Goal: Download file/media

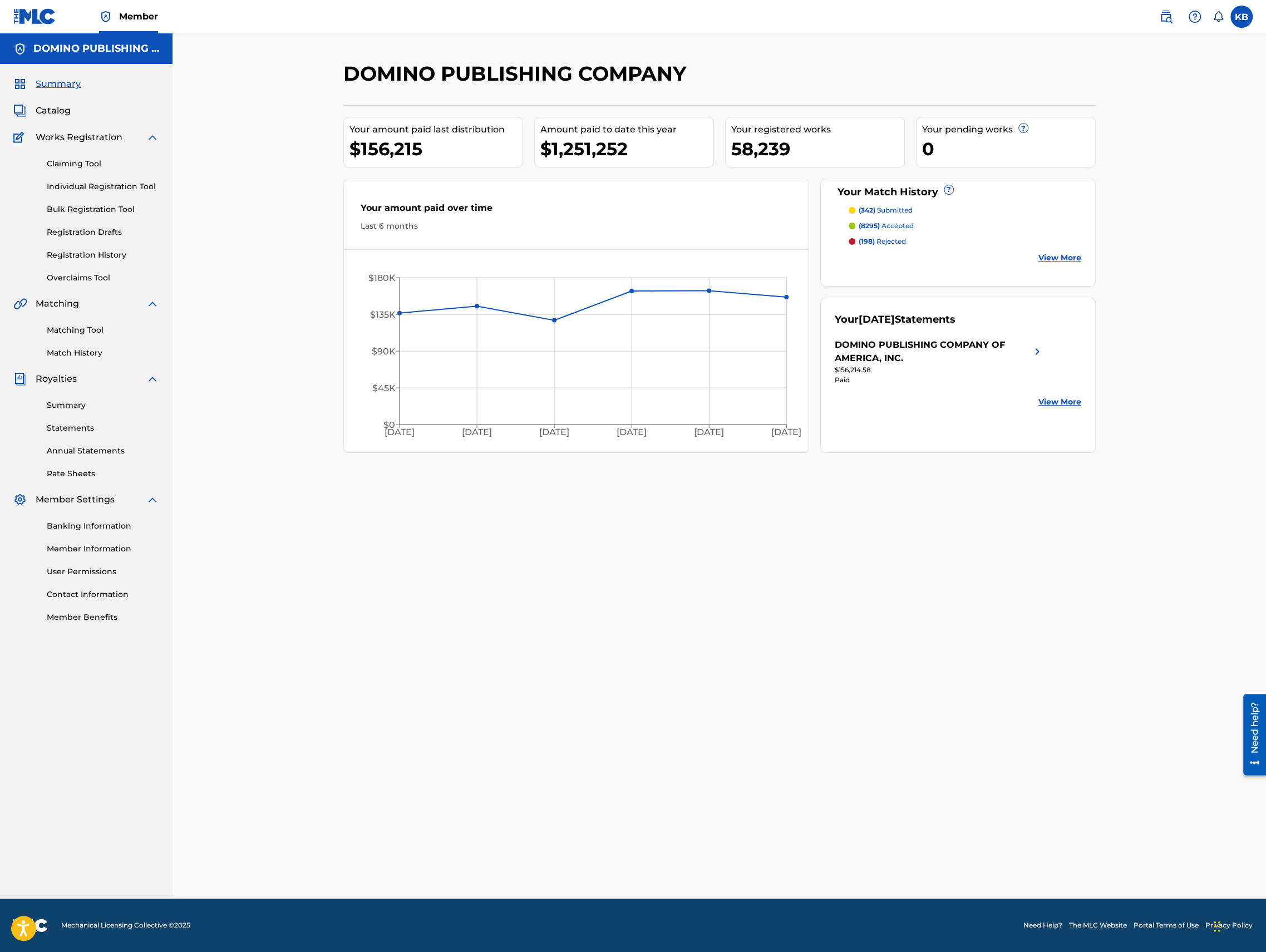
click at [66, 427] on link "Statements" at bounding box center [103, 428] width 112 height 11
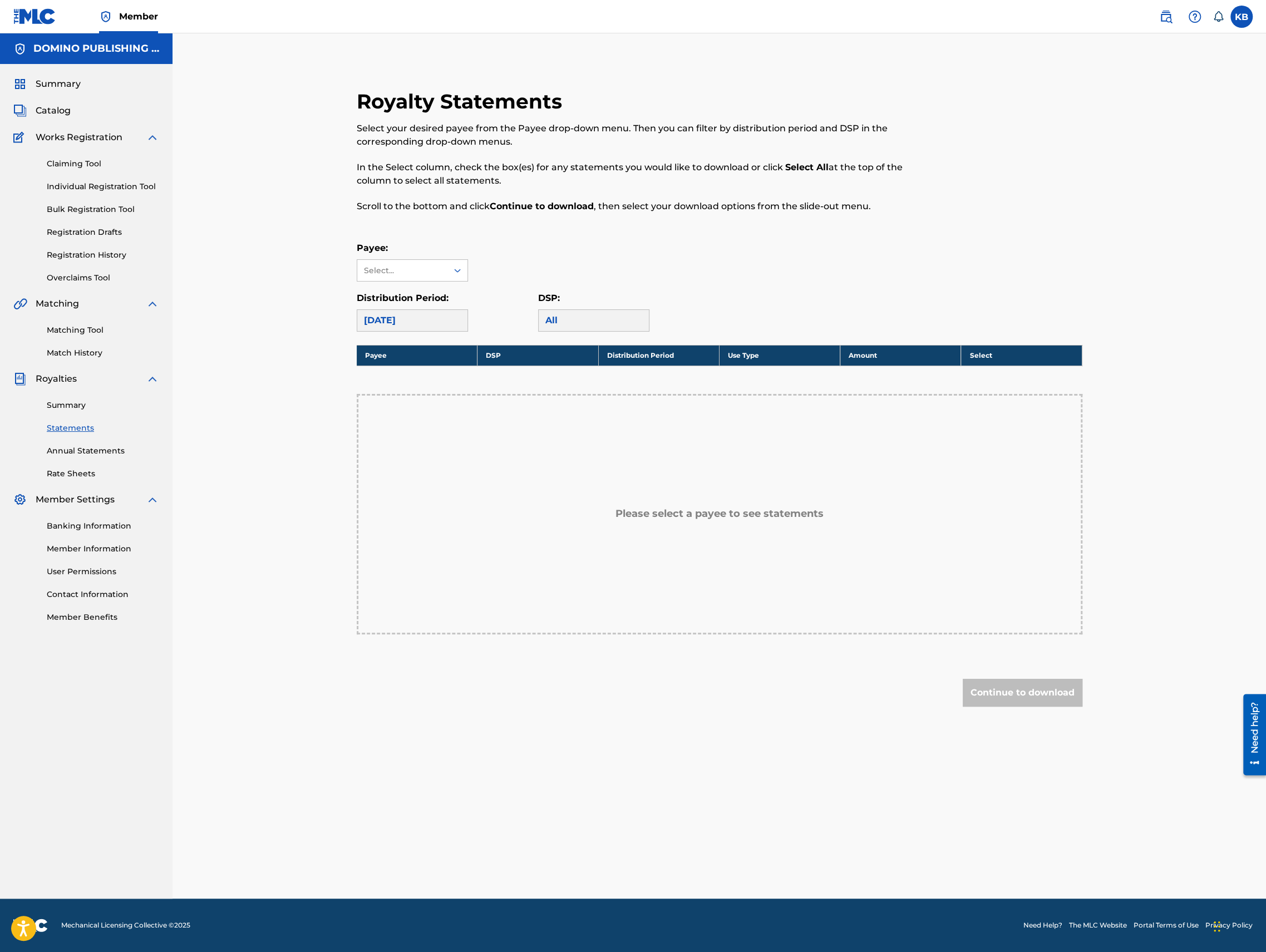
click at [433, 312] on div "[DATE]" at bounding box center [412, 320] width 111 height 22
click at [420, 268] on div "Select..." at bounding box center [402, 271] width 76 height 11
click at [408, 300] on div "DOMINO PUBLISHING COMPANY OF AMERICA, INC." at bounding box center [412, 315] width 110 height 67
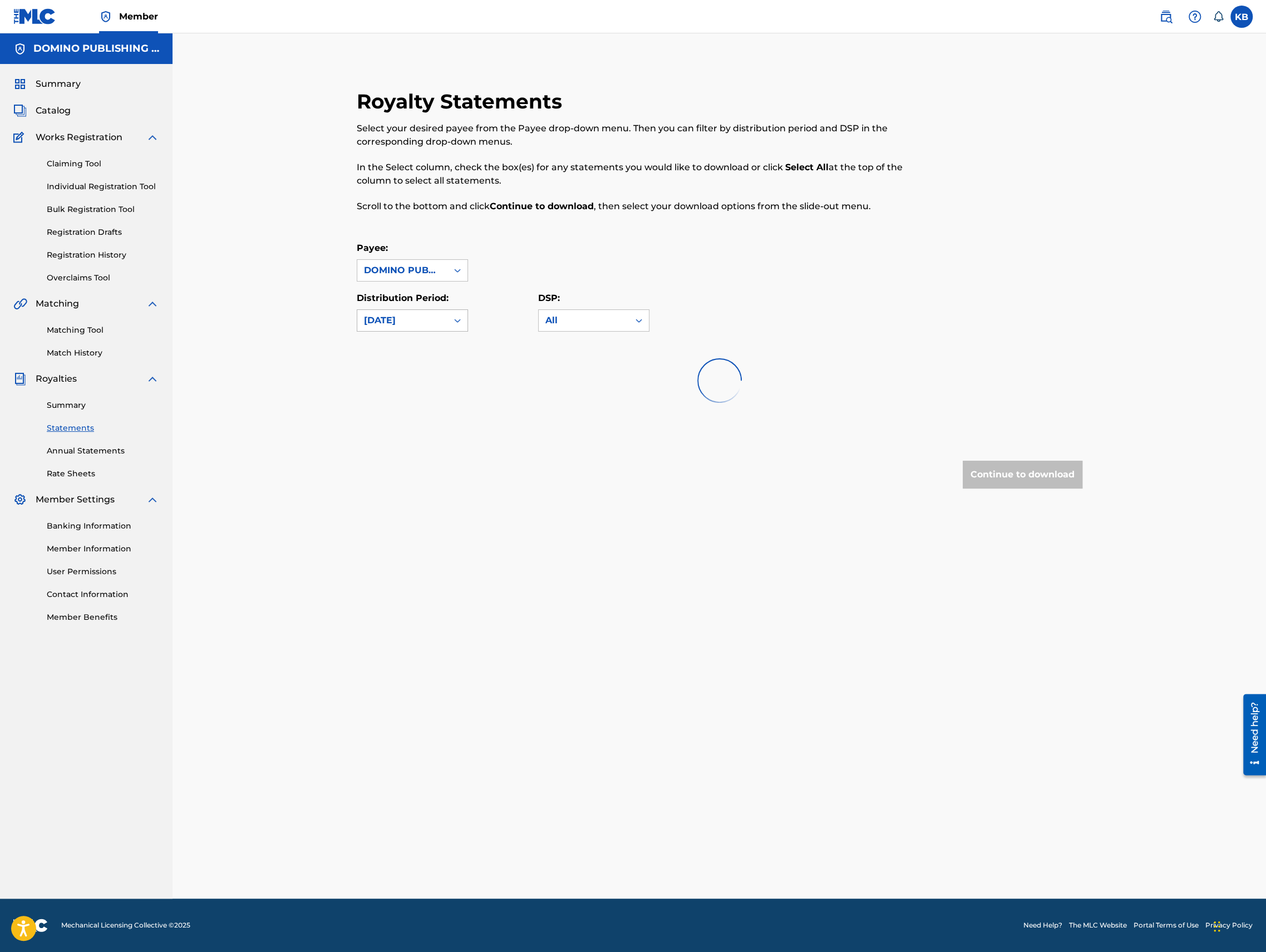
click at [408, 326] on div "August 2025" at bounding box center [403, 320] width 77 height 13
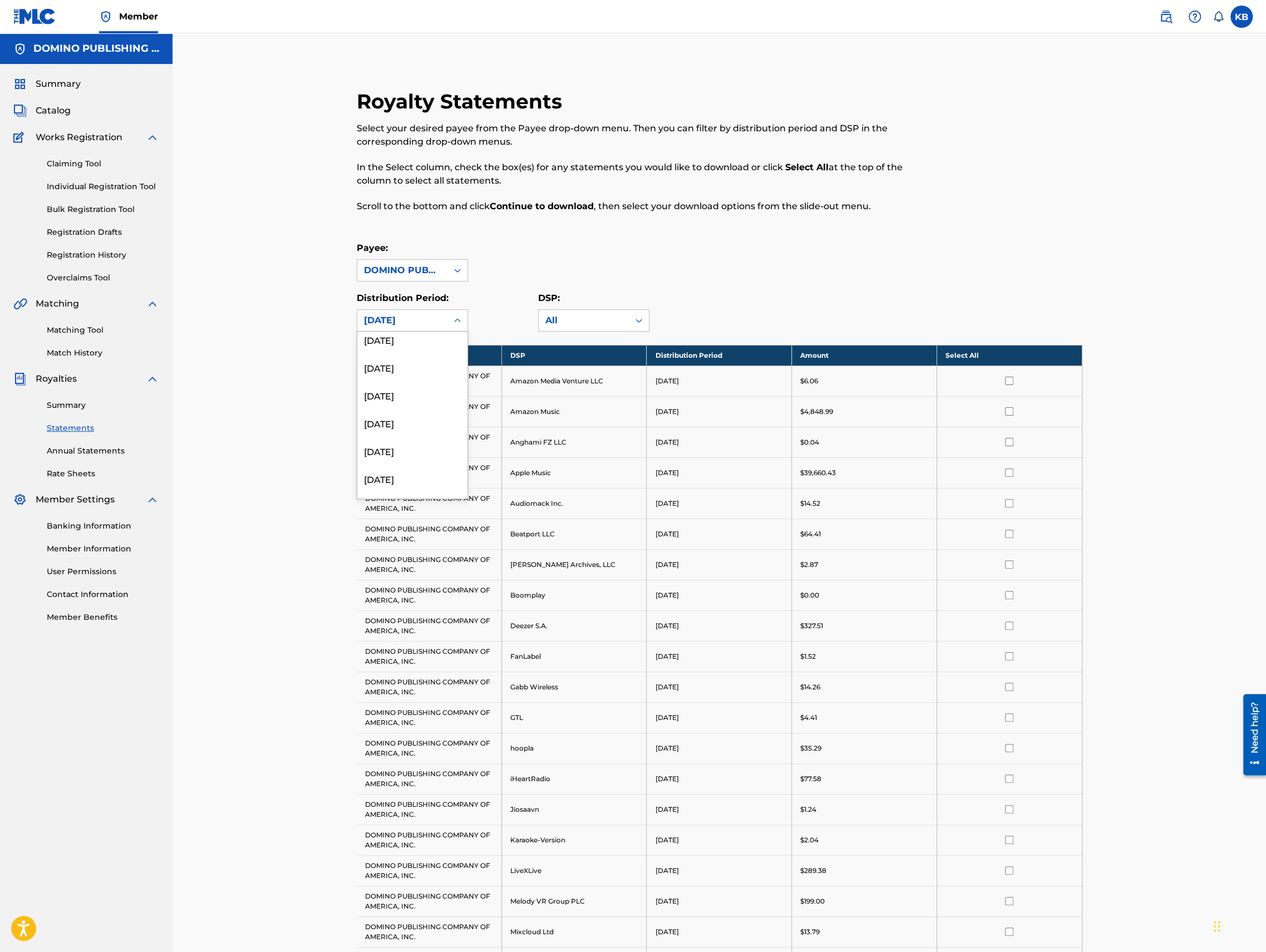
scroll to position [167, 0]
click at [417, 457] on div "October 2024" at bounding box center [412, 458] width 110 height 28
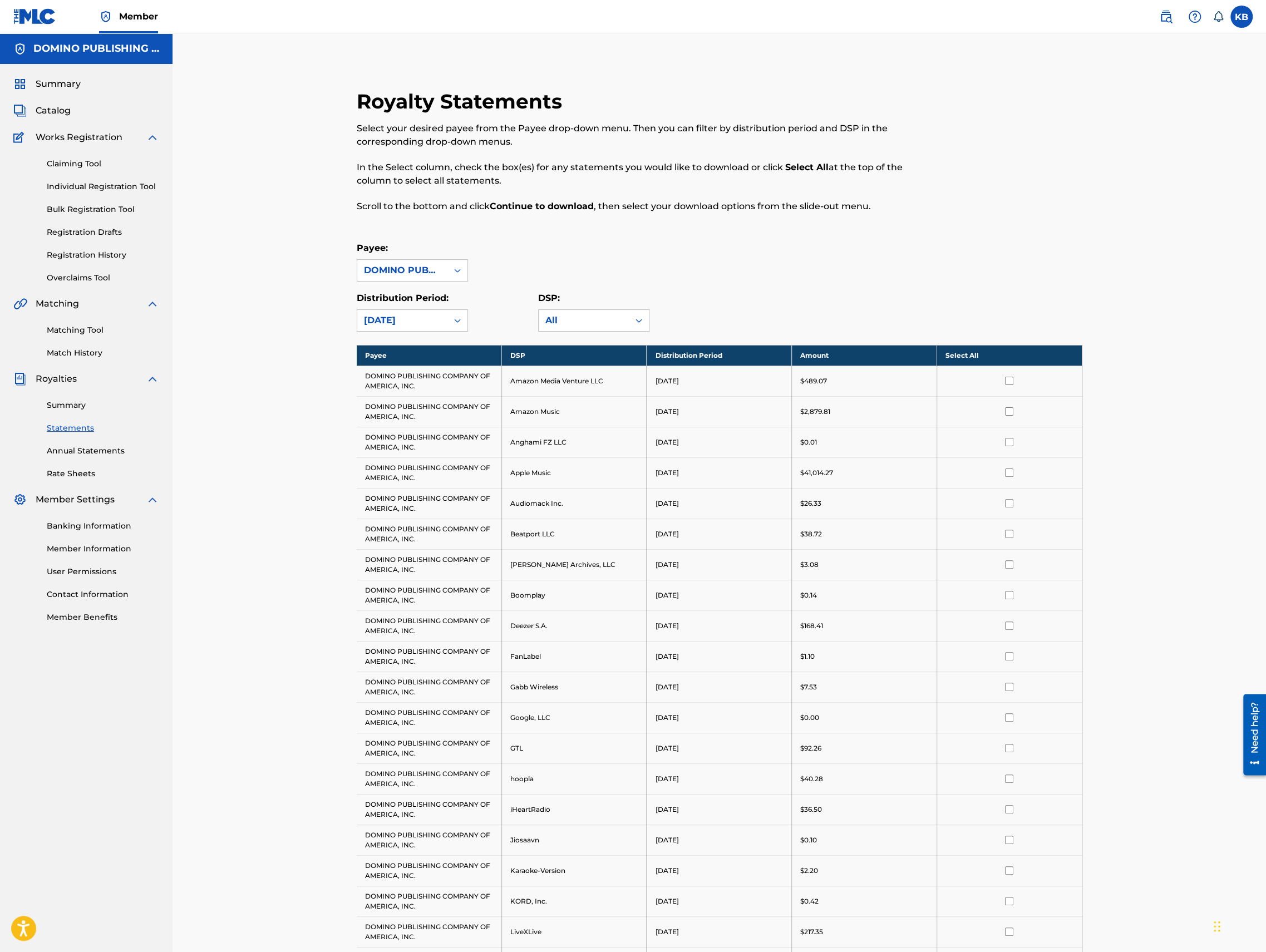
click at [969, 355] on th "Select All" at bounding box center [1008, 355] width 145 height 21
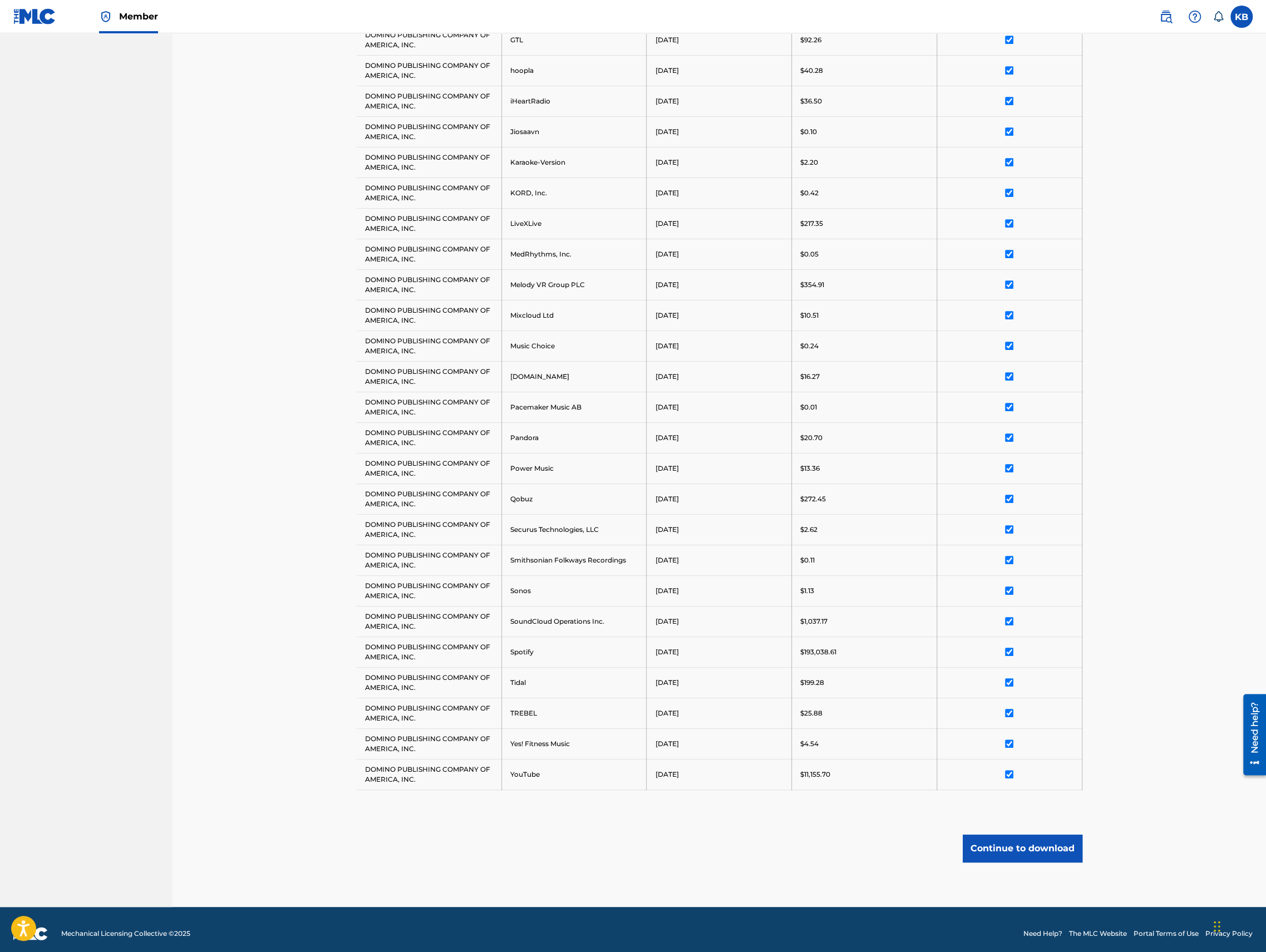
click at [1051, 837] on button "Continue to download" at bounding box center [1023, 848] width 120 height 28
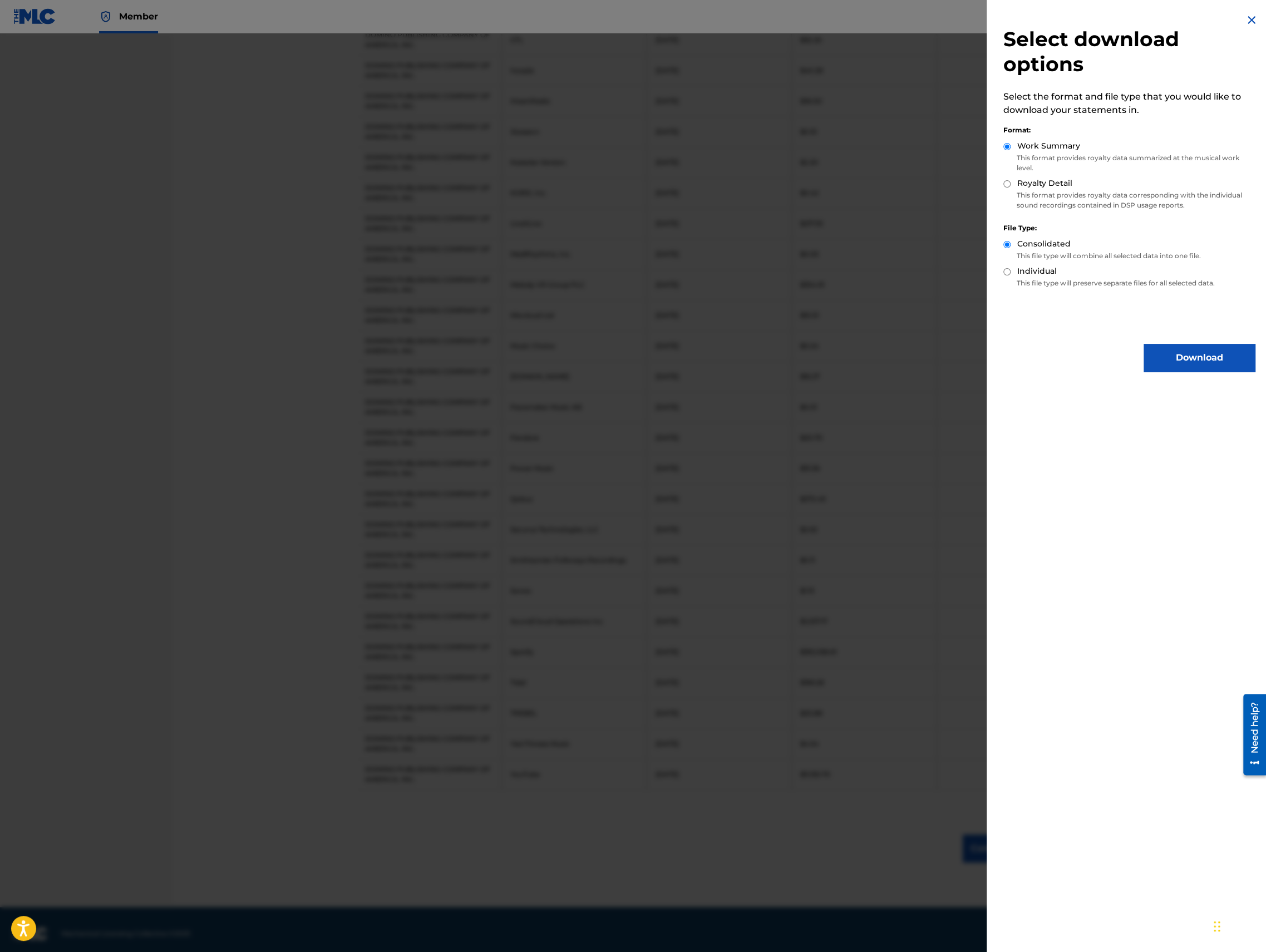
click at [1195, 350] on button "Download" at bounding box center [1199, 358] width 111 height 28
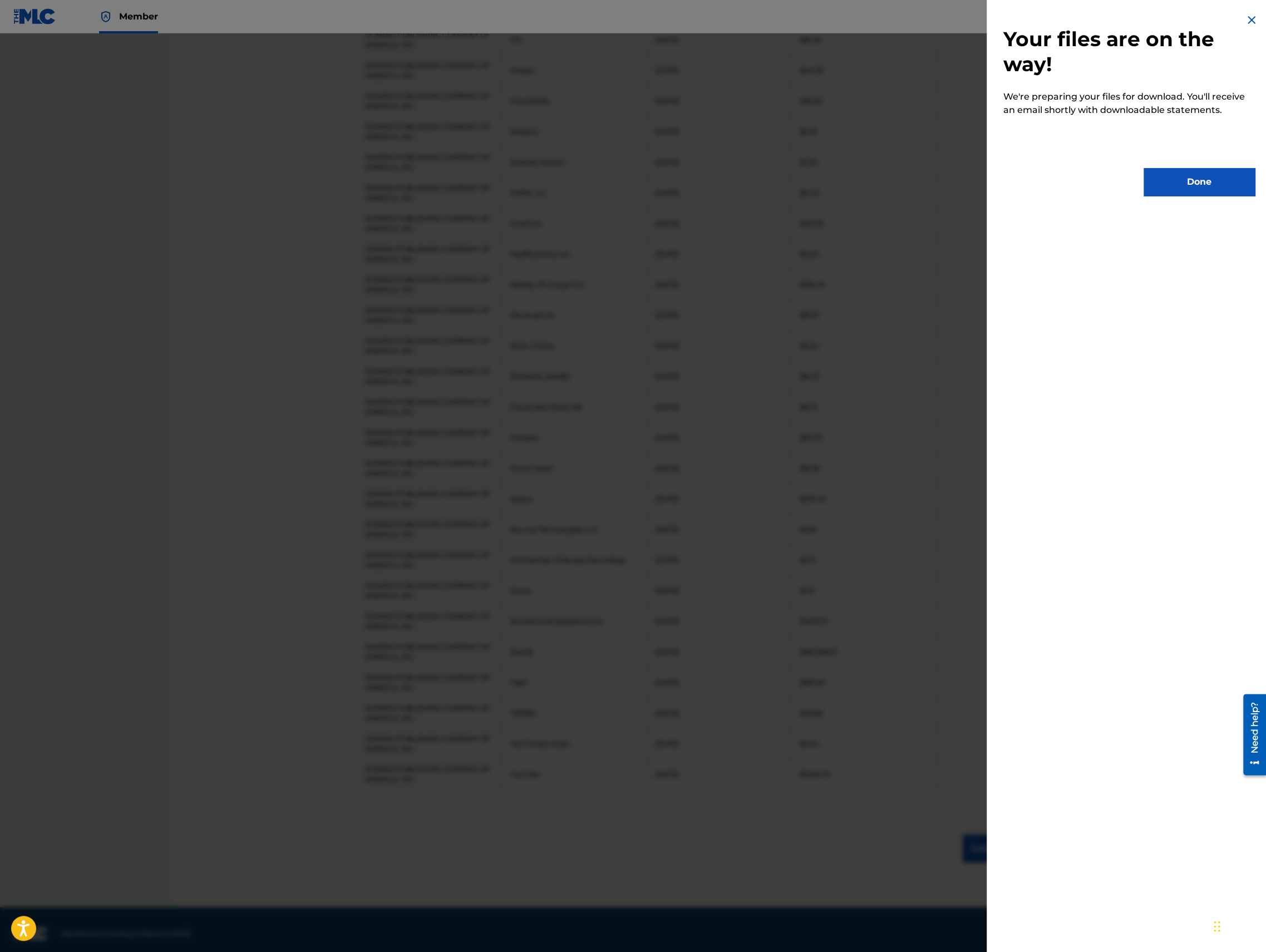
click at [1180, 178] on button "Done" at bounding box center [1199, 182] width 111 height 28
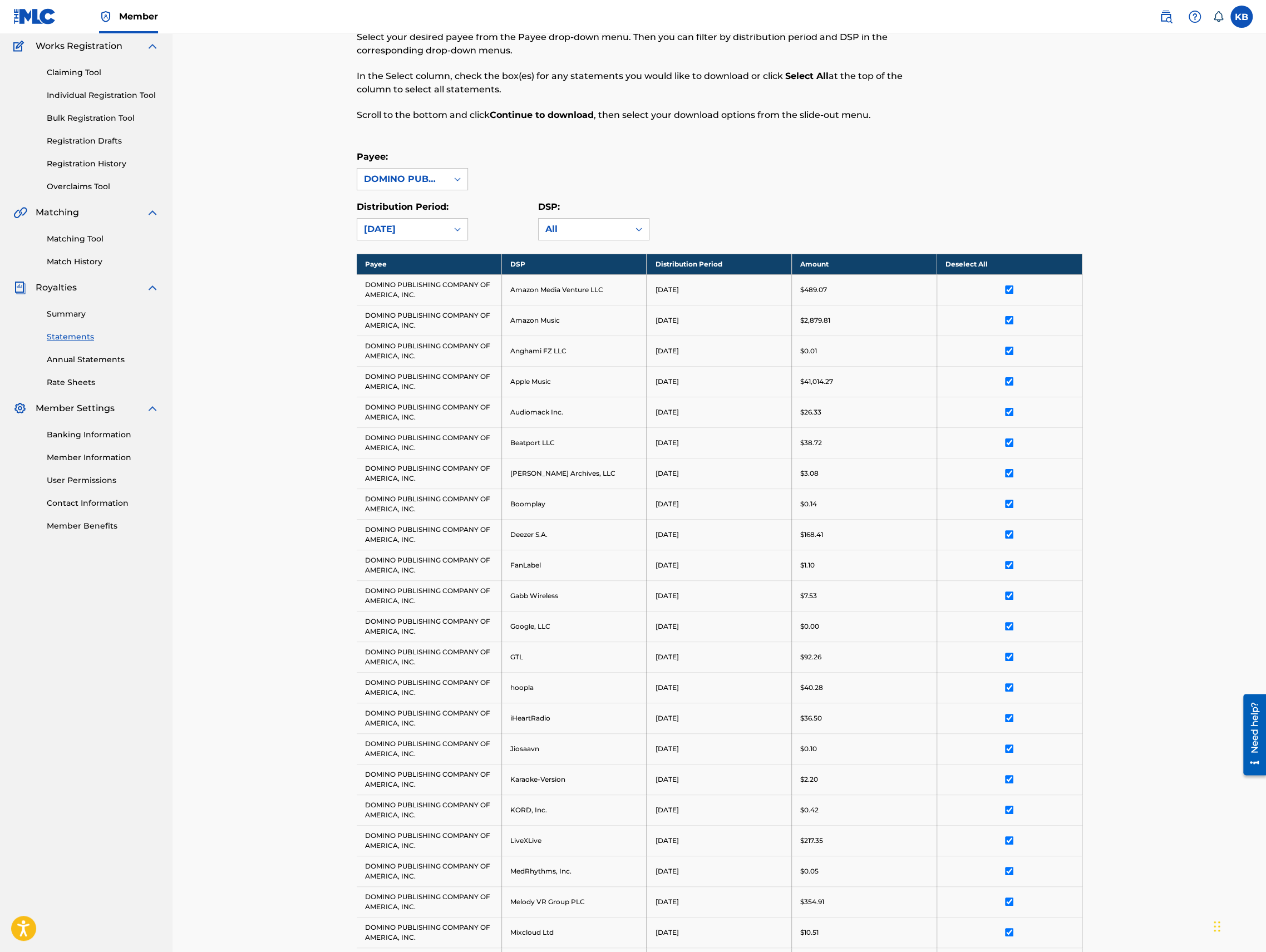
scroll to position [0, 0]
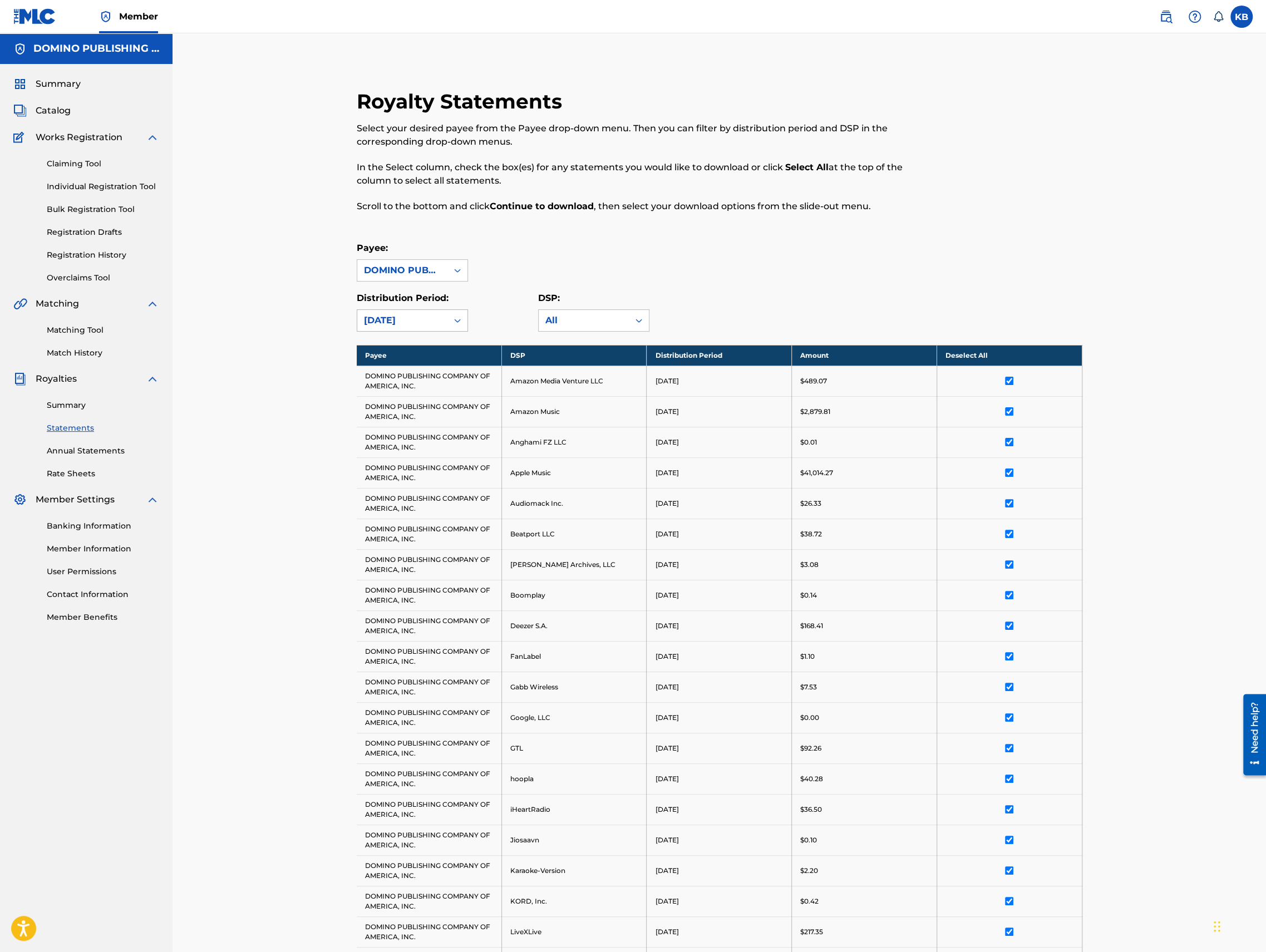
click at [397, 313] on div "October 2024" at bounding box center [402, 320] width 90 height 22
click at [398, 403] on div "November 2024" at bounding box center [412, 406] width 110 height 28
click at [1005, 353] on th "Select All" at bounding box center [1008, 355] width 145 height 21
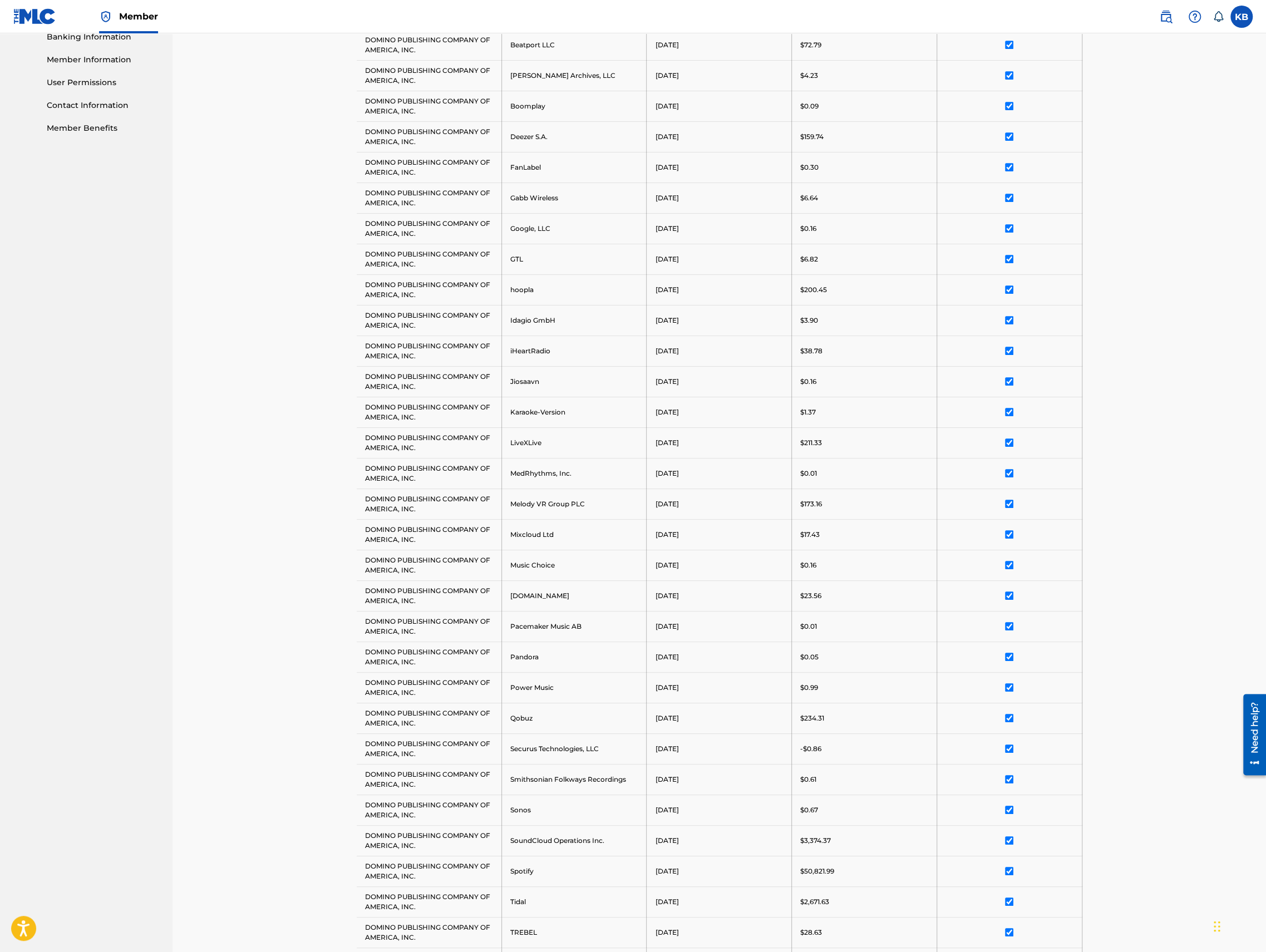
scroll to position [708, 0]
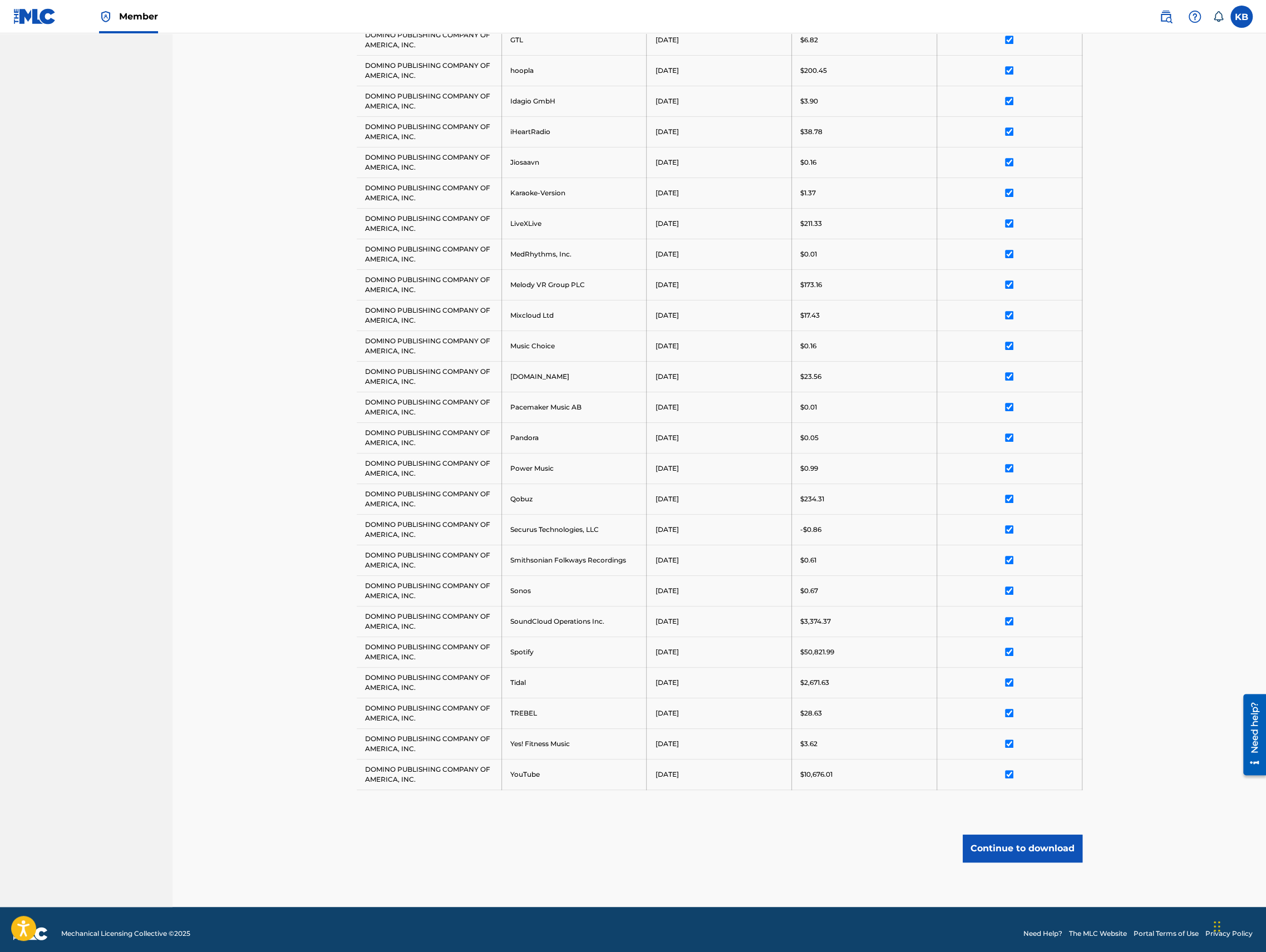
click at [984, 846] on button "Continue to download" at bounding box center [1023, 848] width 120 height 28
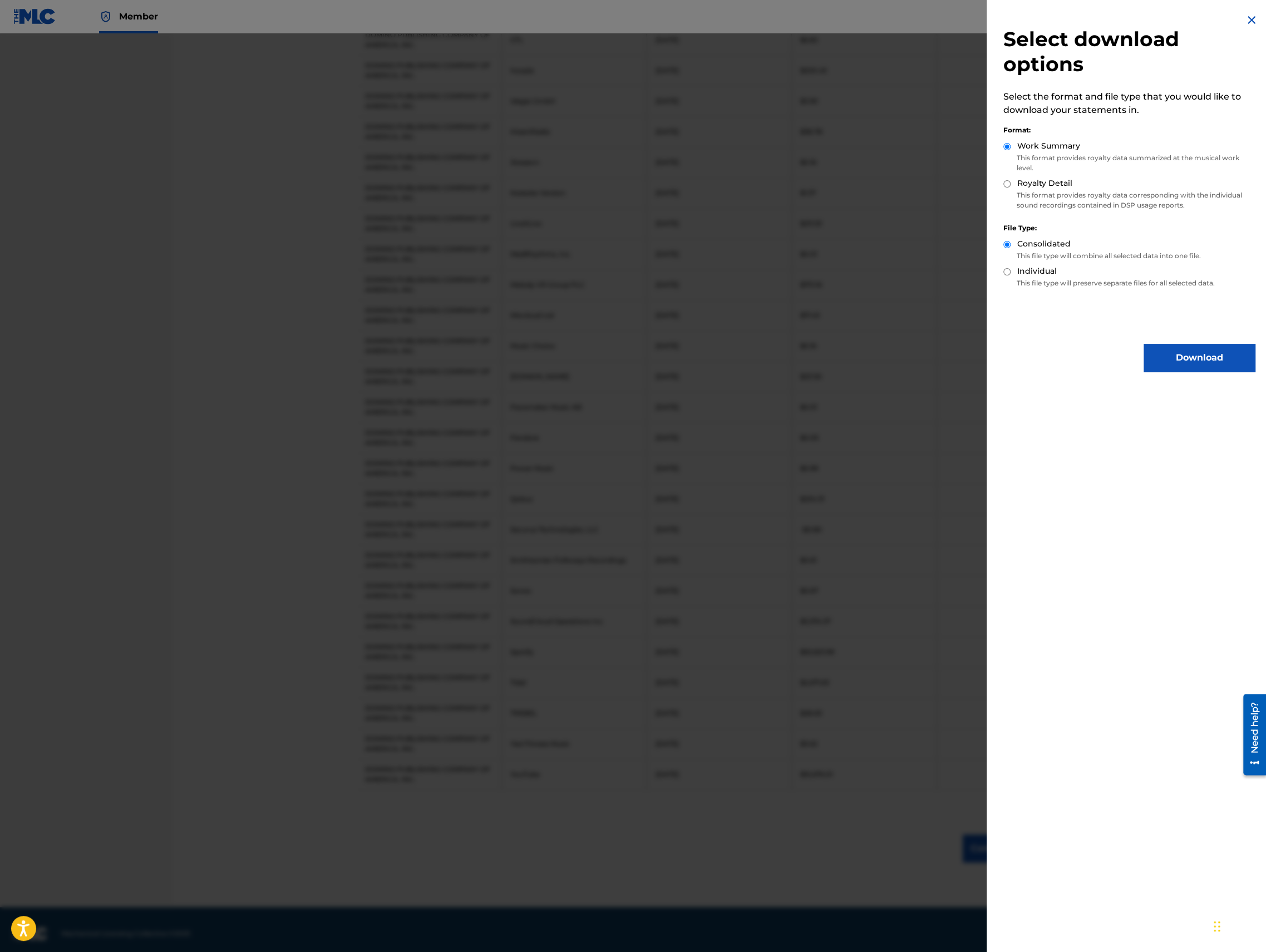
click at [1180, 353] on button "Download" at bounding box center [1199, 358] width 111 height 28
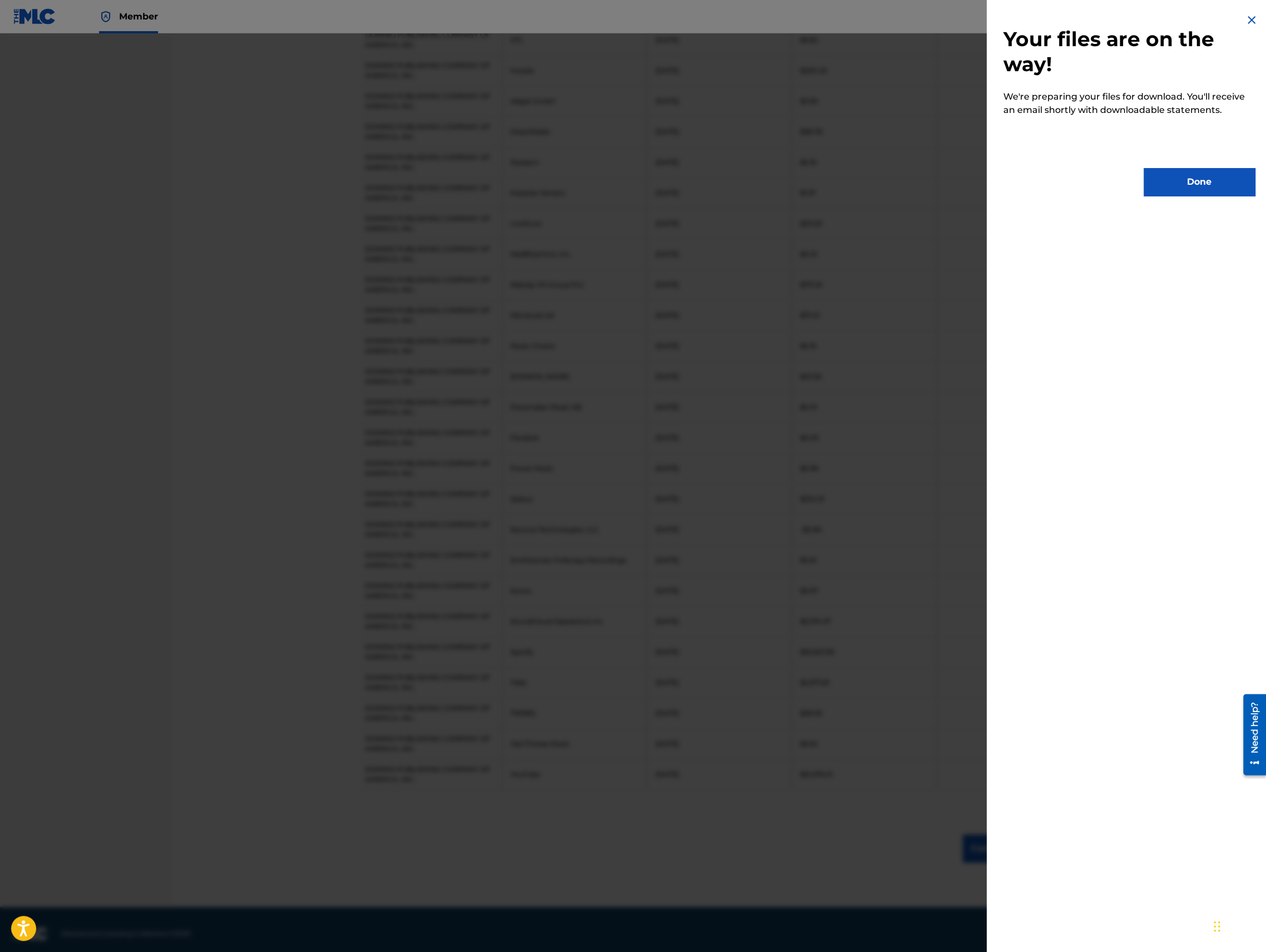
click at [1188, 179] on button "Done" at bounding box center [1199, 182] width 111 height 28
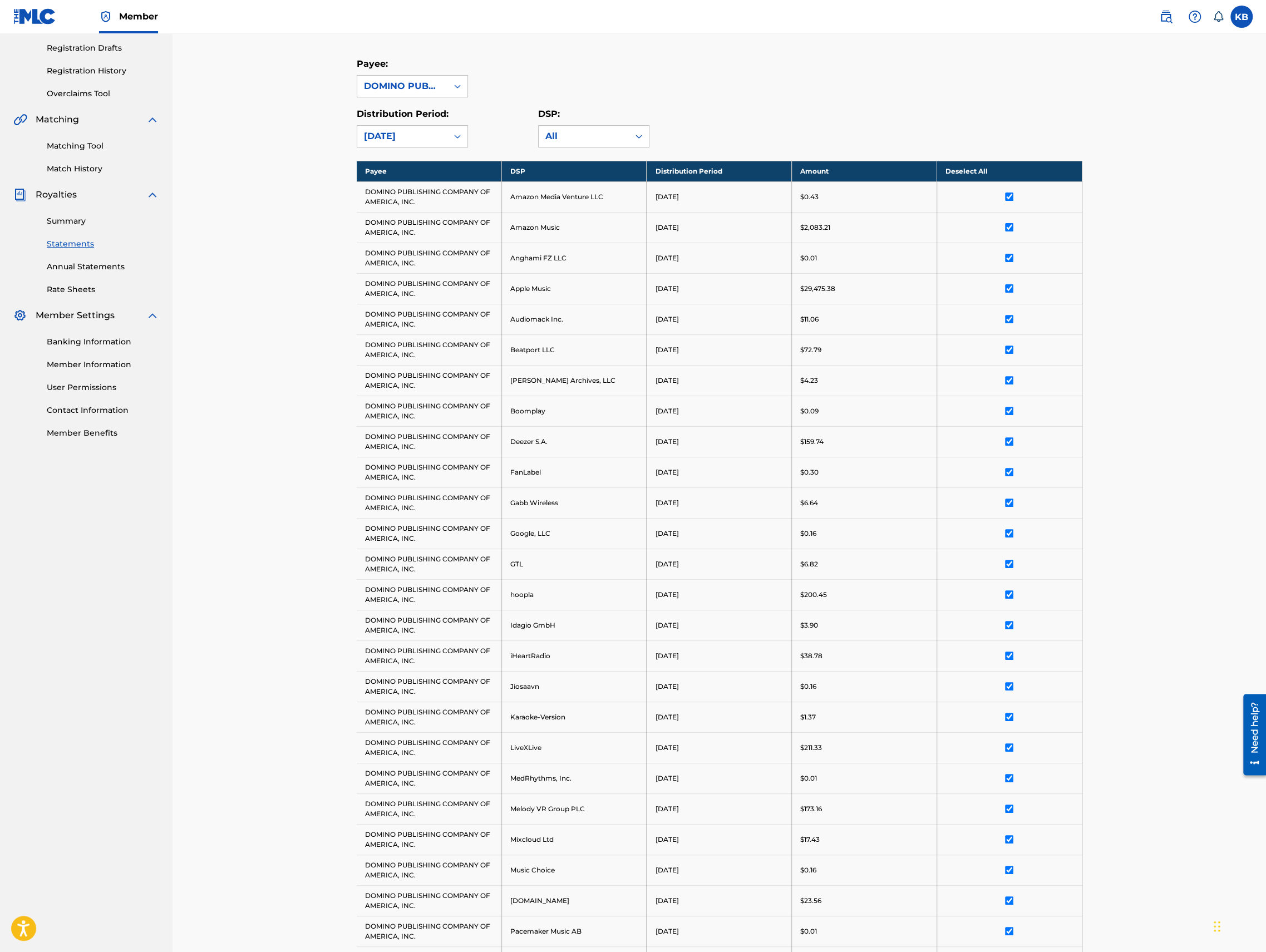
scroll to position [0, 0]
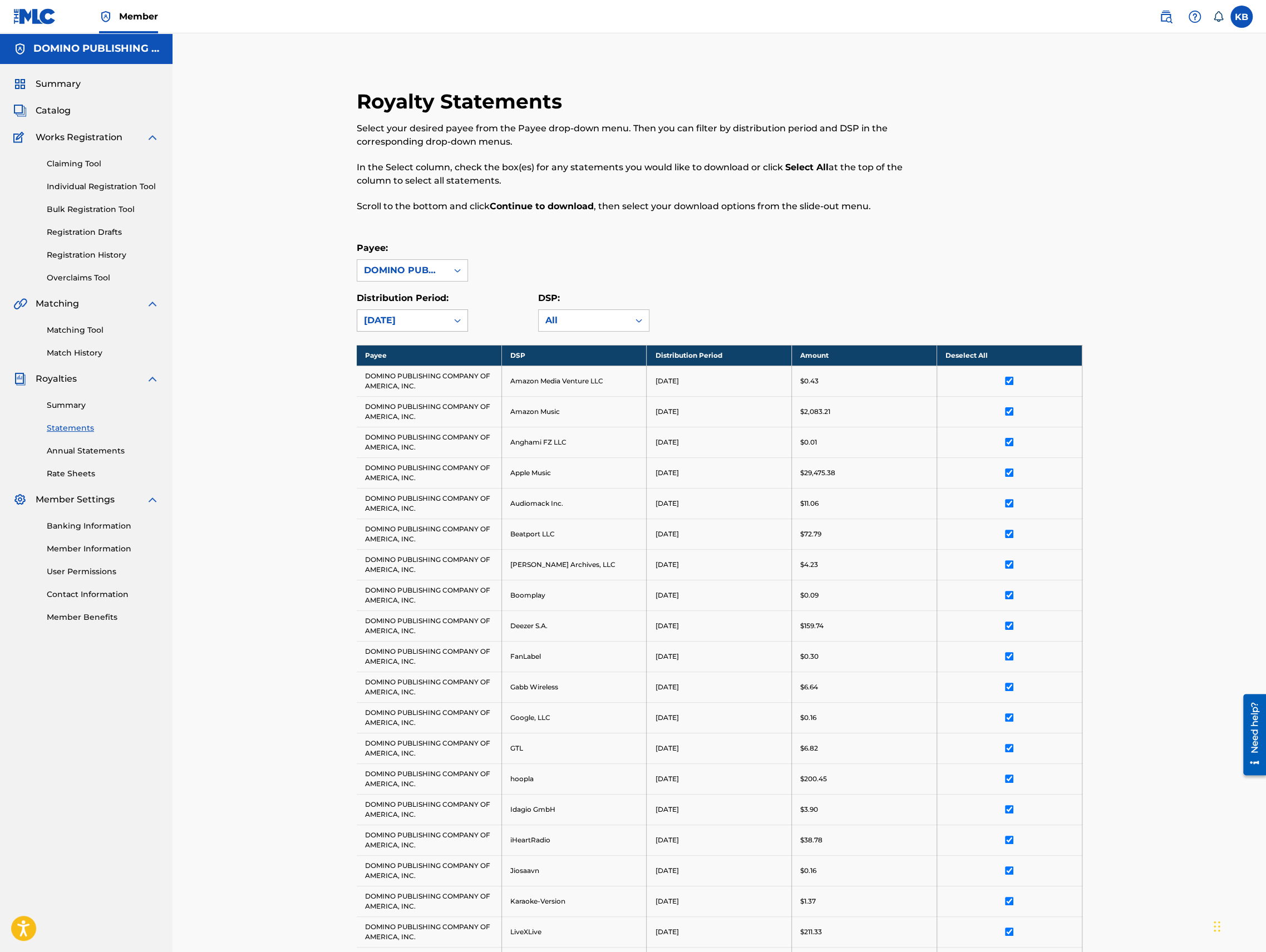
click at [420, 329] on div "November 2024" at bounding box center [402, 320] width 90 height 22
click at [407, 456] on div "December 2024" at bounding box center [412, 456] width 110 height 28
click at [1007, 356] on th "Select All" at bounding box center [1008, 355] width 145 height 21
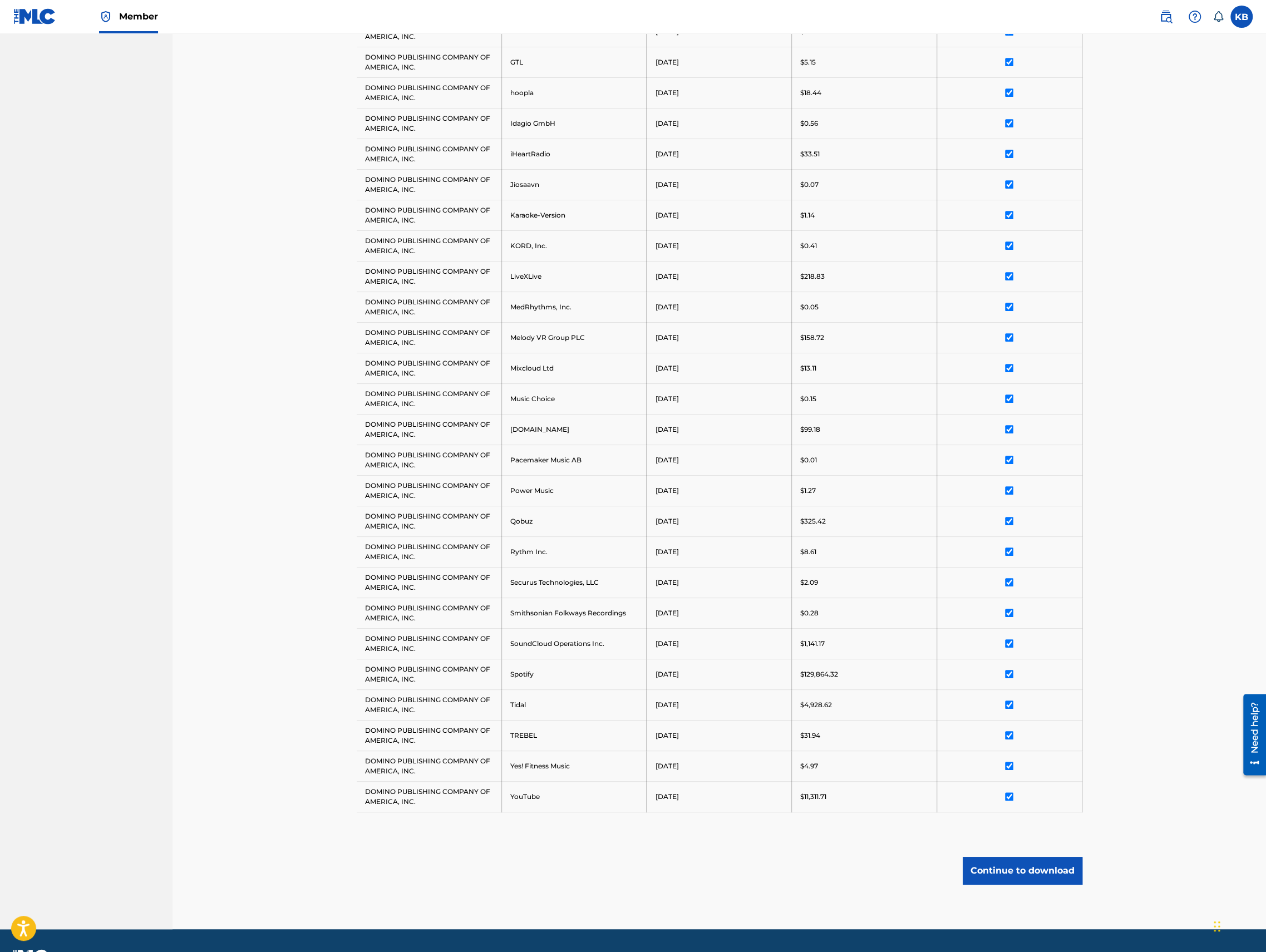
scroll to position [678, 0]
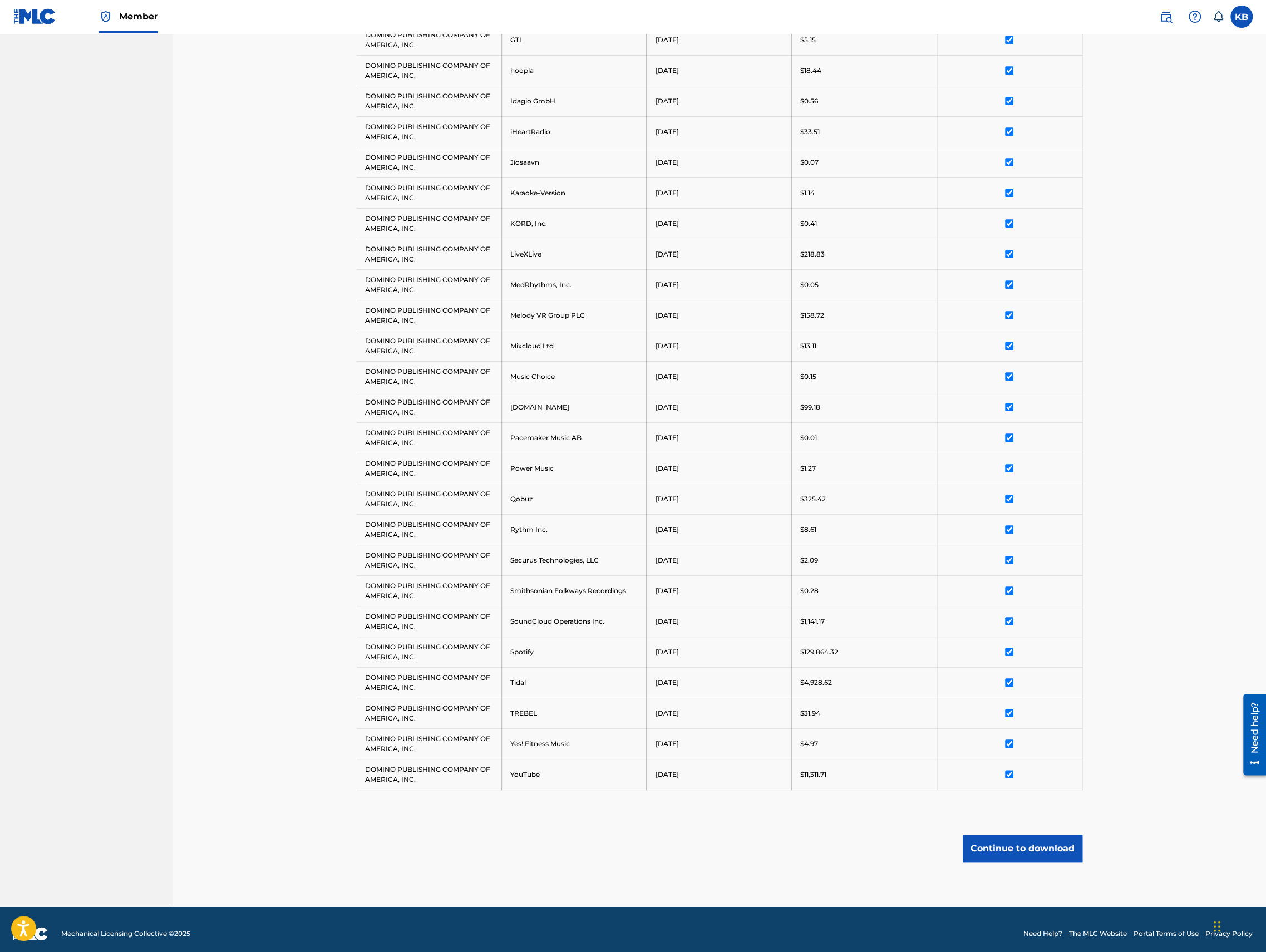
click at [1023, 840] on button "Continue to download" at bounding box center [1023, 848] width 120 height 28
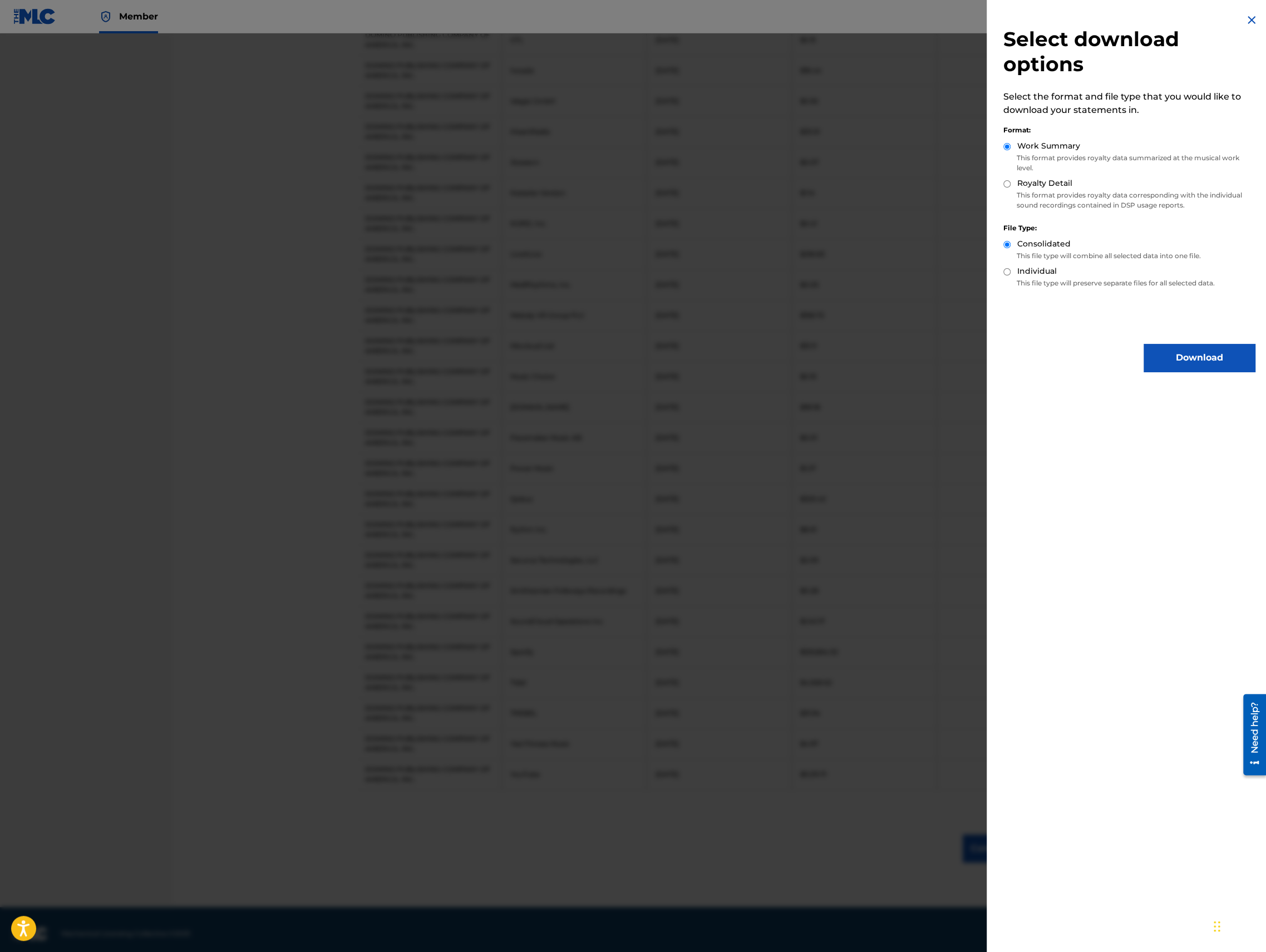
click at [1171, 356] on button "Download" at bounding box center [1199, 358] width 111 height 28
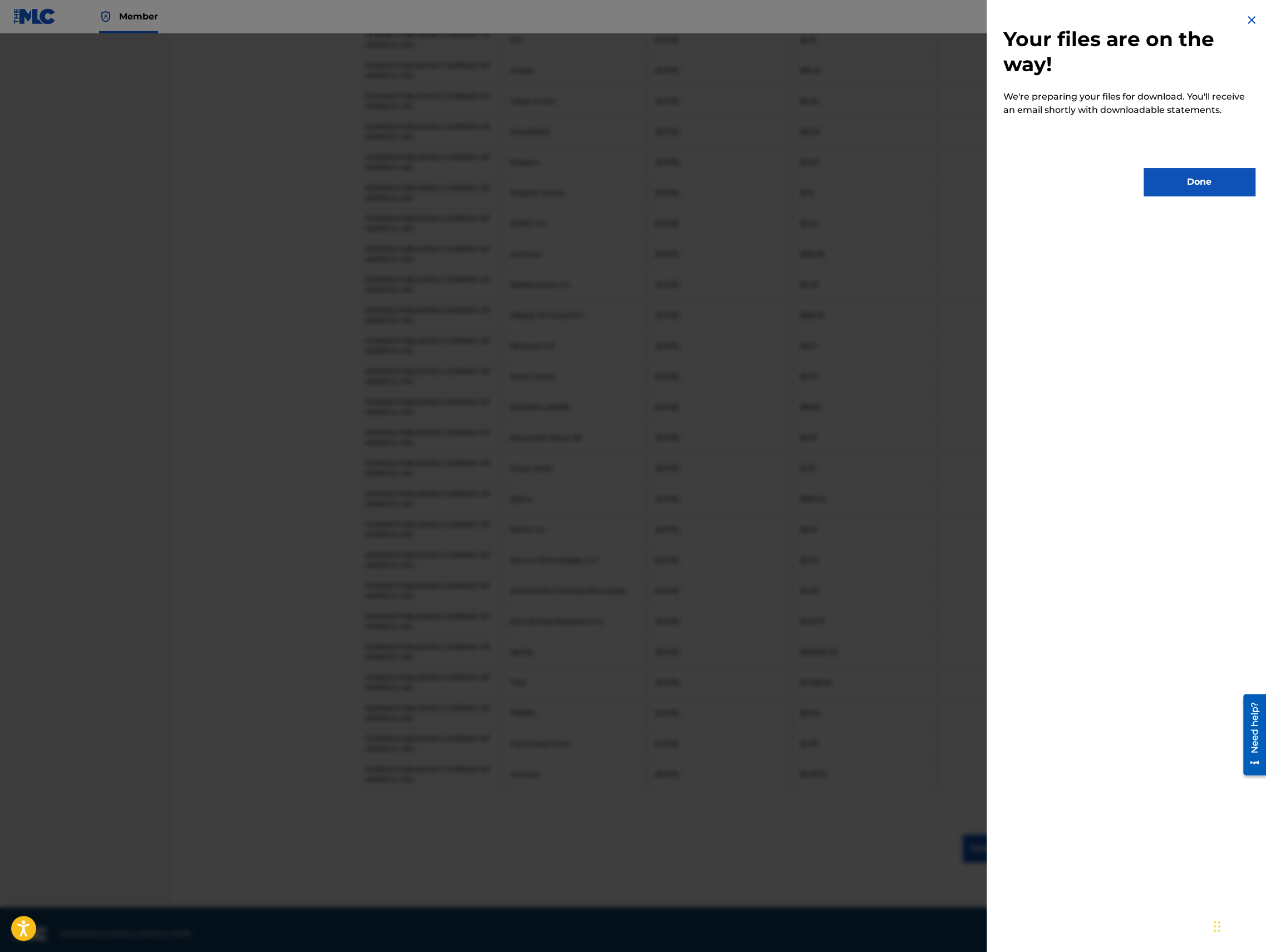
click at [1198, 173] on button "Done" at bounding box center [1199, 182] width 111 height 28
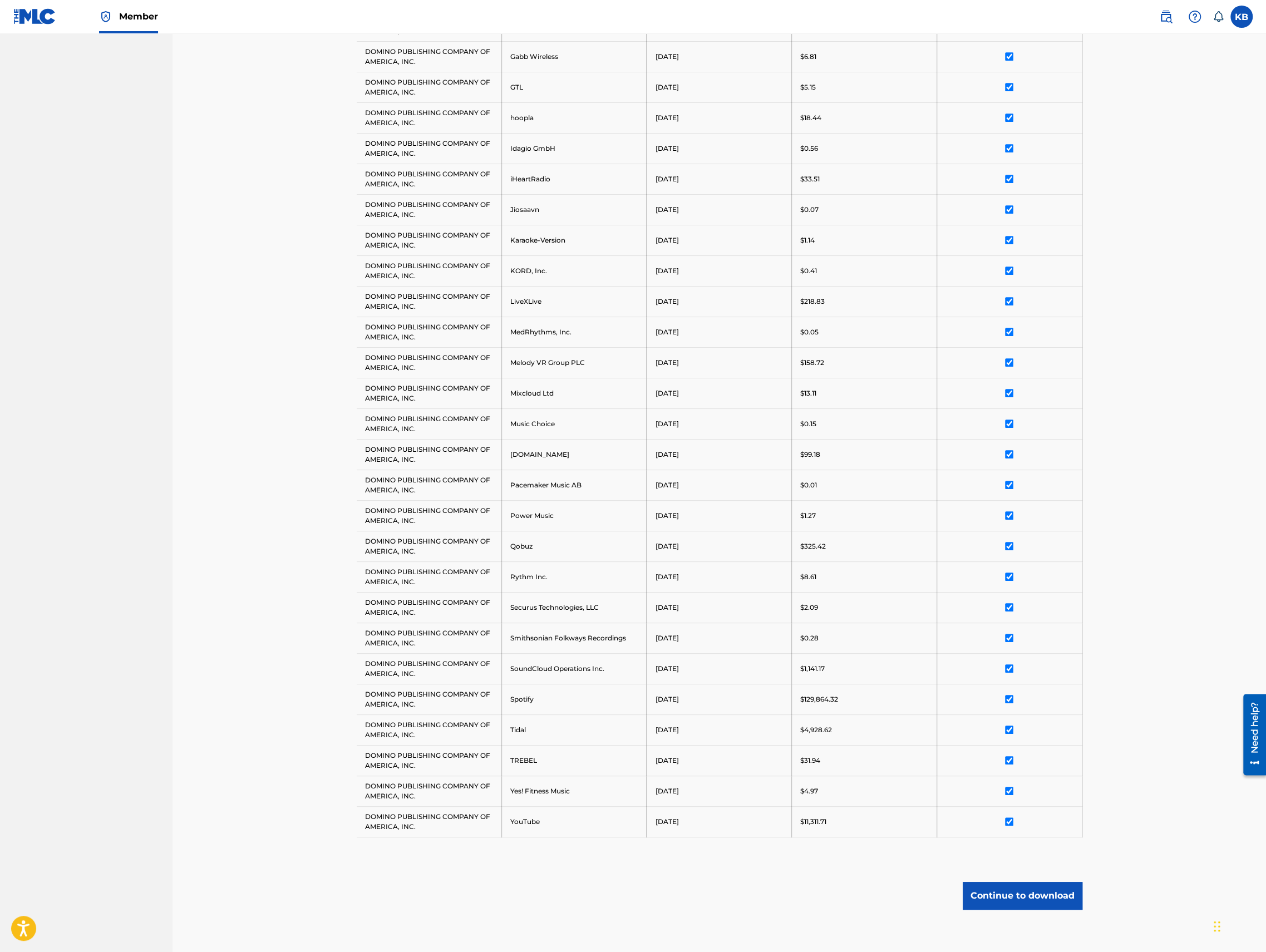
scroll to position [0, 0]
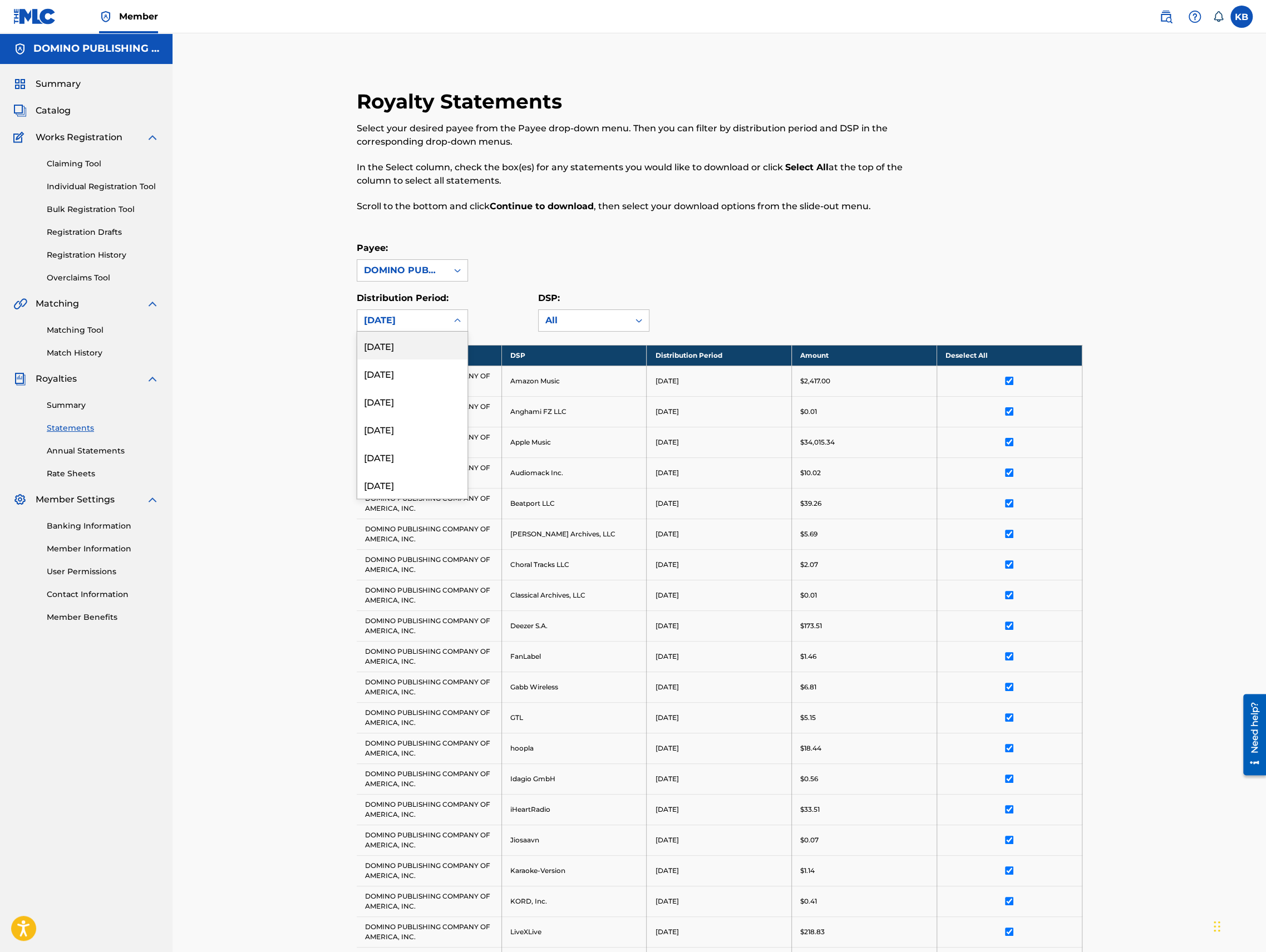
click at [418, 326] on div "December 2024" at bounding box center [403, 320] width 77 height 13
click at [389, 394] on div "January 2025" at bounding box center [412, 393] width 110 height 28
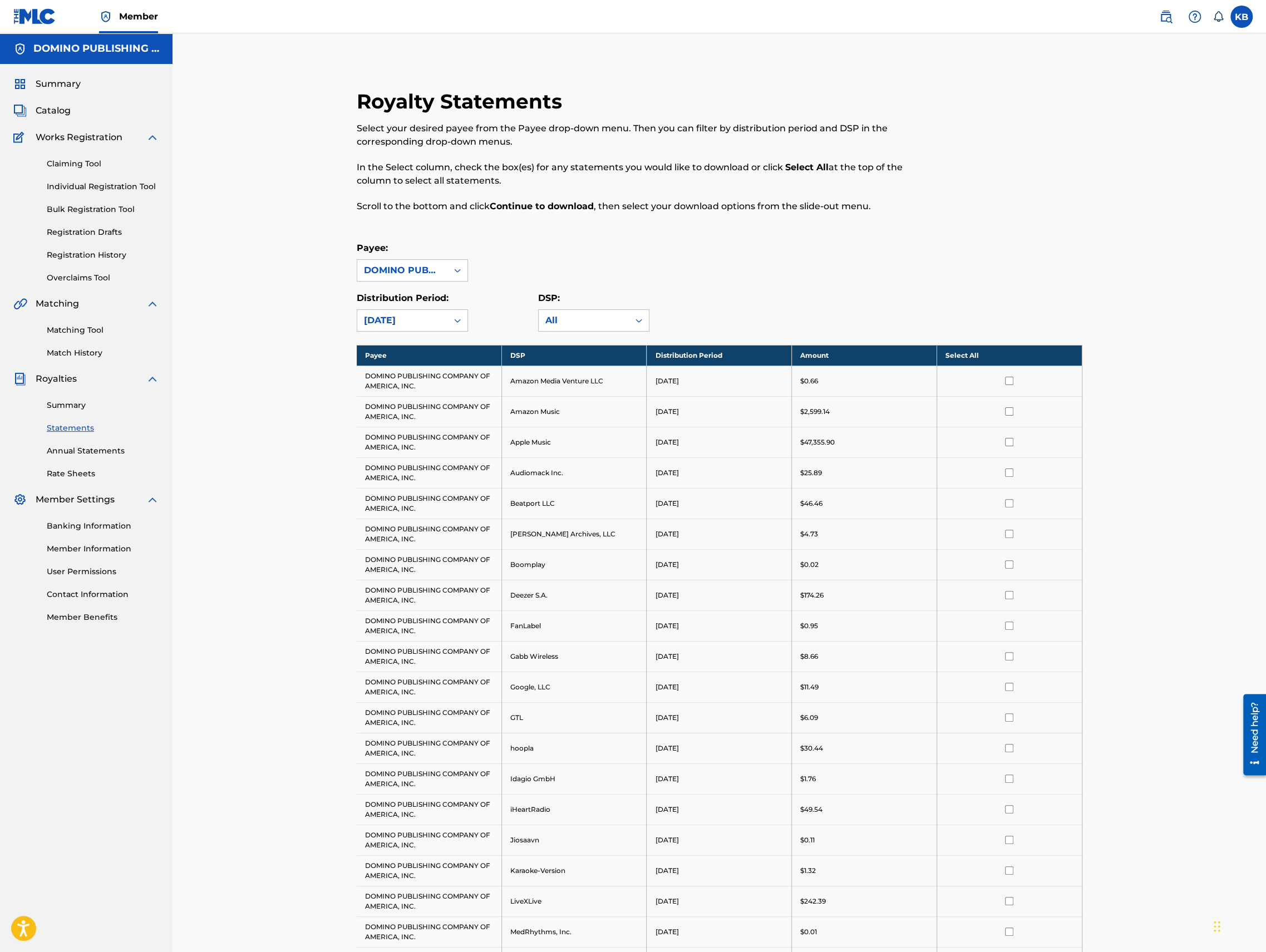
click at [1003, 346] on th "Select All" at bounding box center [1008, 355] width 145 height 21
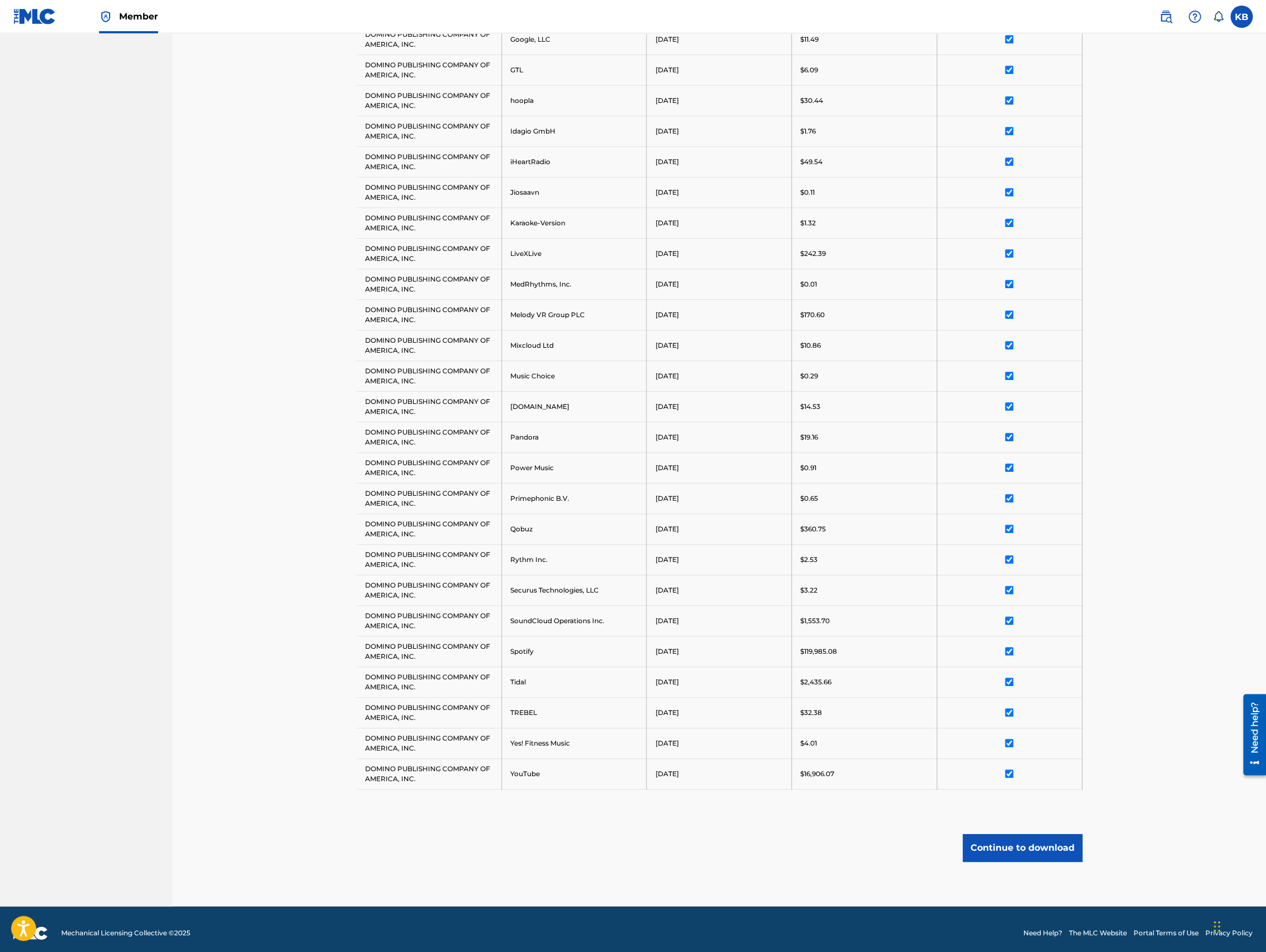
click at [1006, 838] on button "Continue to download" at bounding box center [1023, 848] width 120 height 28
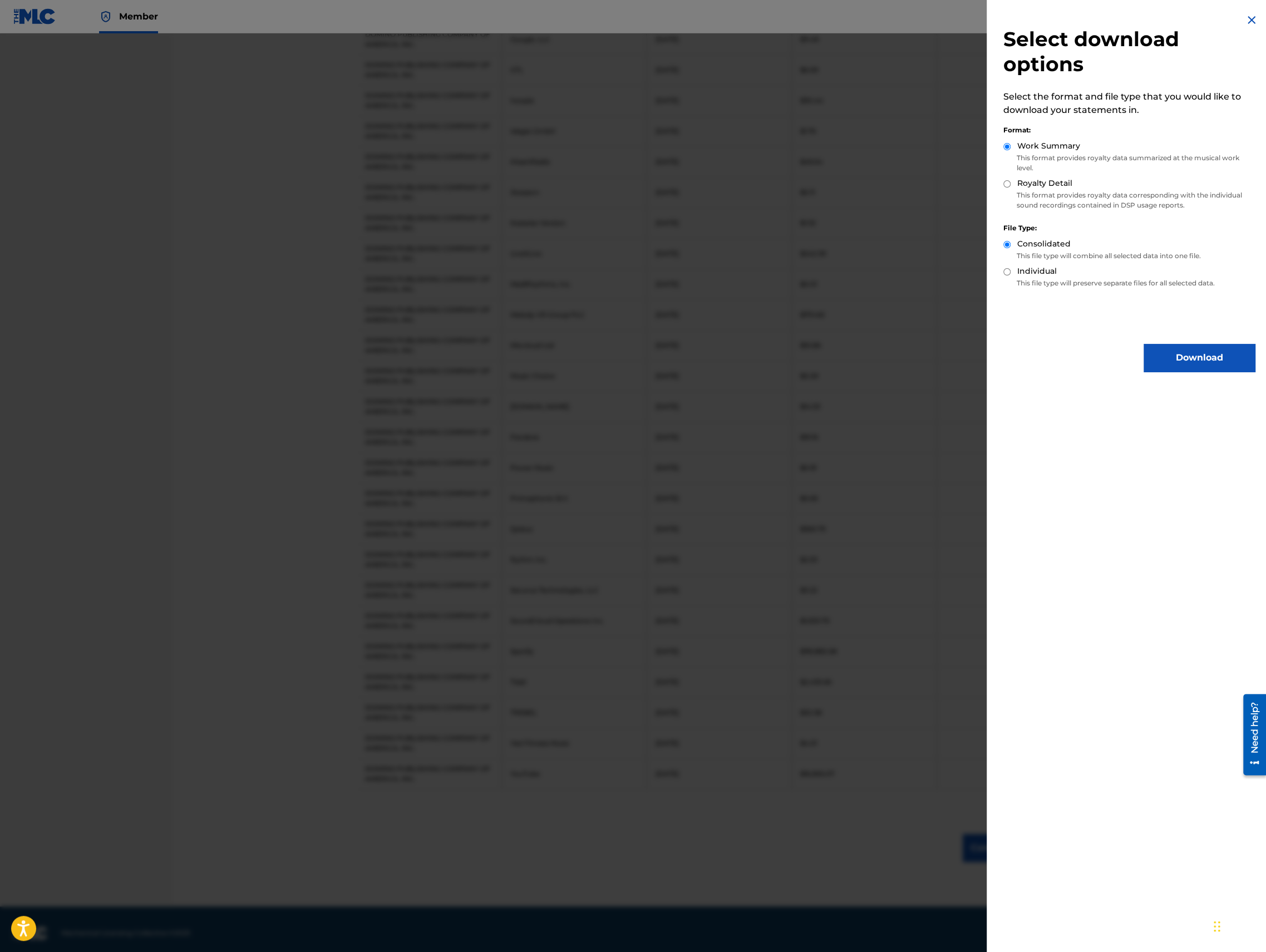
click at [1176, 360] on button "Download" at bounding box center [1199, 358] width 111 height 28
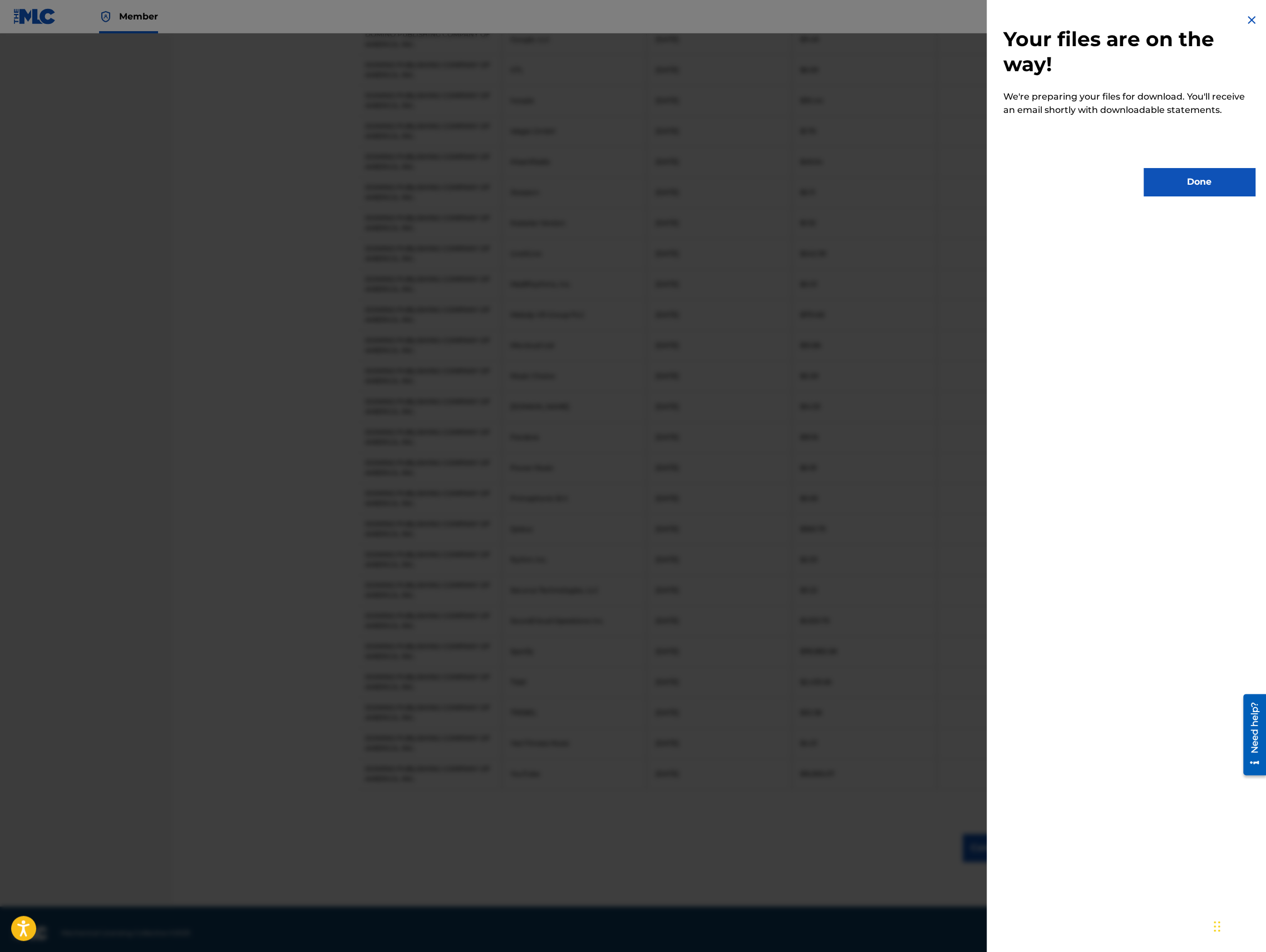
click at [1174, 176] on button "Done" at bounding box center [1199, 182] width 111 height 28
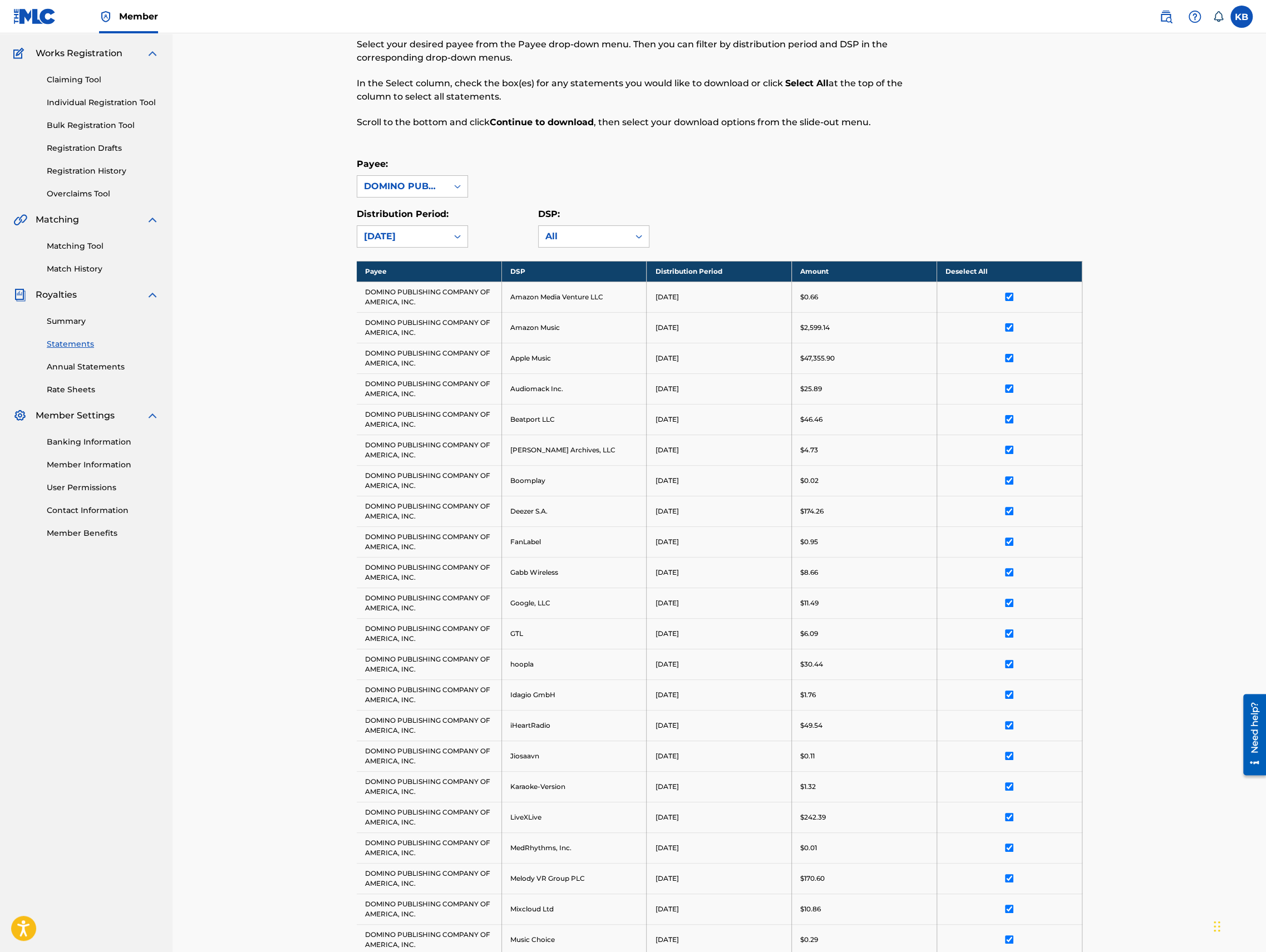
scroll to position [0, 0]
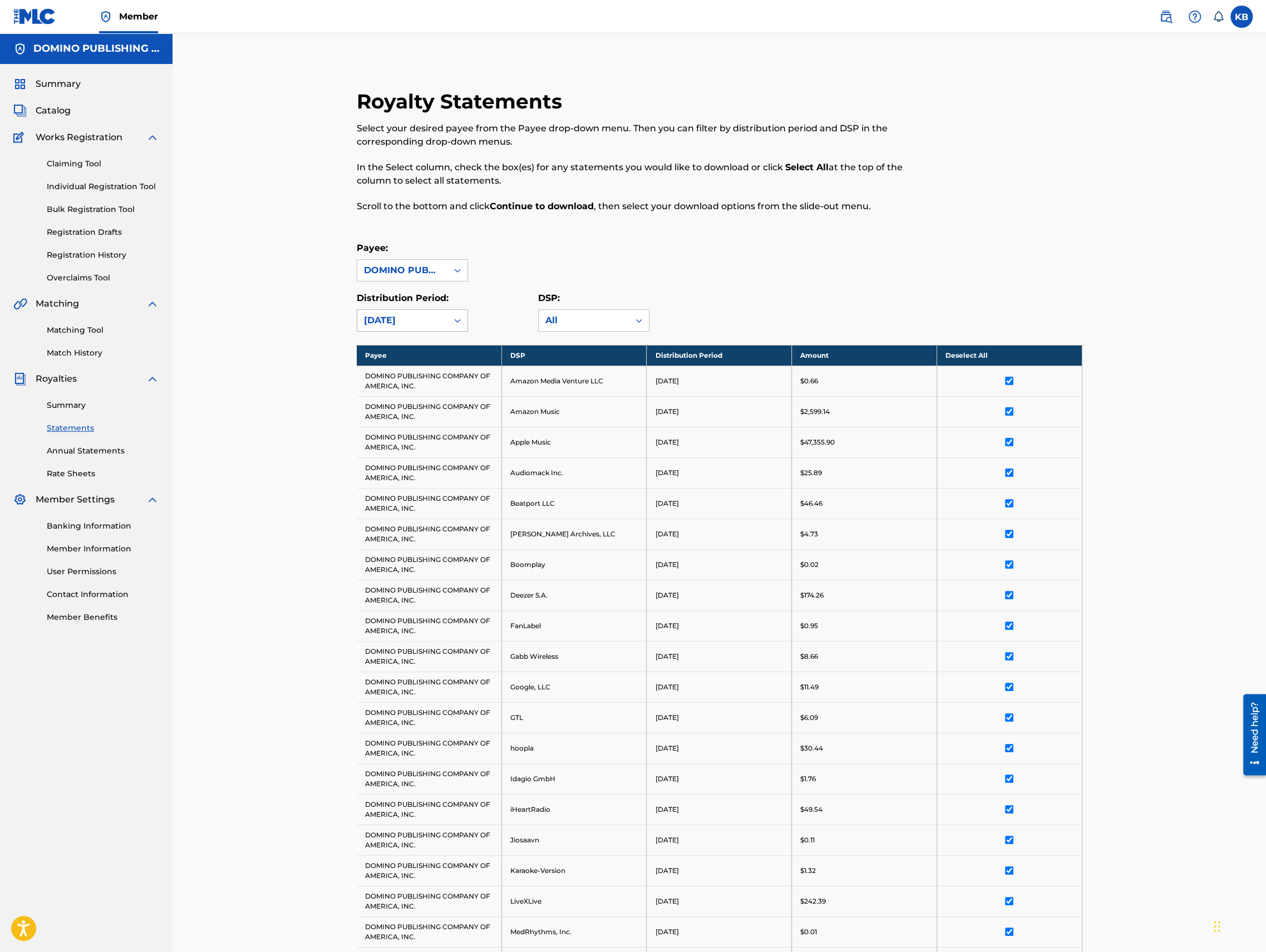
click at [400, 320] on div "January 2025" at bounding box center [403, 320] width 77 height 13
click at [386, 414] on div "February 2025" at bounding box center [412, 412] width 110 height 28
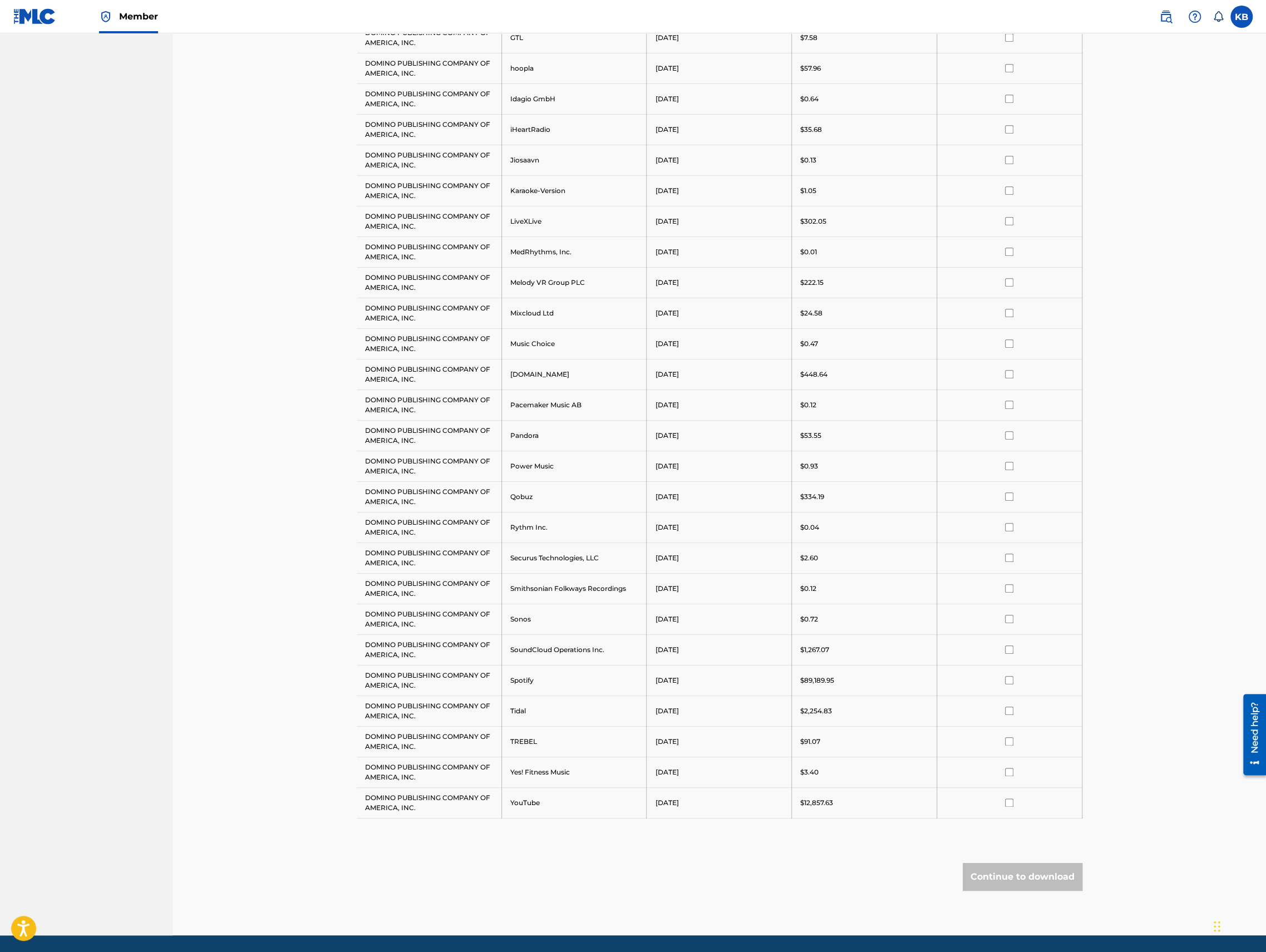
scroll to position [0, 0]
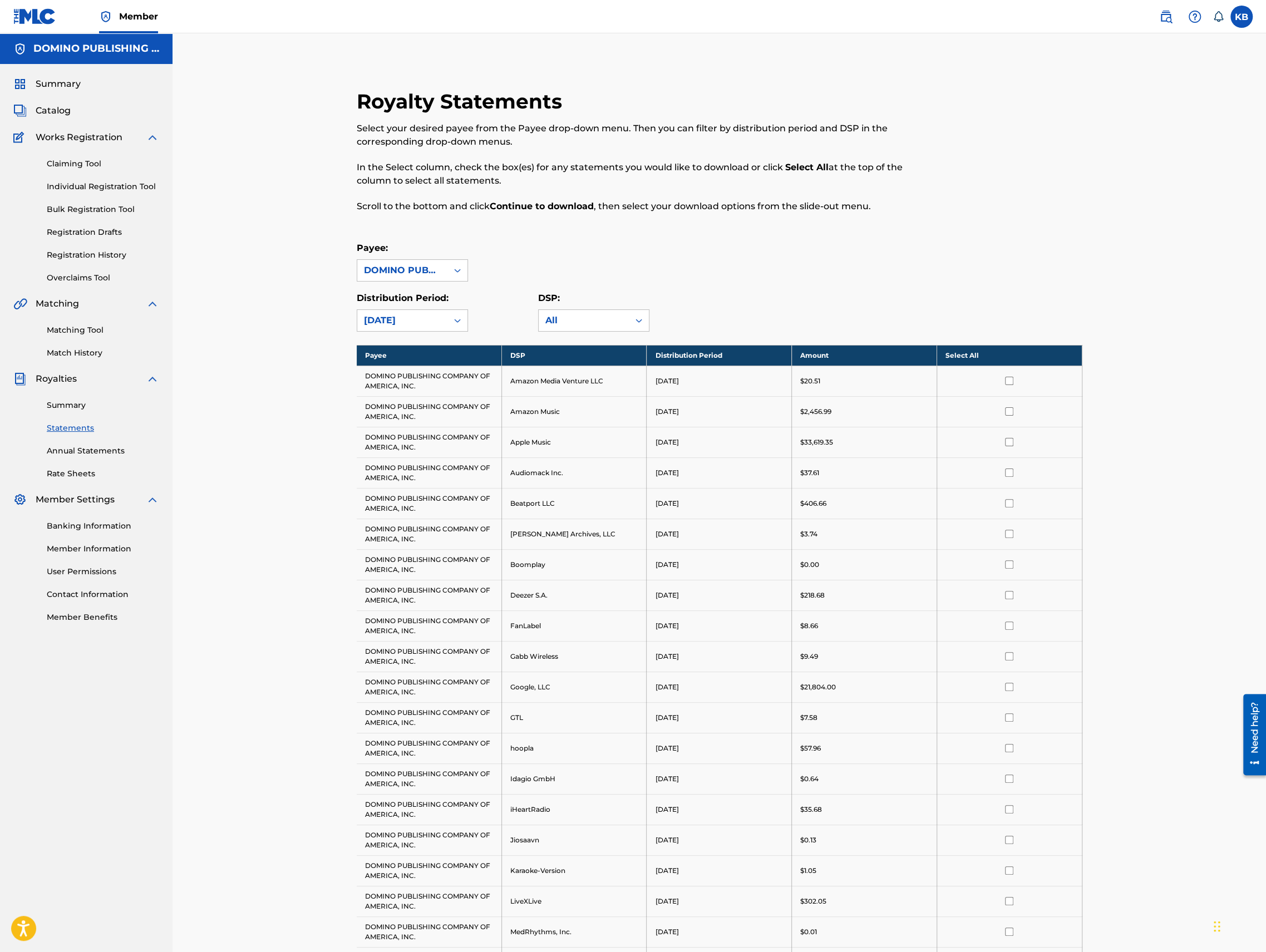
click at [980, 359] on th "Select All" at bounding box center [1008, 355] width 145 height 21
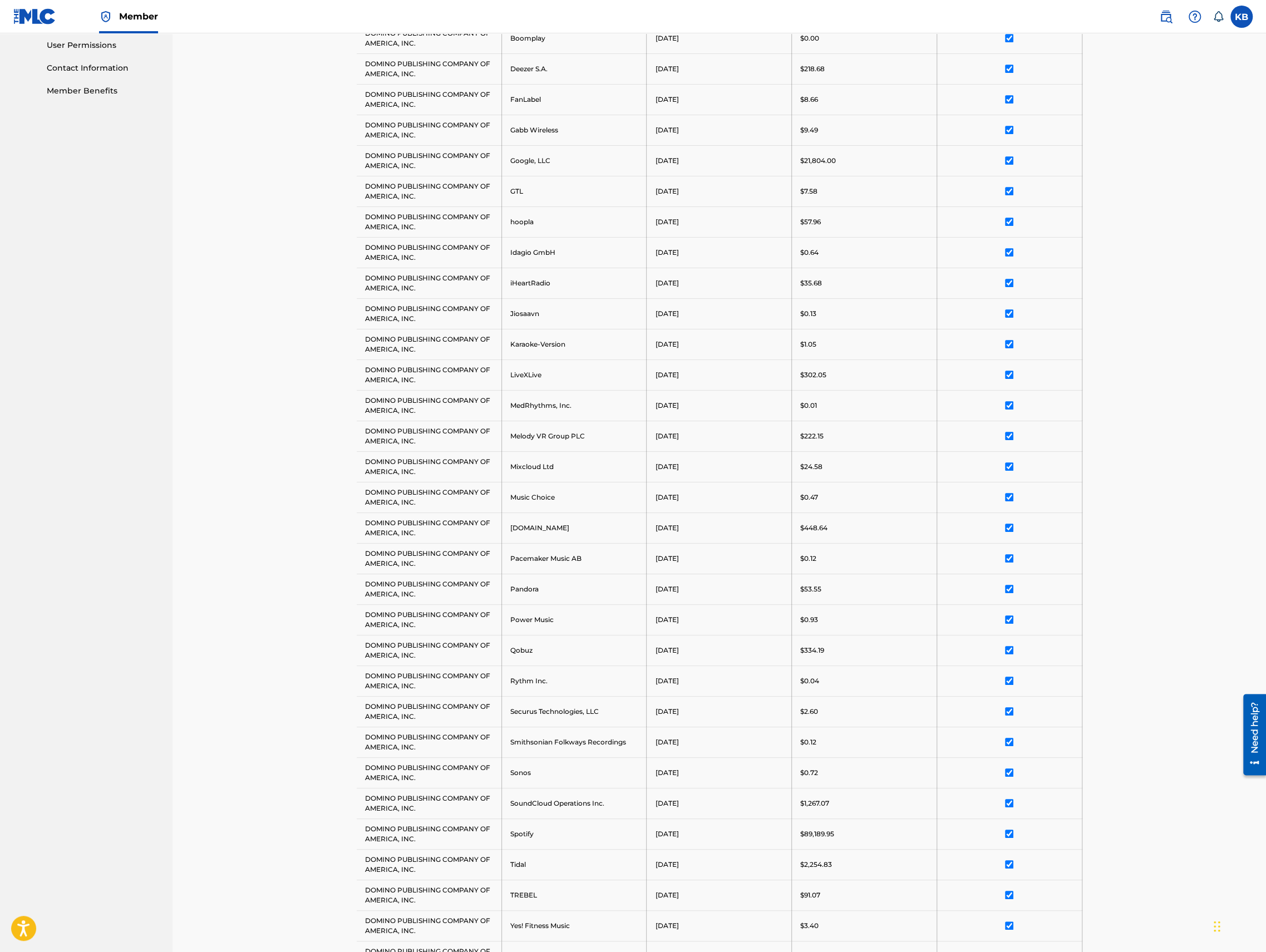
scroll to position [708, 0]
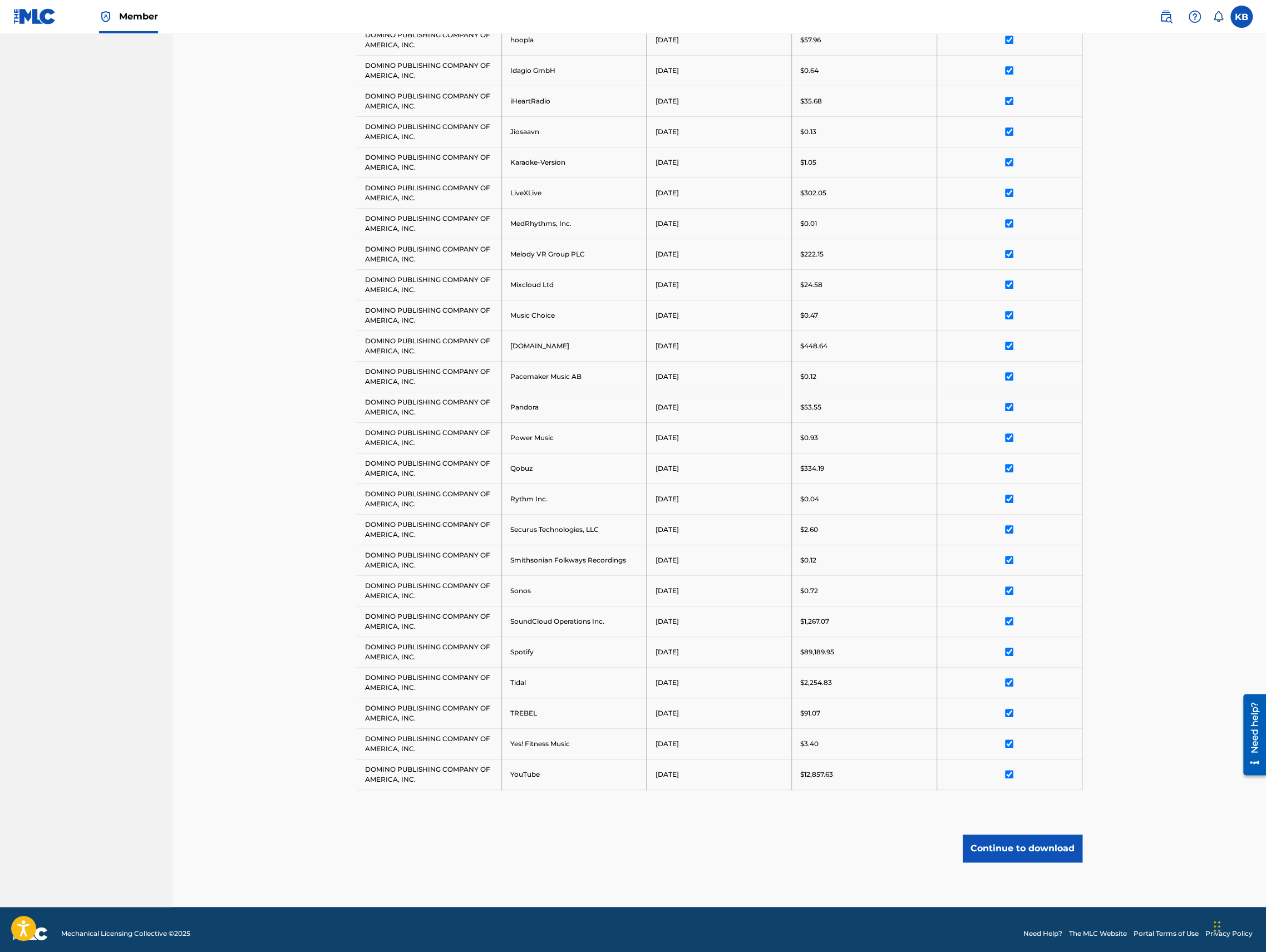
click at [1013, 834] on button "Continue to download" at bounding box center [1023, 848] width 120 height 28
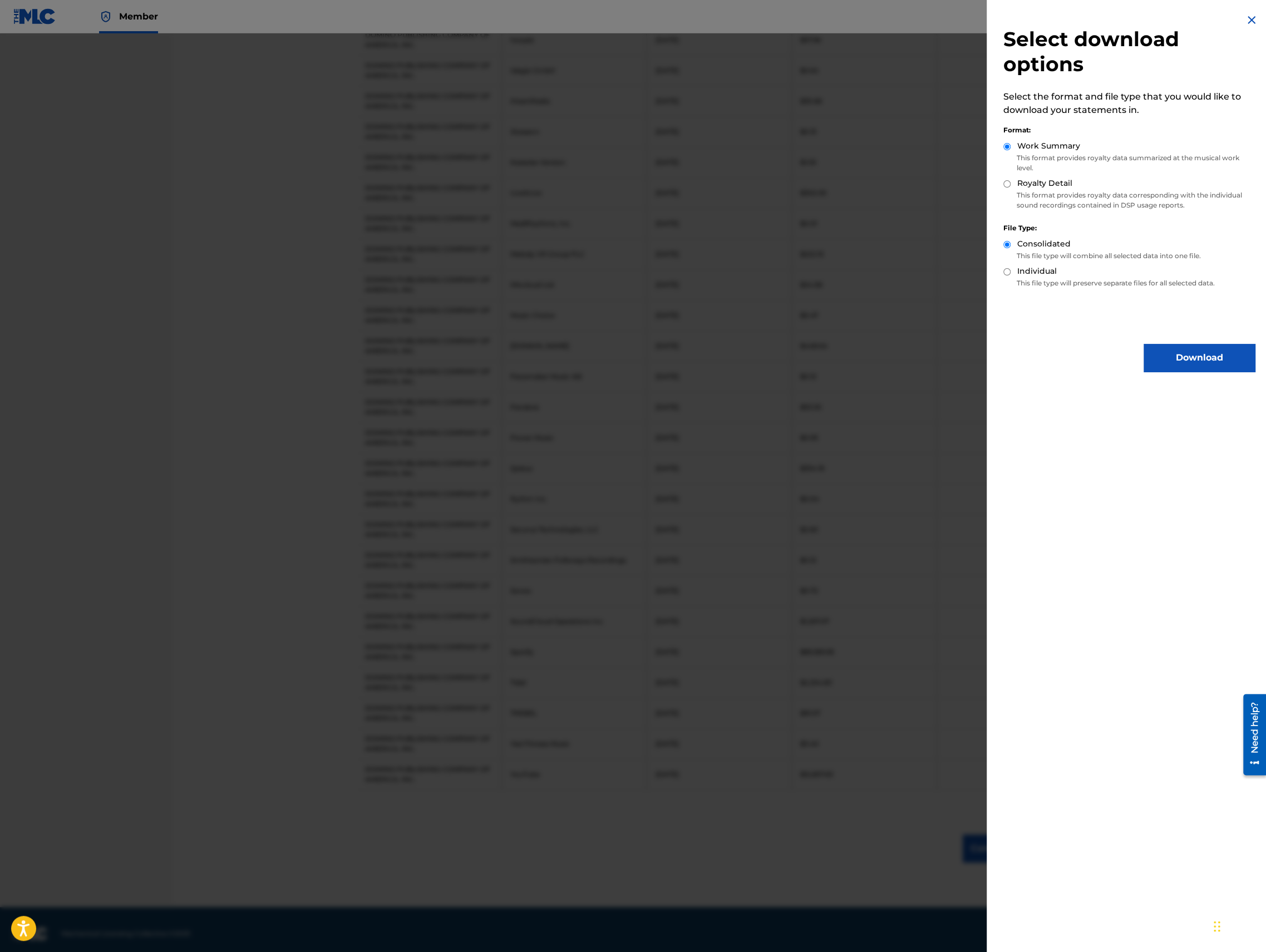
click at [1189, 359] on button "Download" at bounding box center [1199, 358] width 111 height 28
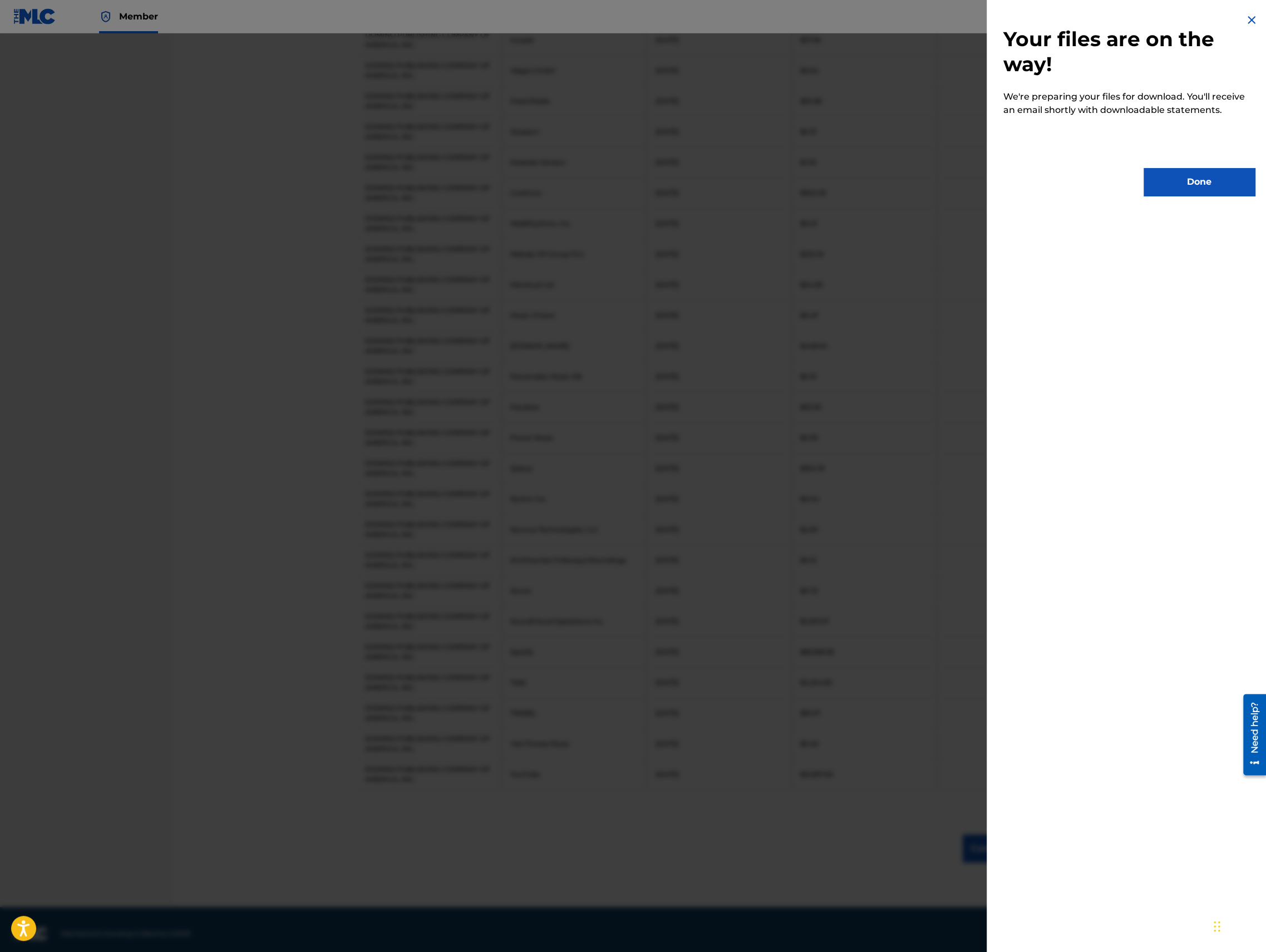
click at [1179, 182] on button "Done" at bounding box center [1199, 182] width 111 height 28
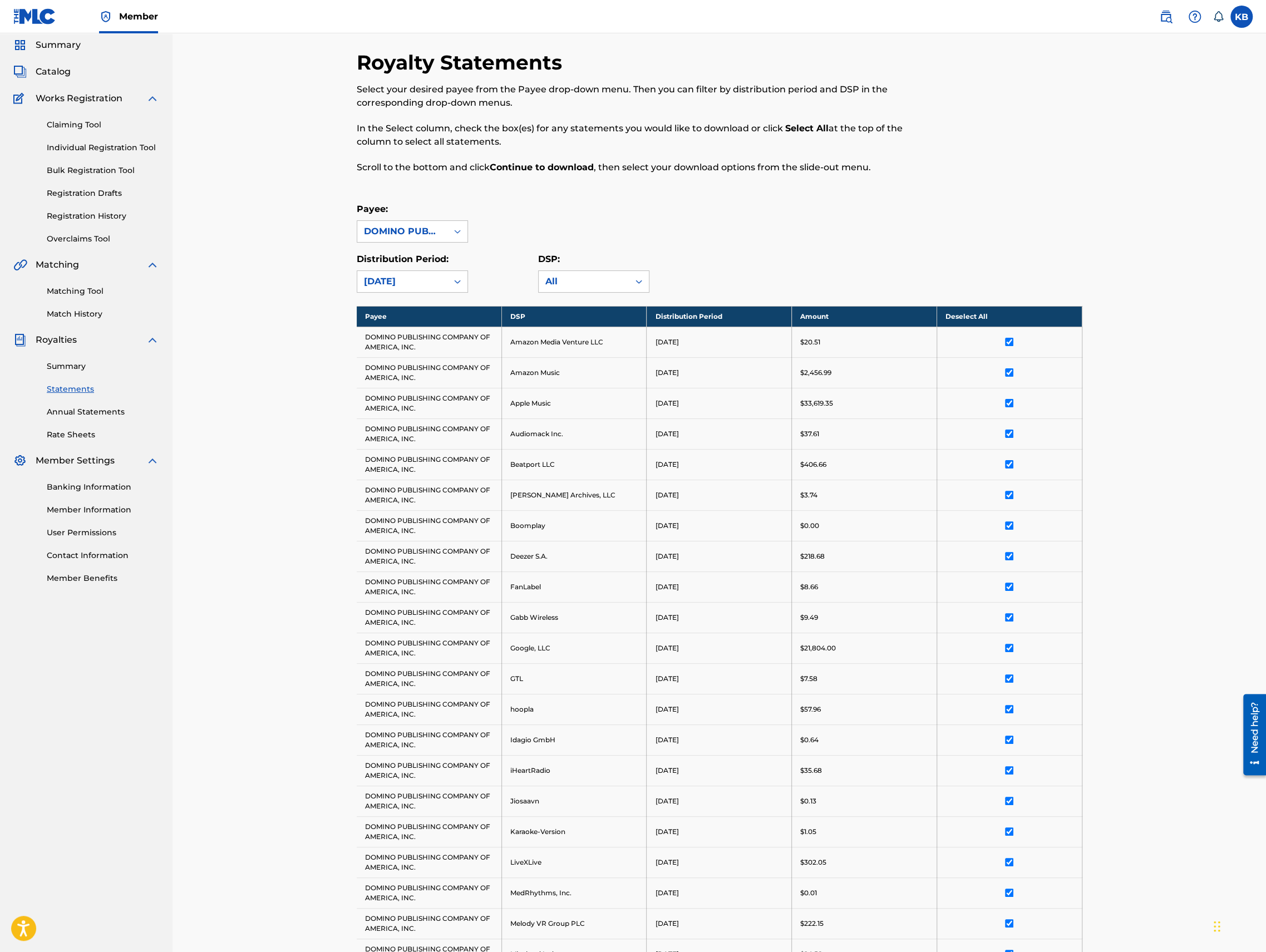
scroll to position [0, 0]
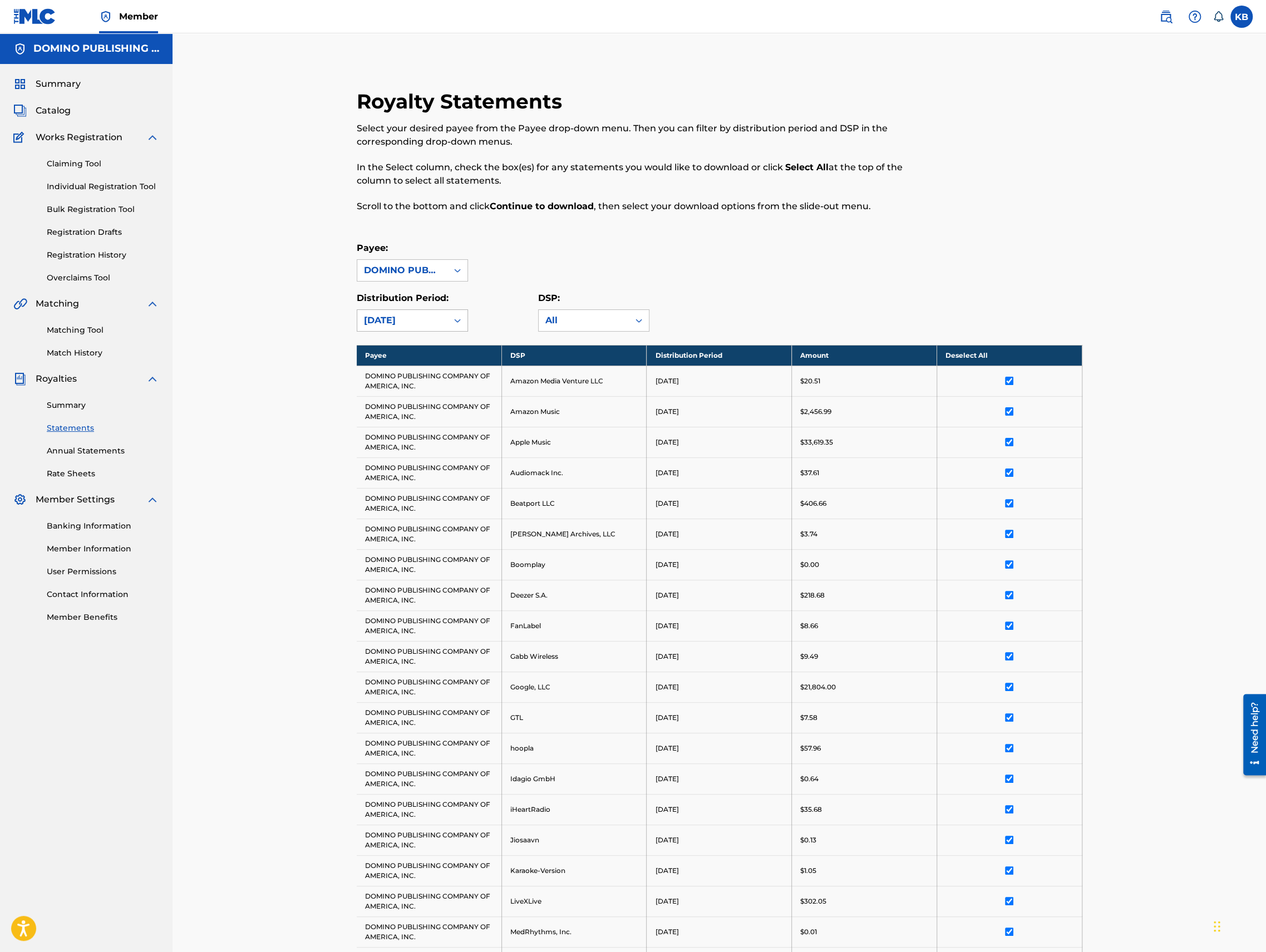
click at [415, 324] on div "February 2025" at bounding box center [403, 320] width 77 height 13
click at [398, 439] on div "March 2025" at bounding box center [412, 437] width 110 height 28
click at [1001, 357] on th "Select All" at bounding box center [1008, 355] width 145 height 21
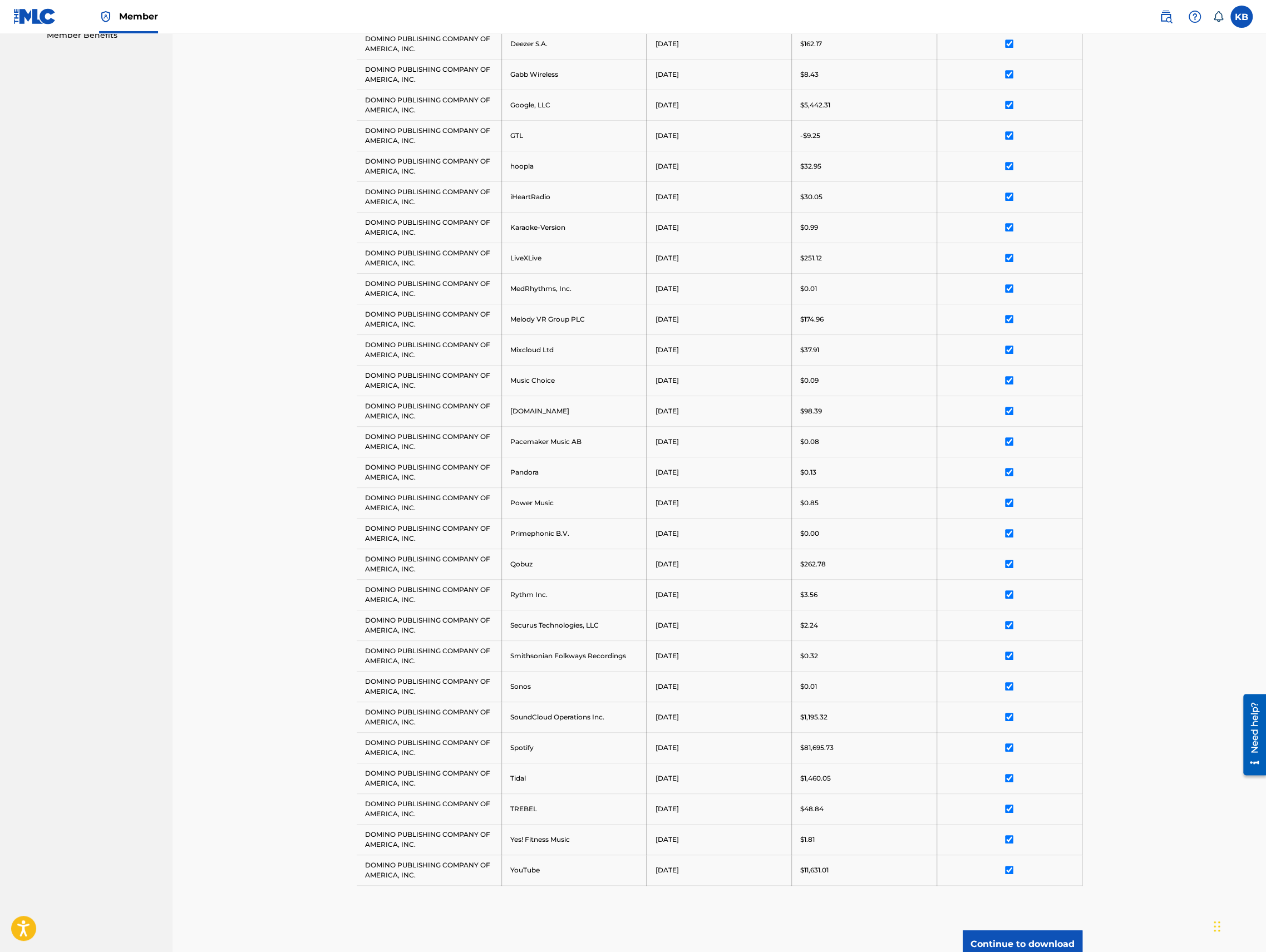
scroll to position [678, 0]
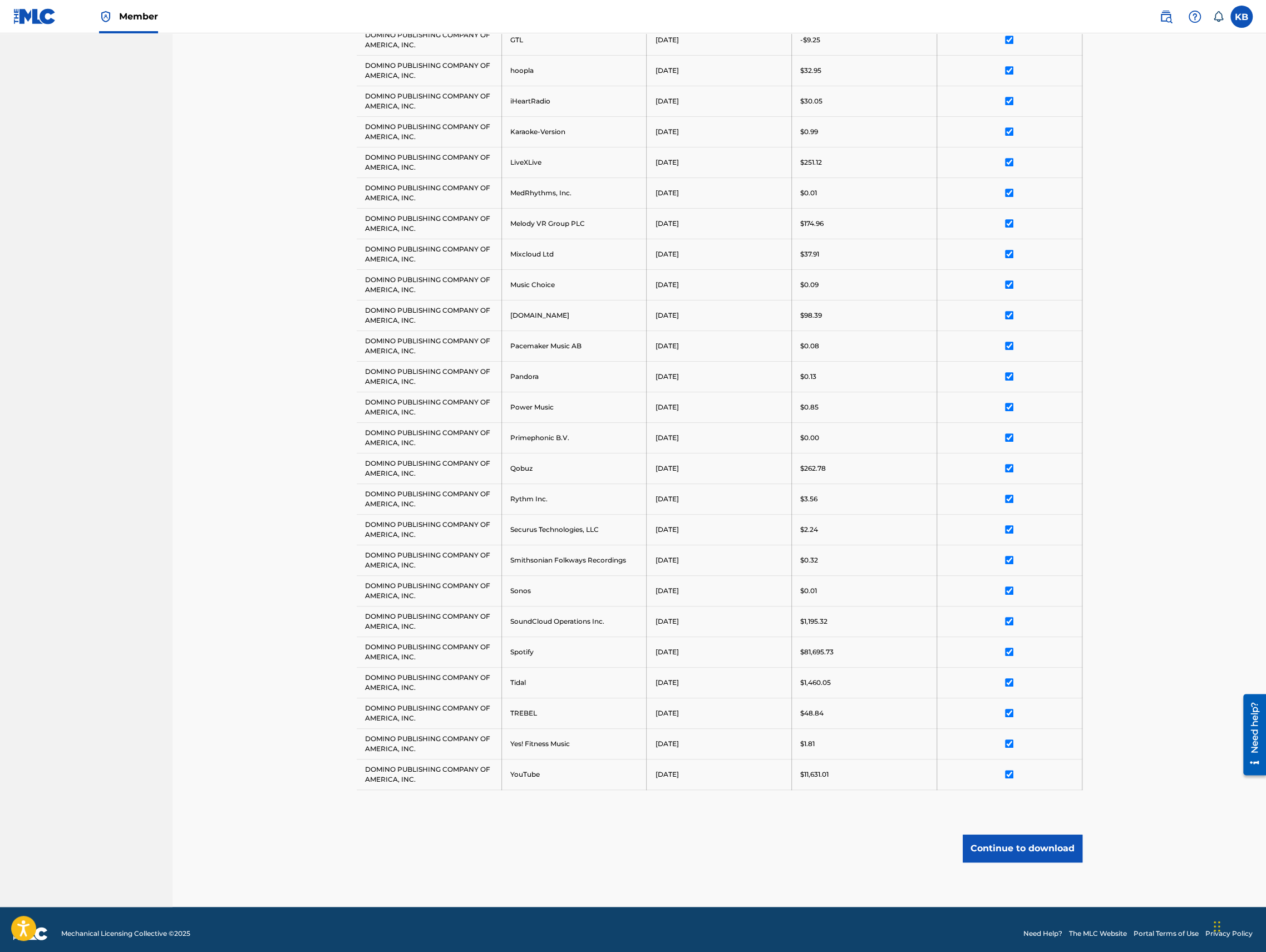
click at [1021, 848] on button "Continue to download" at bounding box center [1023, 848] width 120 height 28
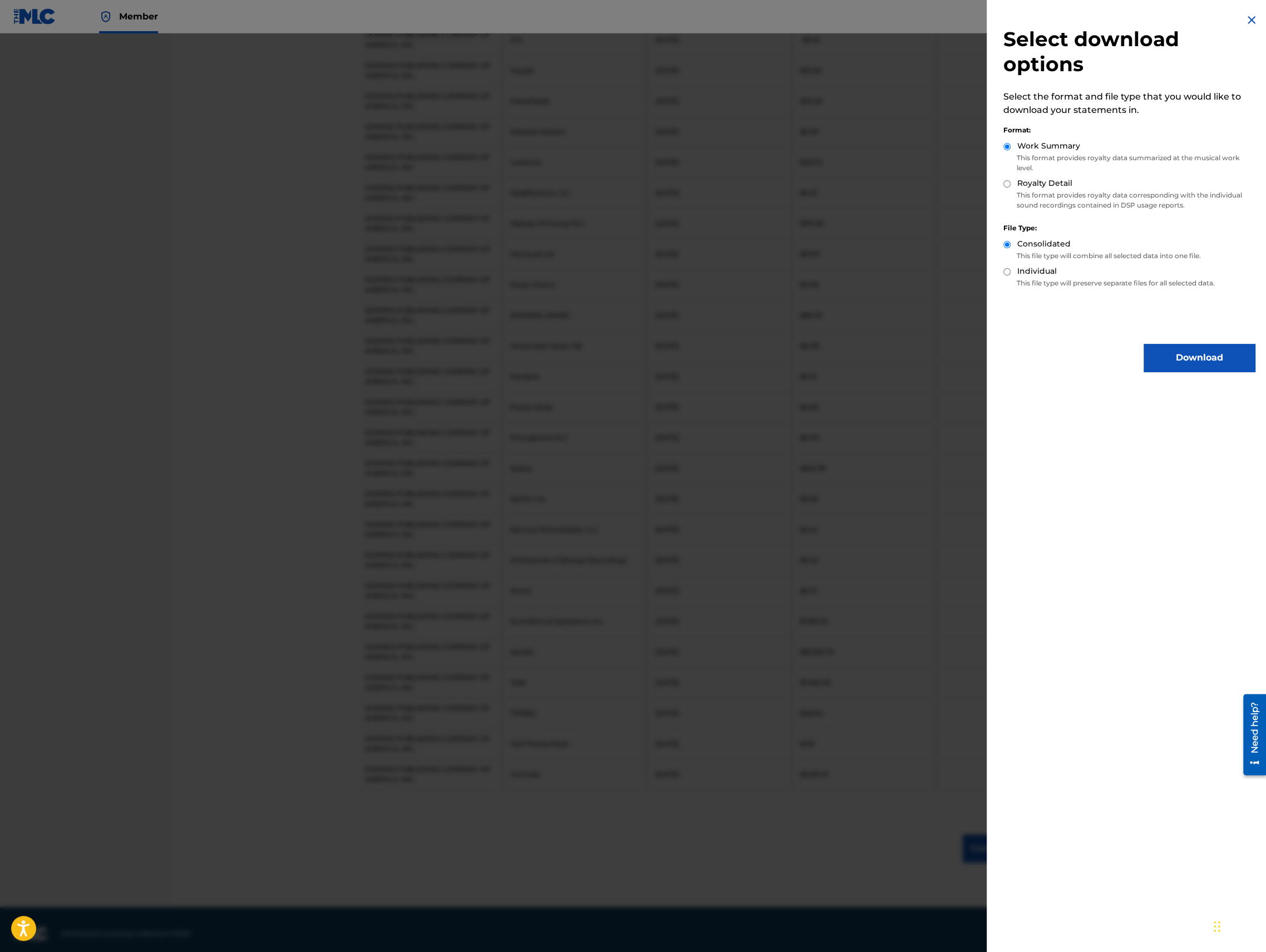
click at [1194, 348] on button "Download" at bounding box center [1199, 358] width 111 height 28
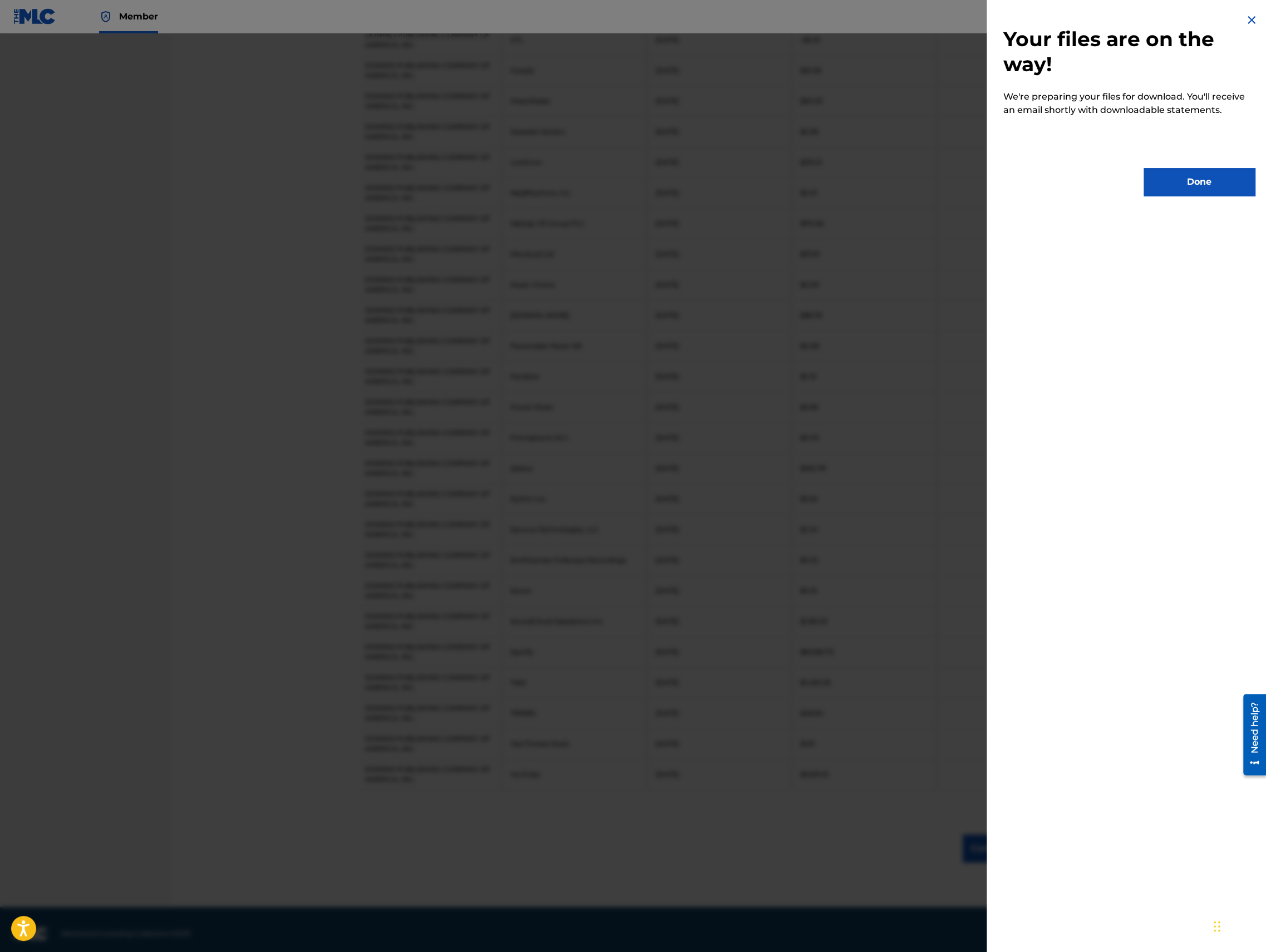
click at [1179, 185] on button "Done" at bounding box center [1199, 182] width 111 height 28
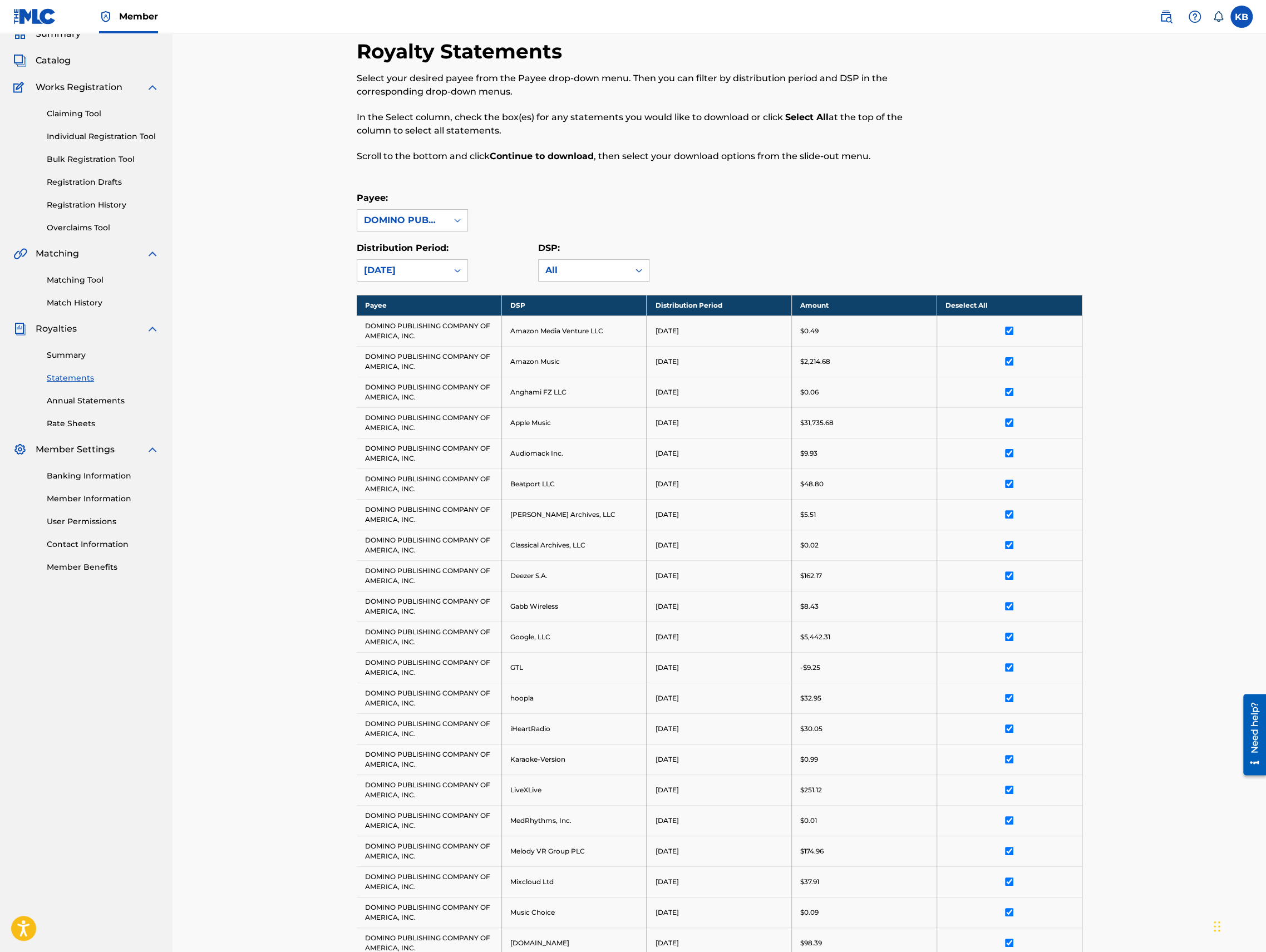
scroll to position [0, 0]
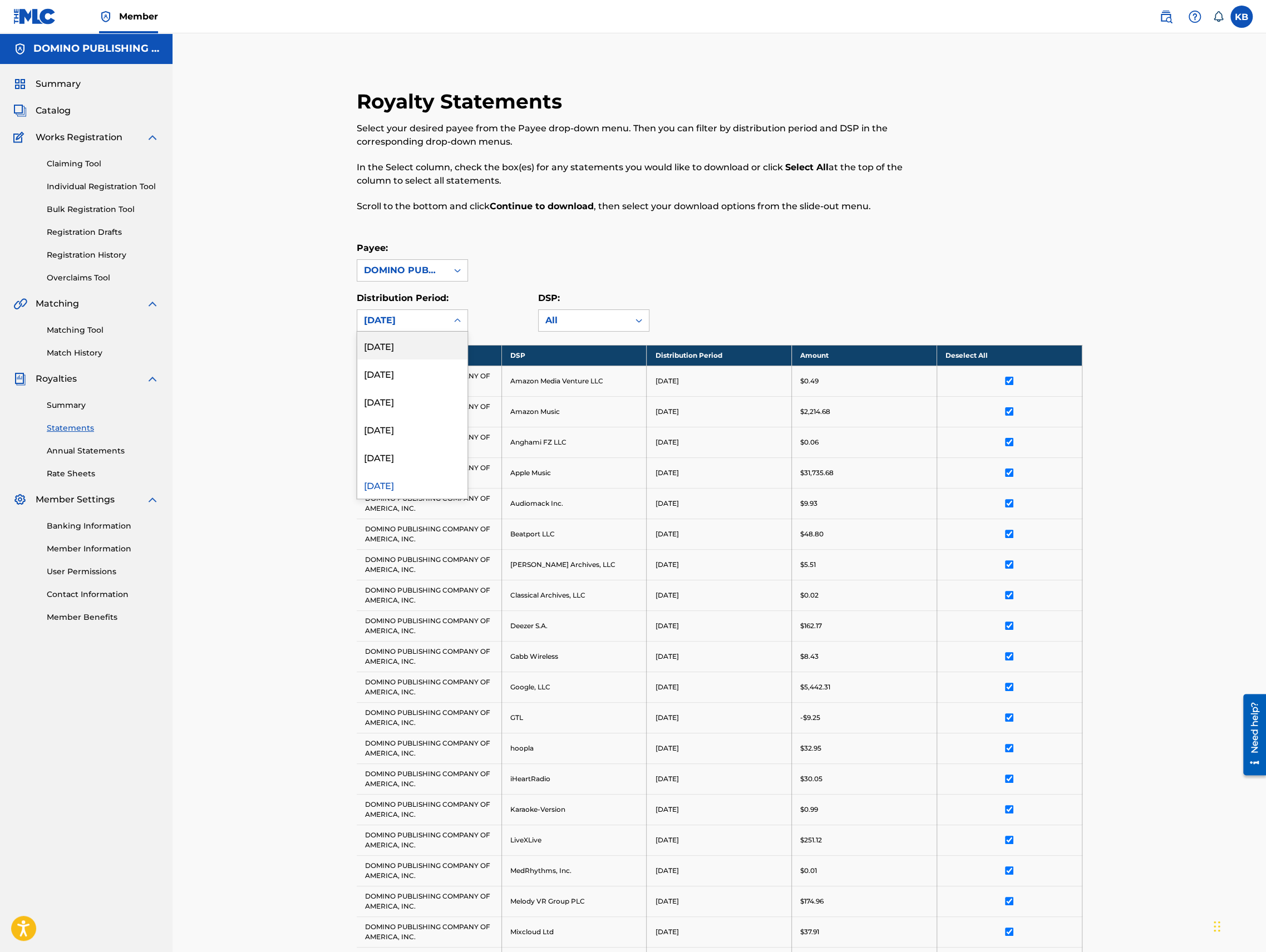
click at [386, 315] on div "March 2025" at bounding box center [403, 320] width 77 height 13
click at [390, 452] on div "April 2025" at bounding box center [412, 457] width 110 height 28
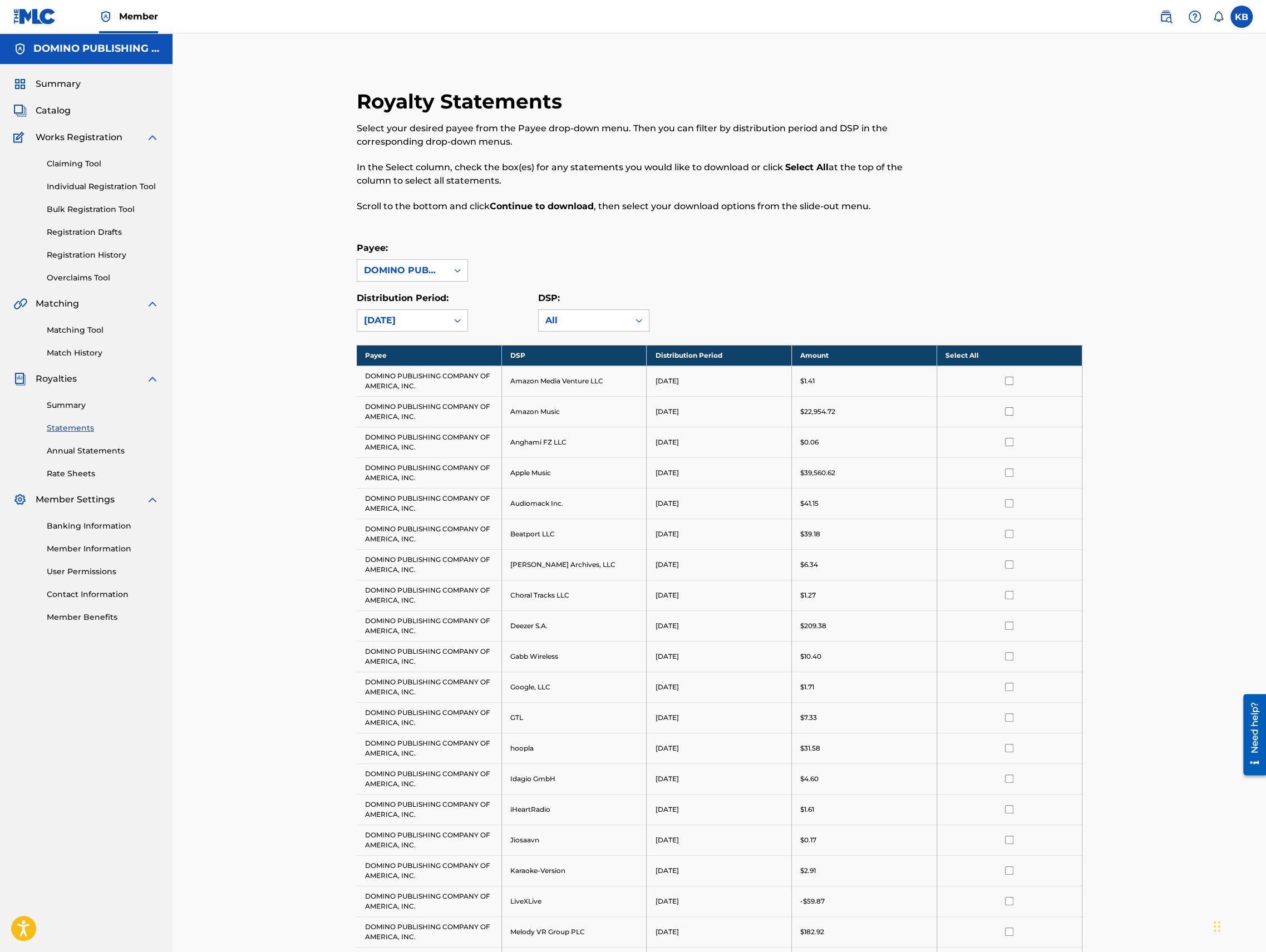
click at [1006, 352] on th "Select All" at bounding box center [1008, 355] width 145 height 21
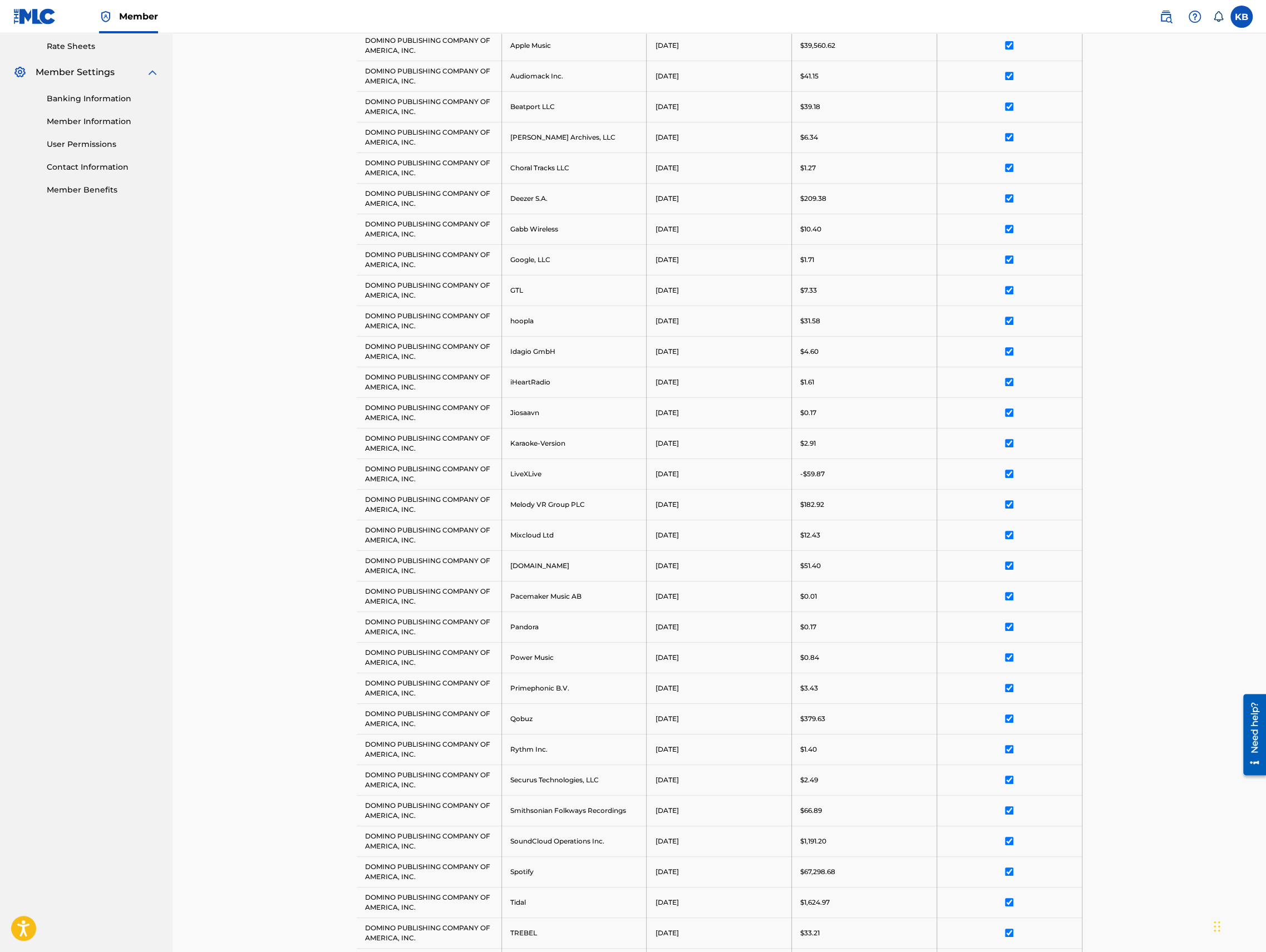
scroll to position [648, 0]
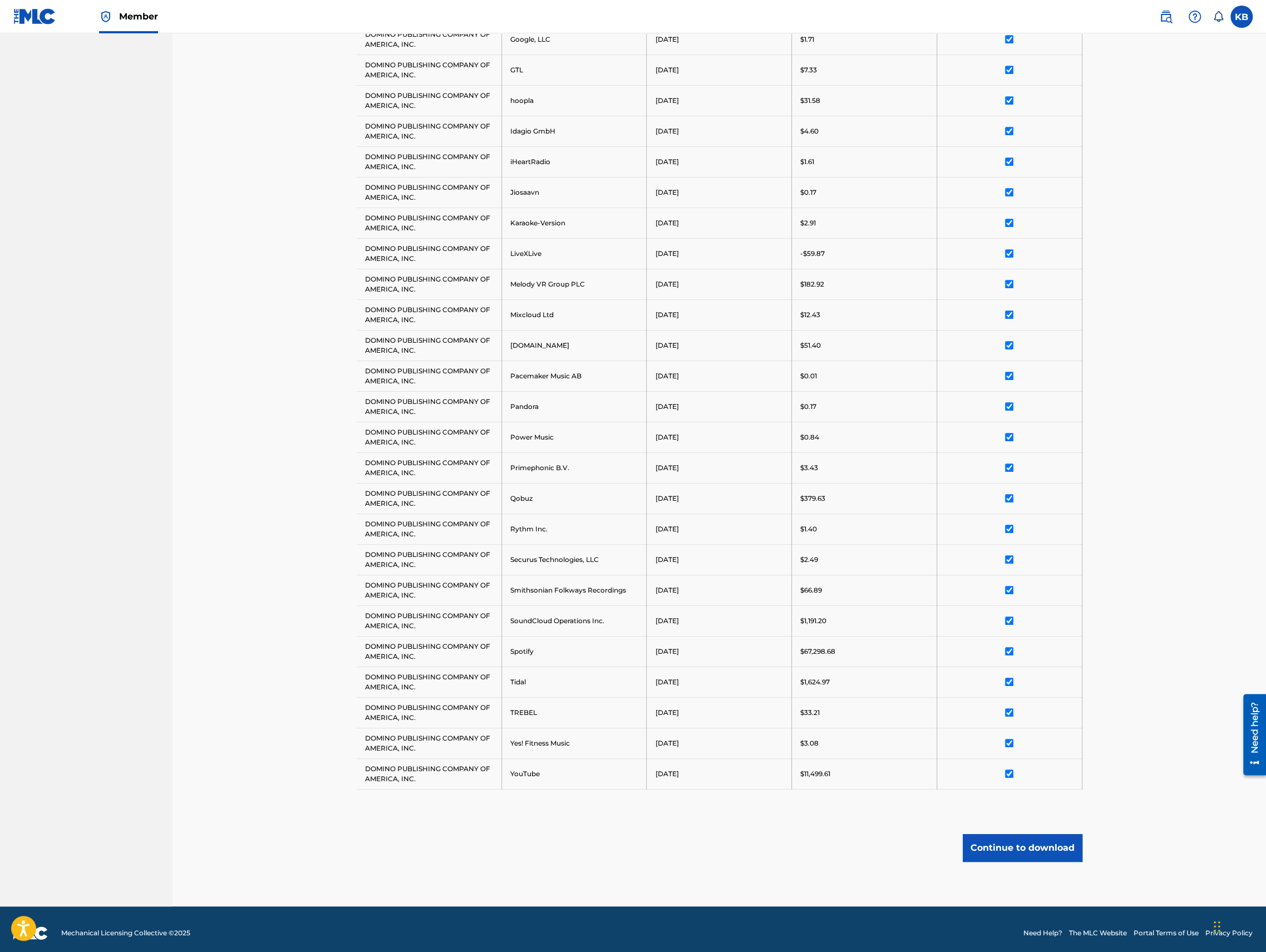
click at [1020, 842] on button "Continue to download" at bounding box center [1023, 848] width 120 height 28
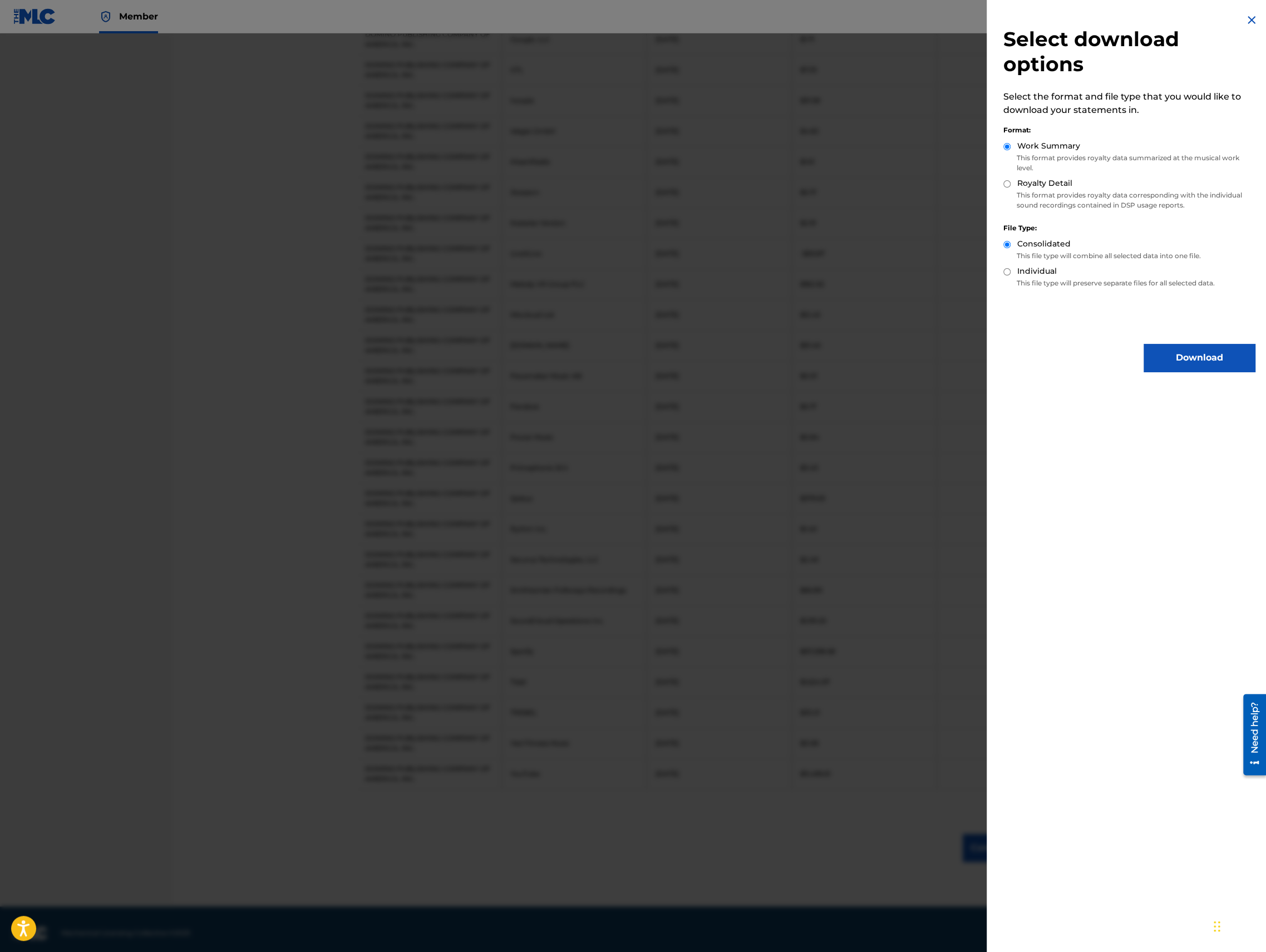
click at [1189, 364] on button "Download" at bounding box center [1199, 358] width 111 height 28
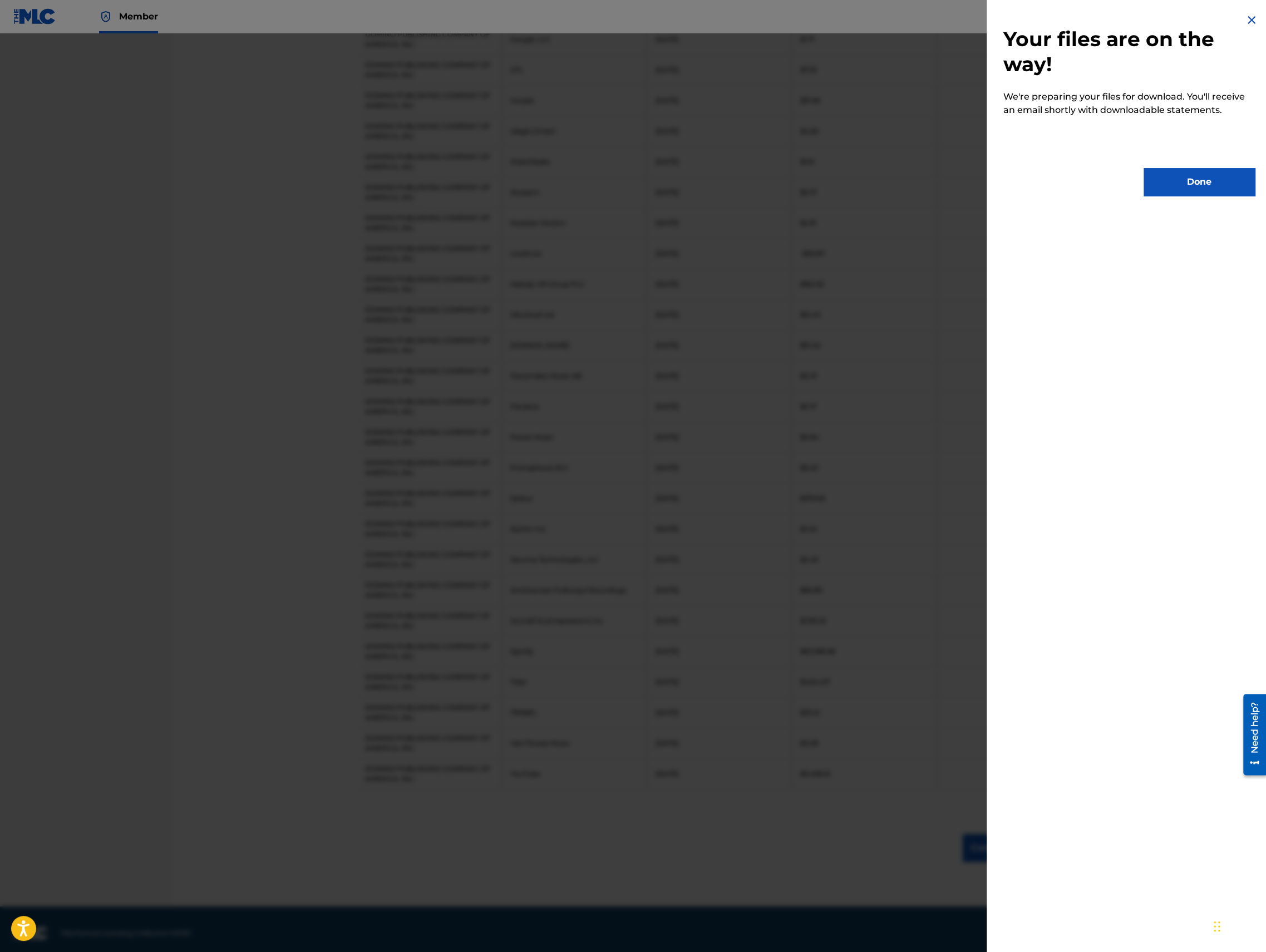
click at [1154, 185] on button "Done" at bounding box center [1199, 182] width 111 height 28
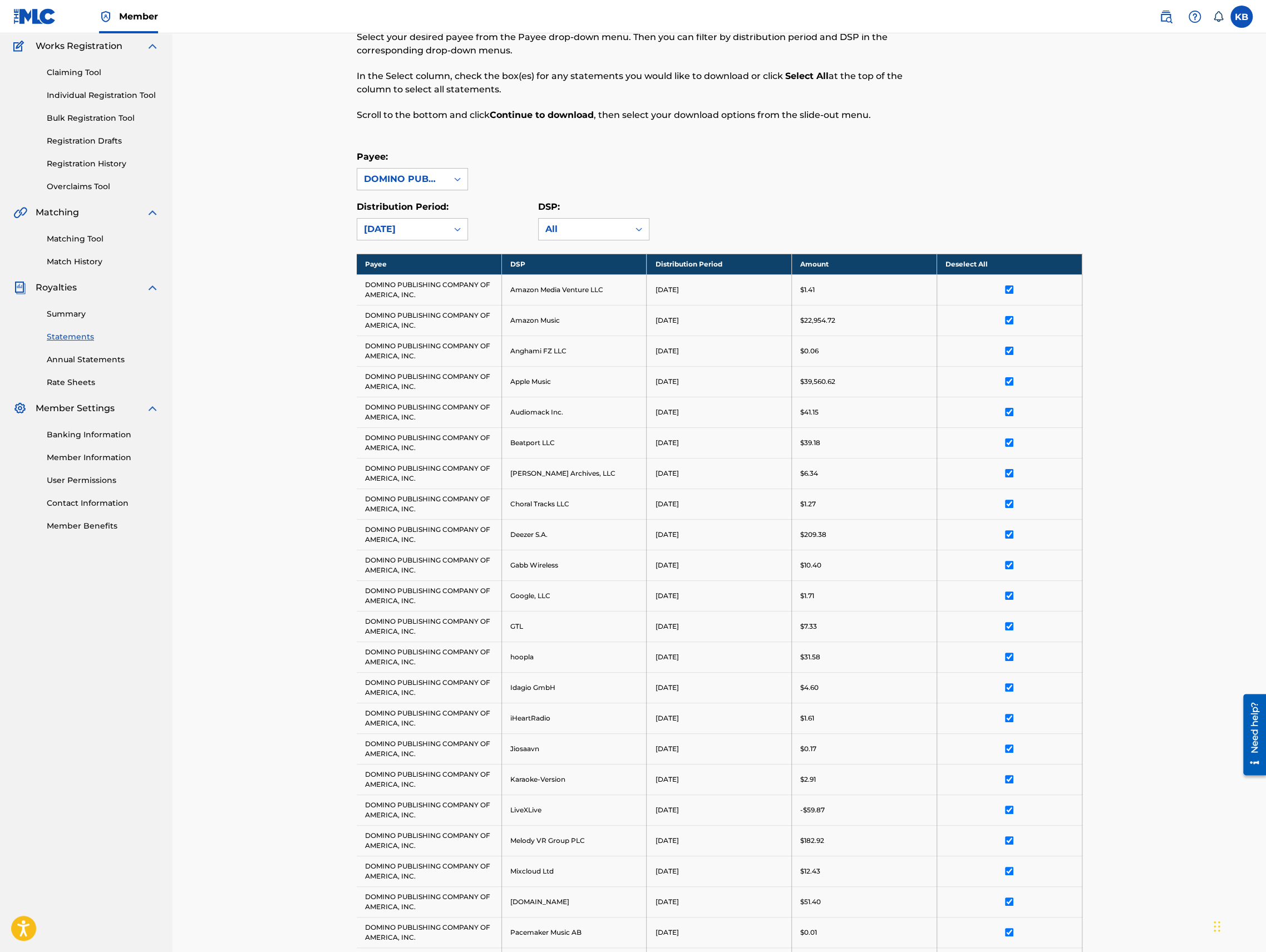
scroll to position [0, 0]
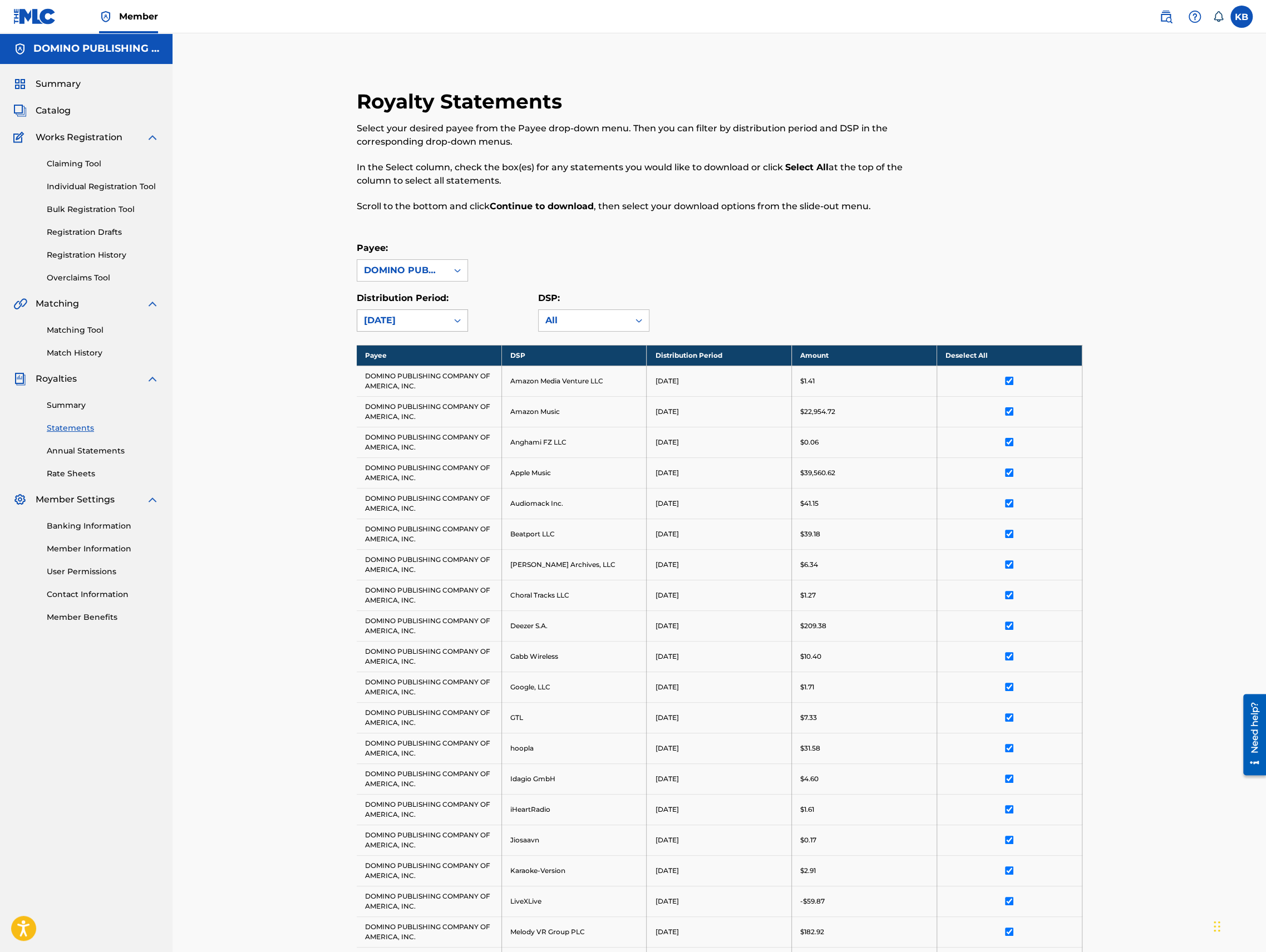
click at [426, 321] on div "April 2025" at bounding box center [403, 320] width 77 height 13
click at [398, 426] on div "May 2025" at bounding box center [412, 429] width 110 height 28
click at [997, 355] on th "Select All" at bounding box center [1008, 355] width 145 height 21
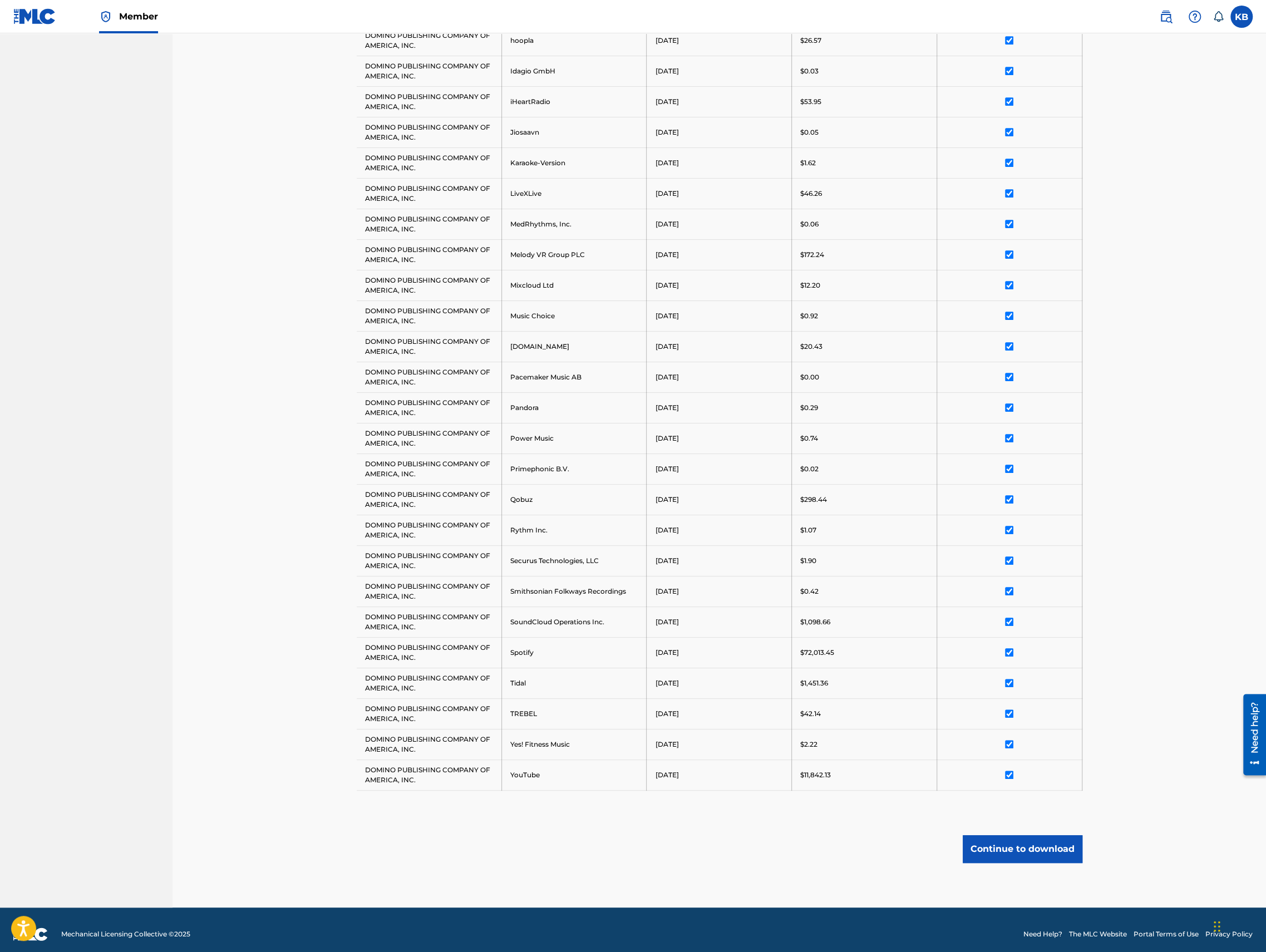
click at [1010, 840] on button "Continue to download" at bounding box center [1023, 849] width 120 height 28
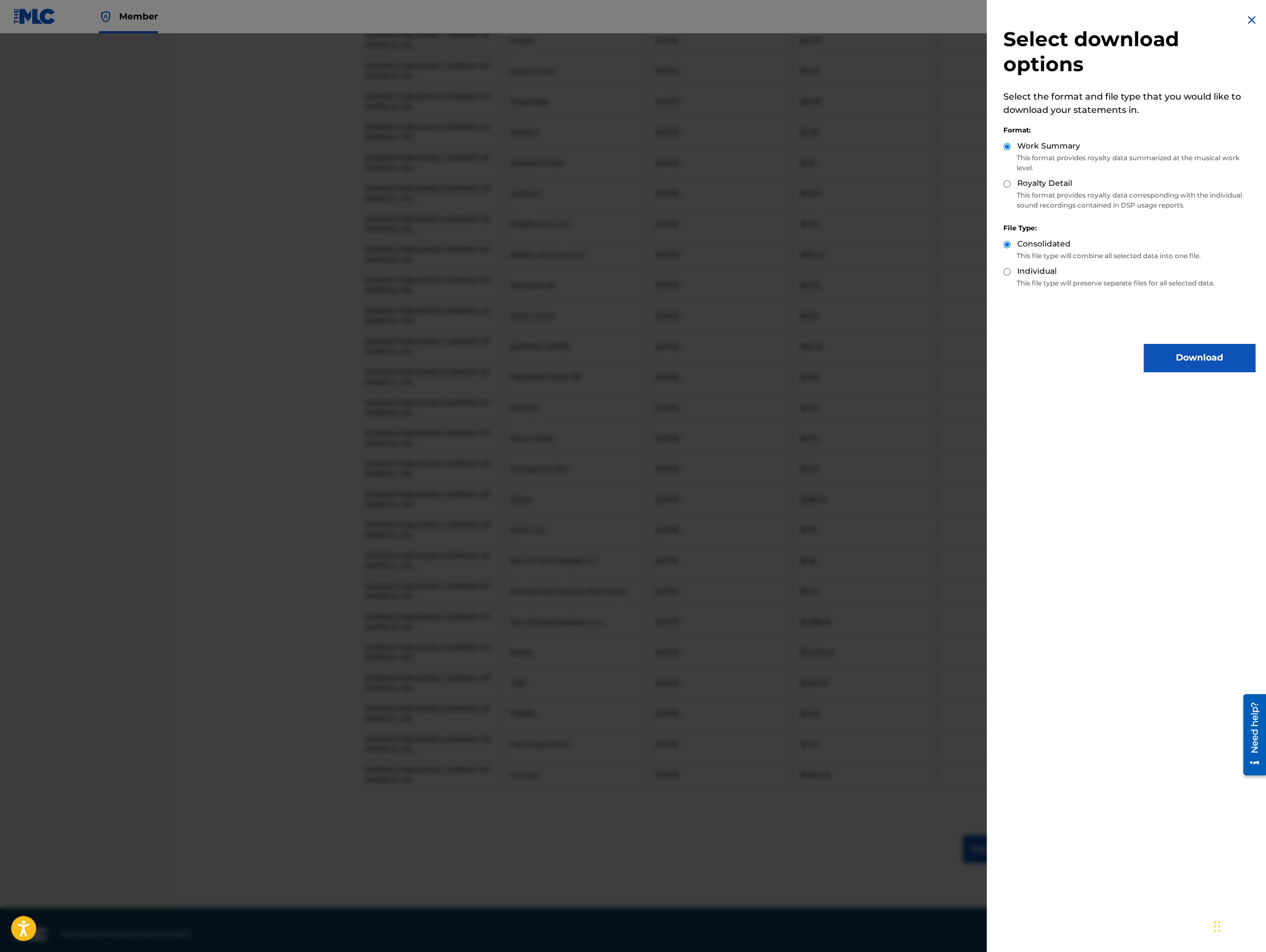
click at [1179, 359] on button "Download" at bounding box center [1199, 358] width 111 height 28
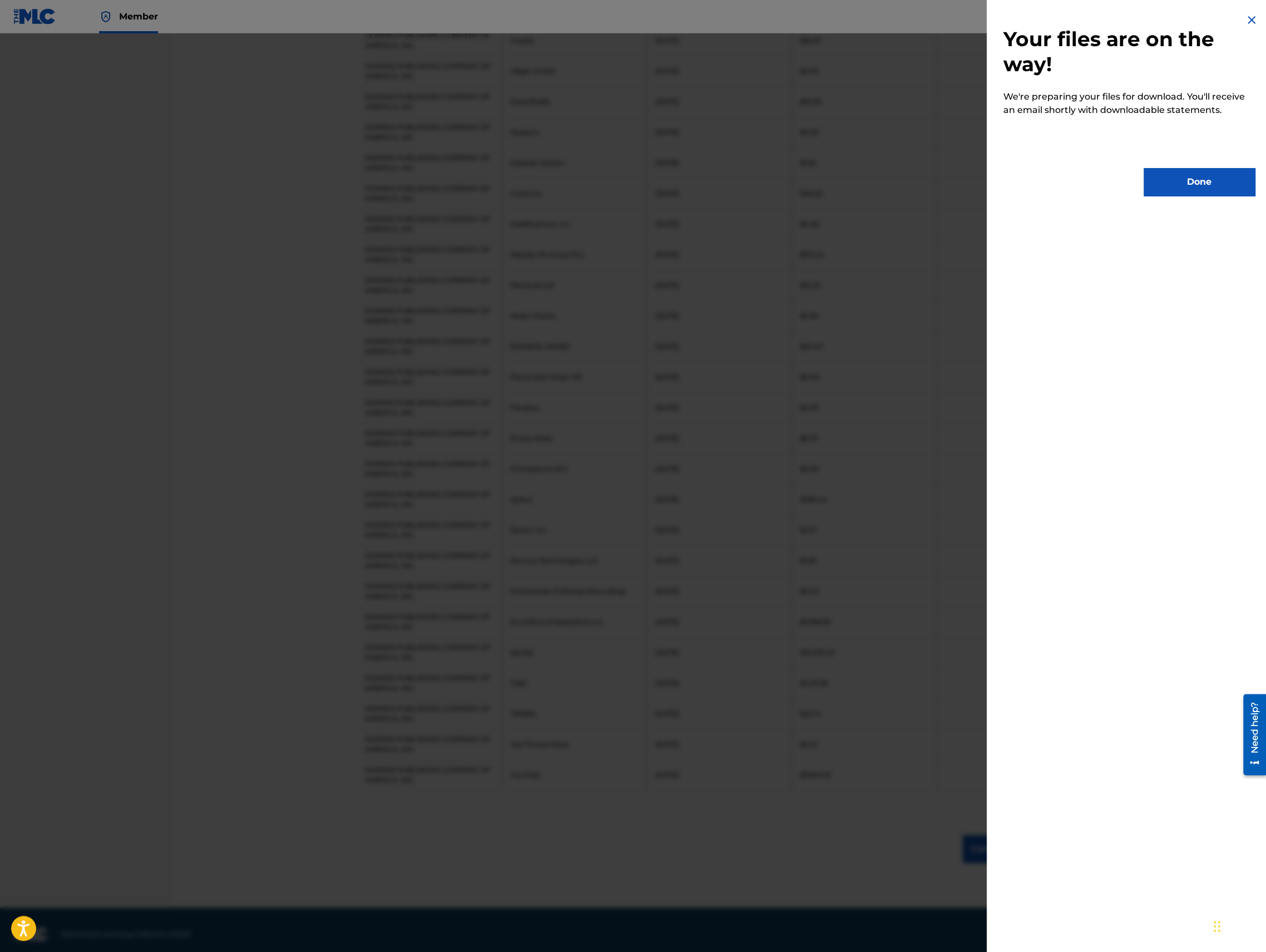
click at [1197, 186] on button "Done" at bounding box center [1199, 182] width 111 height 28
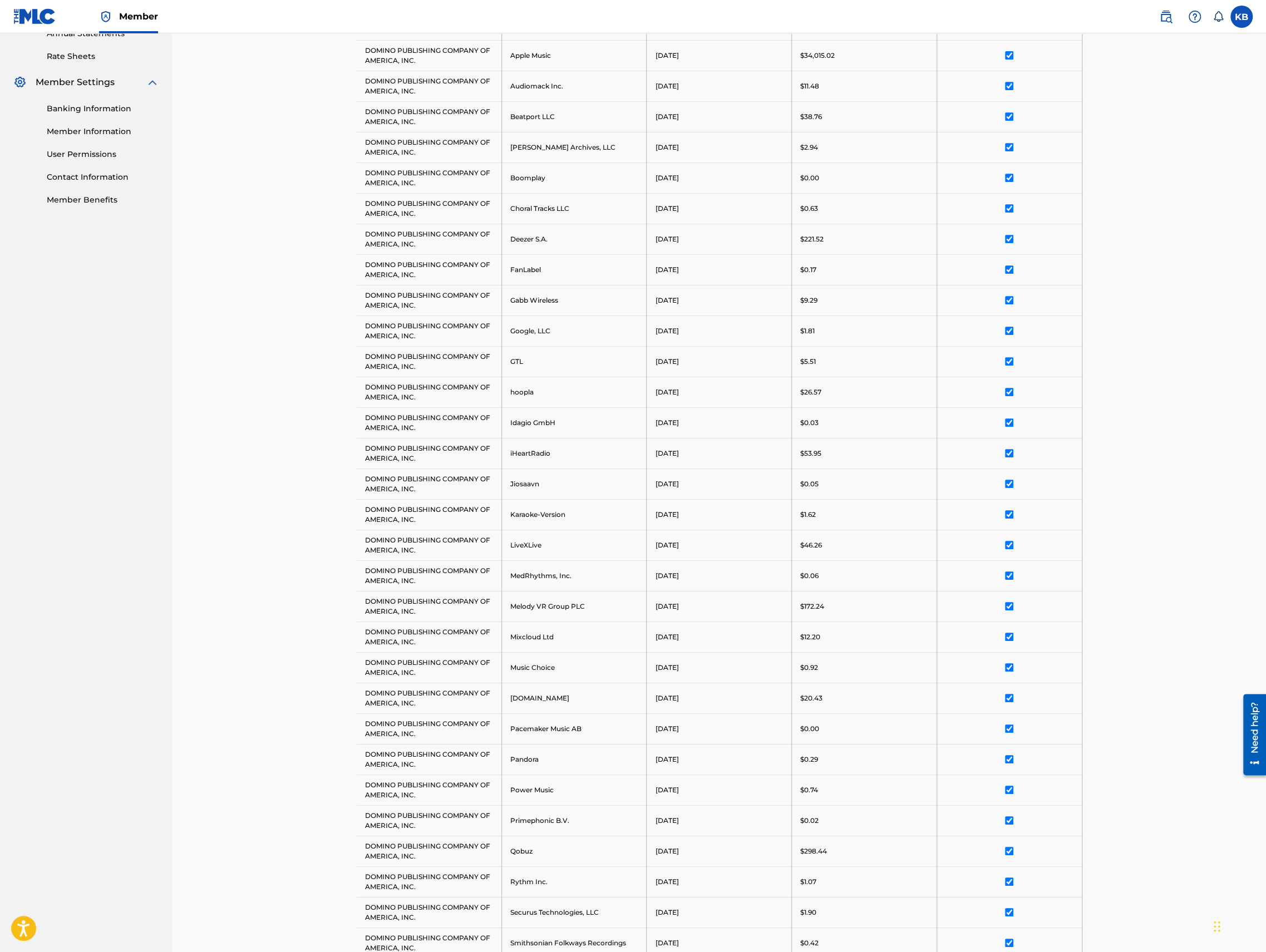
scroll to position [0, 0]
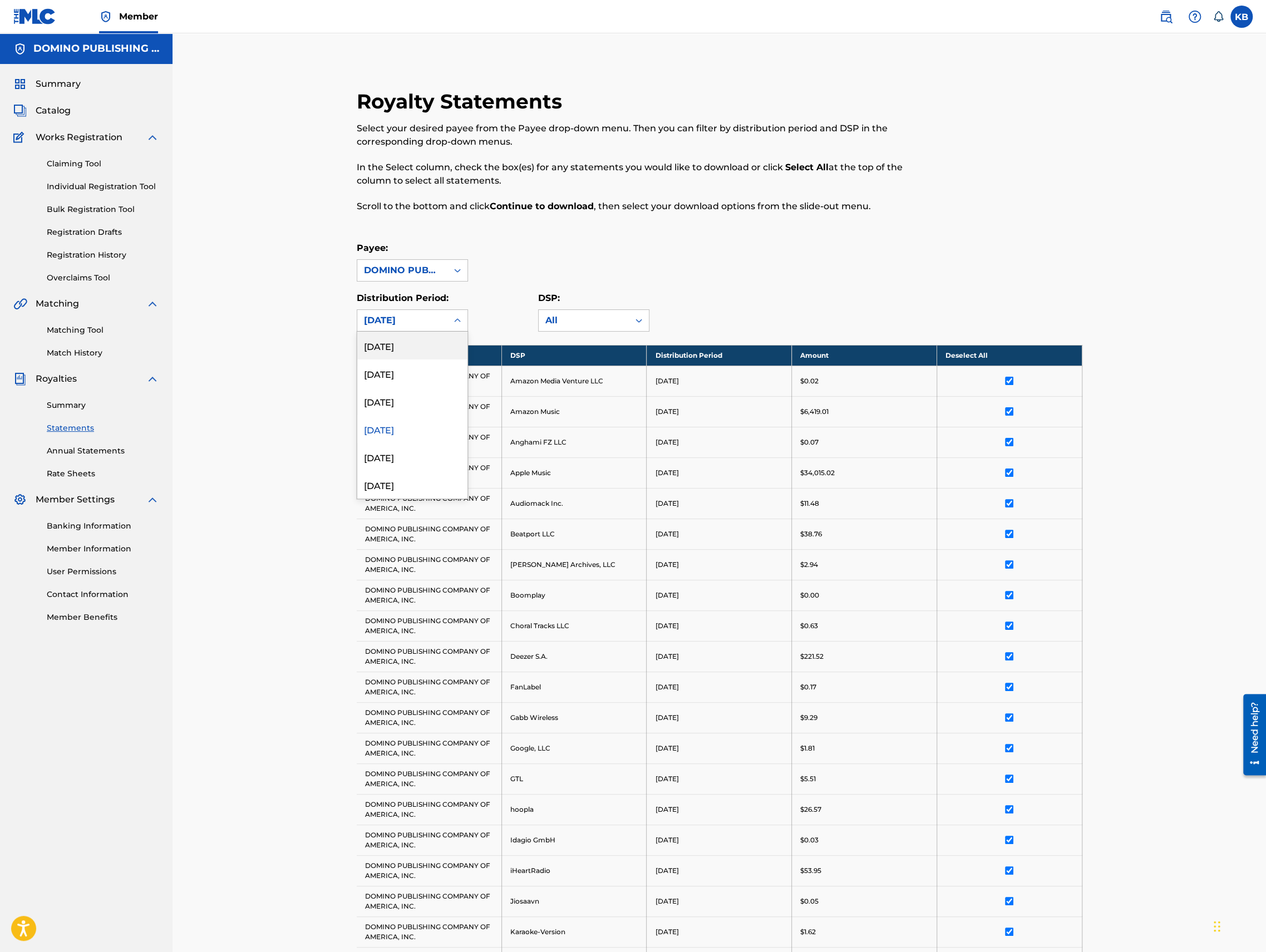
click at [401, 311] on div "May 2025" at bounding box center [402, 320] width 90 height 22
click at [402, 401] on div "June 2025" at bounding box center [412, 402] width 110 height 28
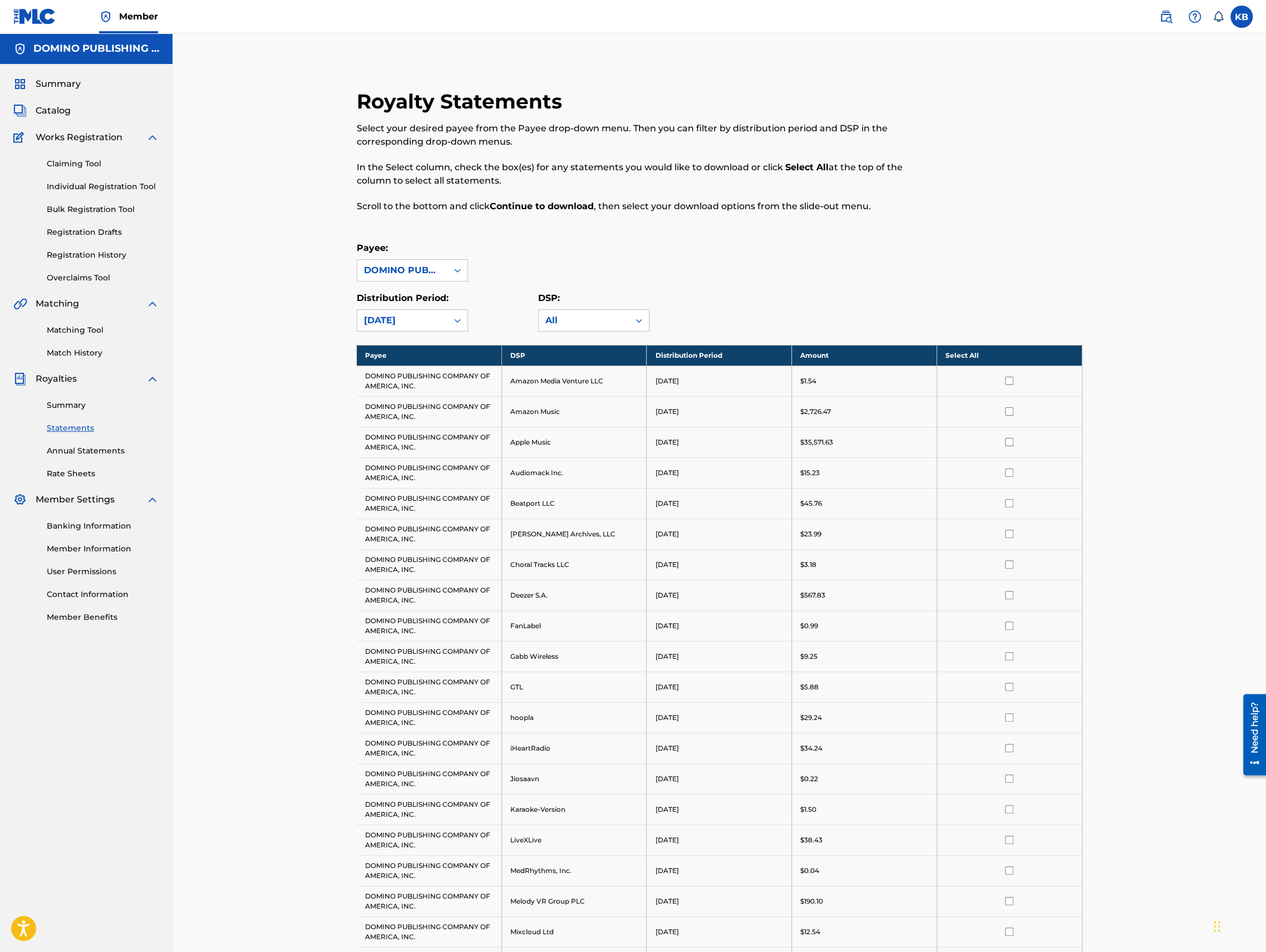
click at [1011, 359] on th "Select All" at bounding box center [1008, 355] width 145 height 21
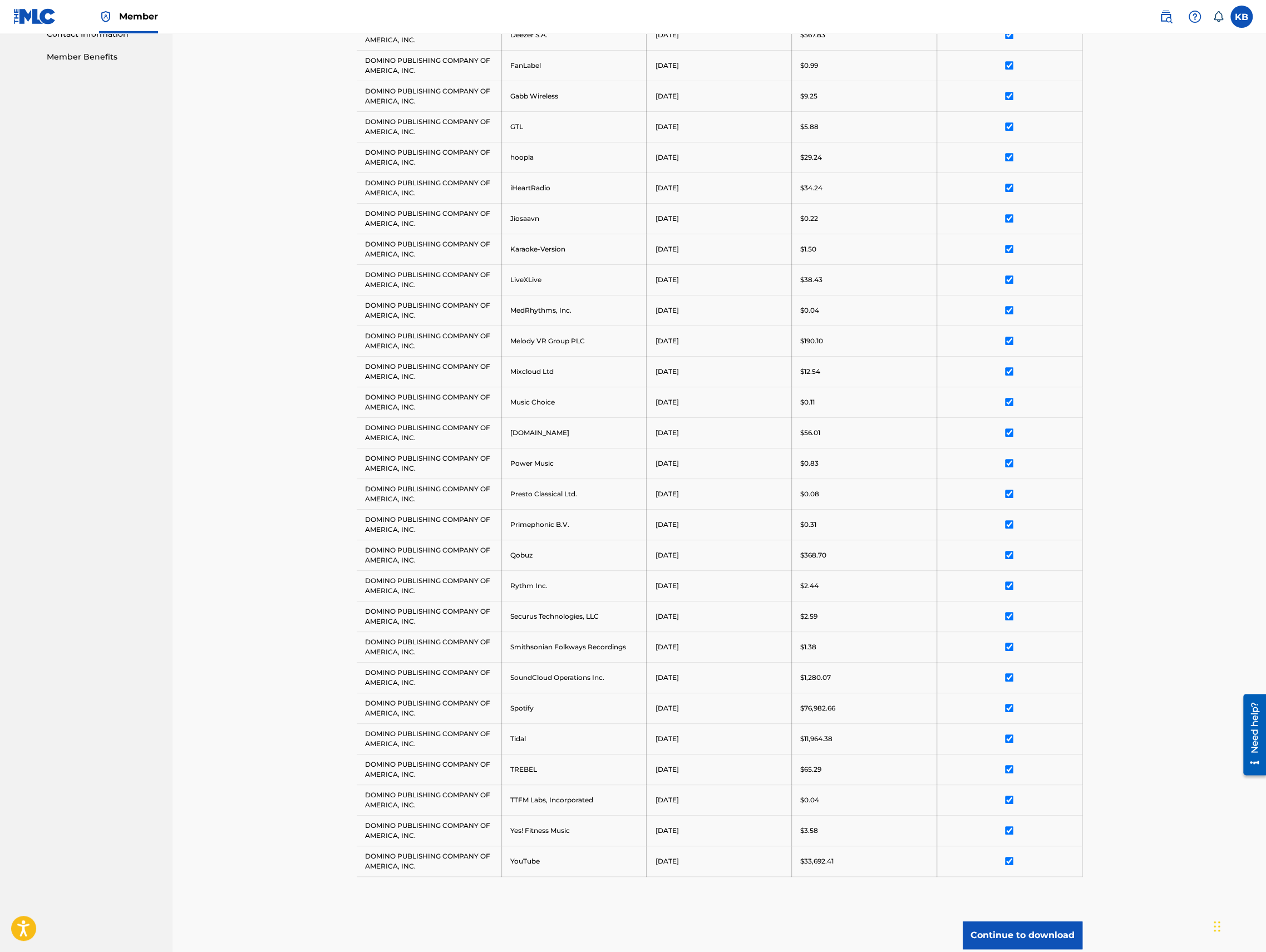
scroll to position [648, 0]
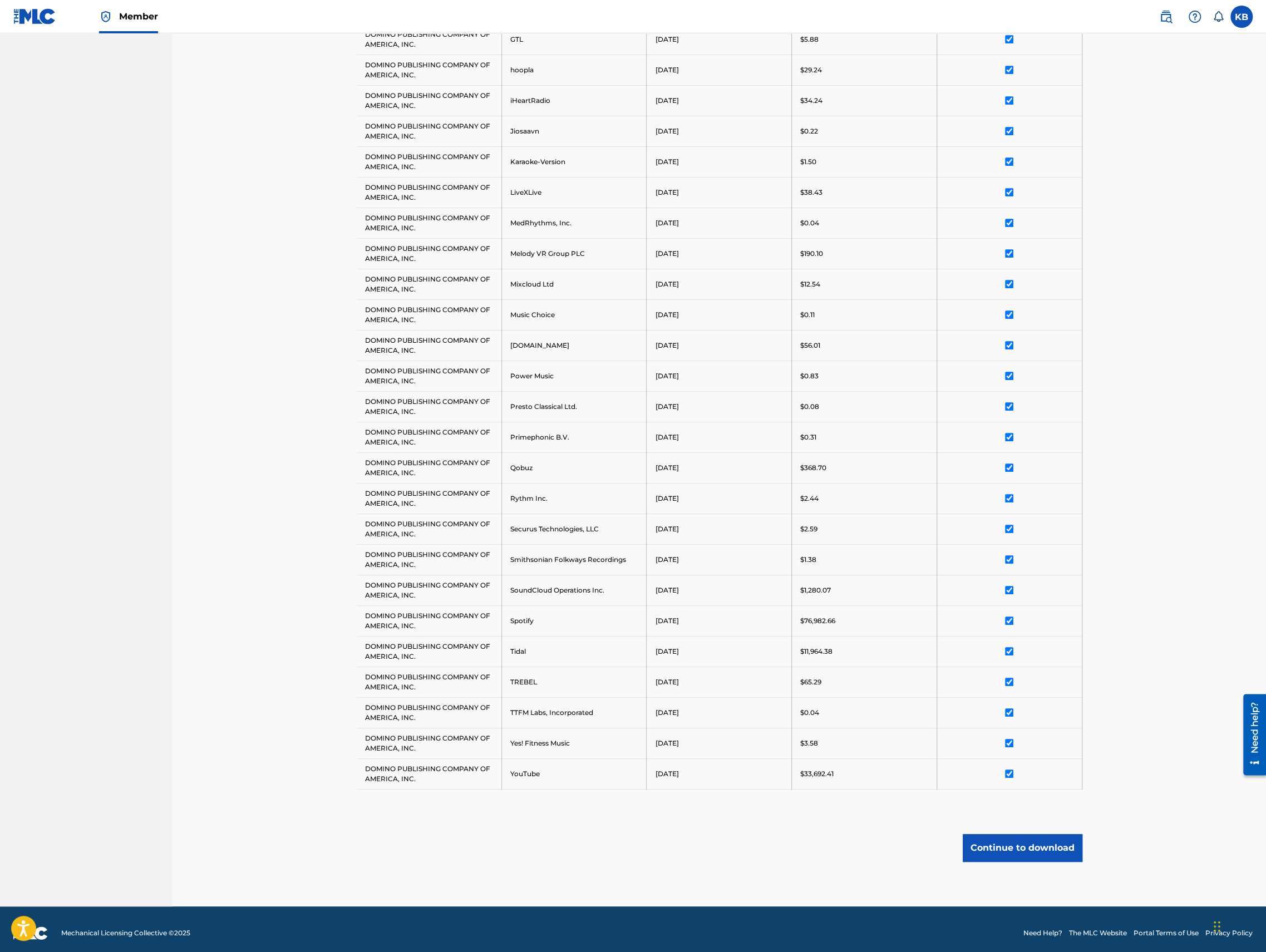
click at [1051, 842] on button "Continue to download" at bounding box center [1023, 848] width 120 height 28
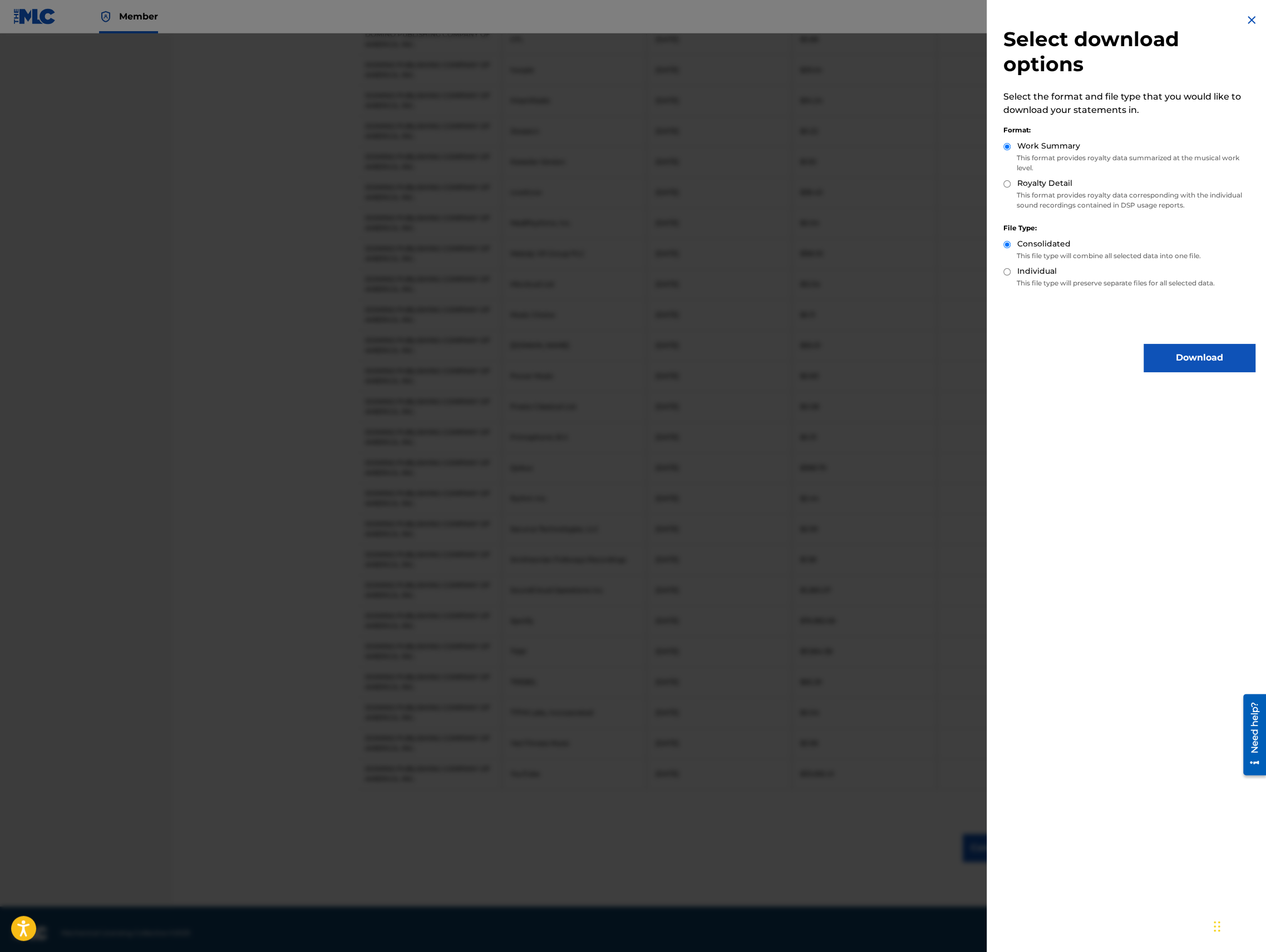
click at [1170, 358] on button "Download" at bounding box center [1199, 358] width 111 height 28
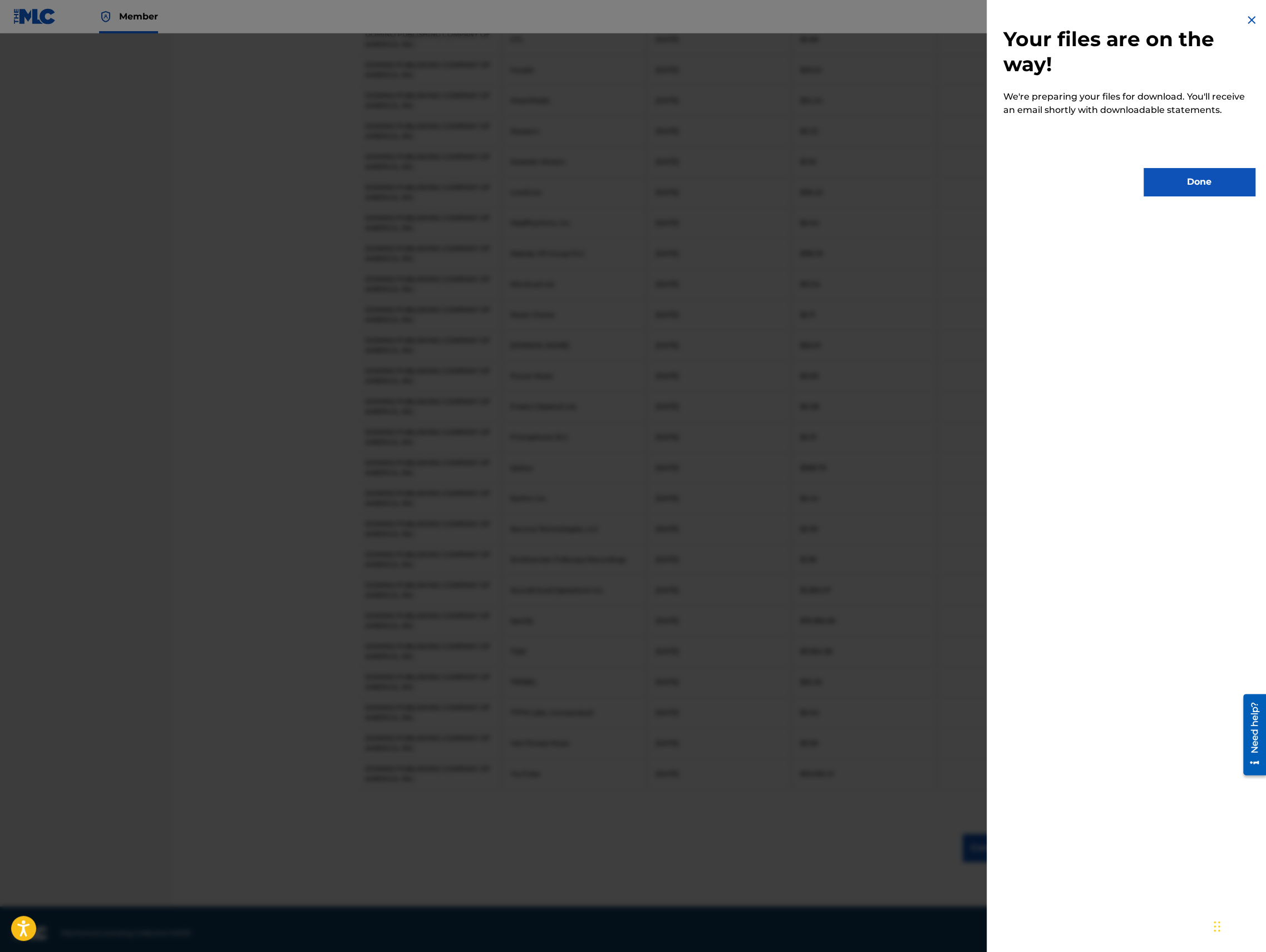
click at [1192, 178] on button "Done" at bounding box center [1199, 182] width 111 height 28
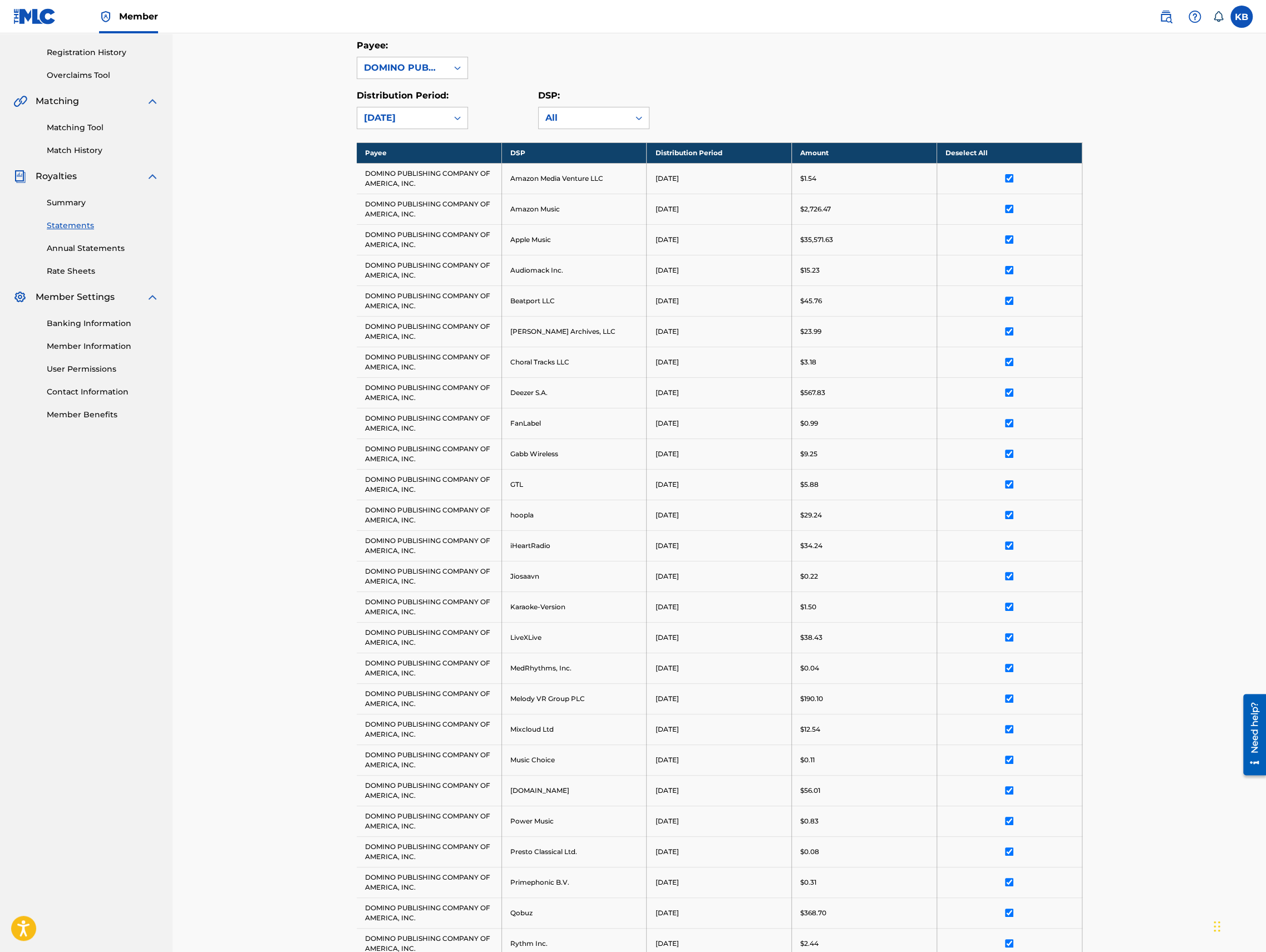
scroll to position [111, 0]
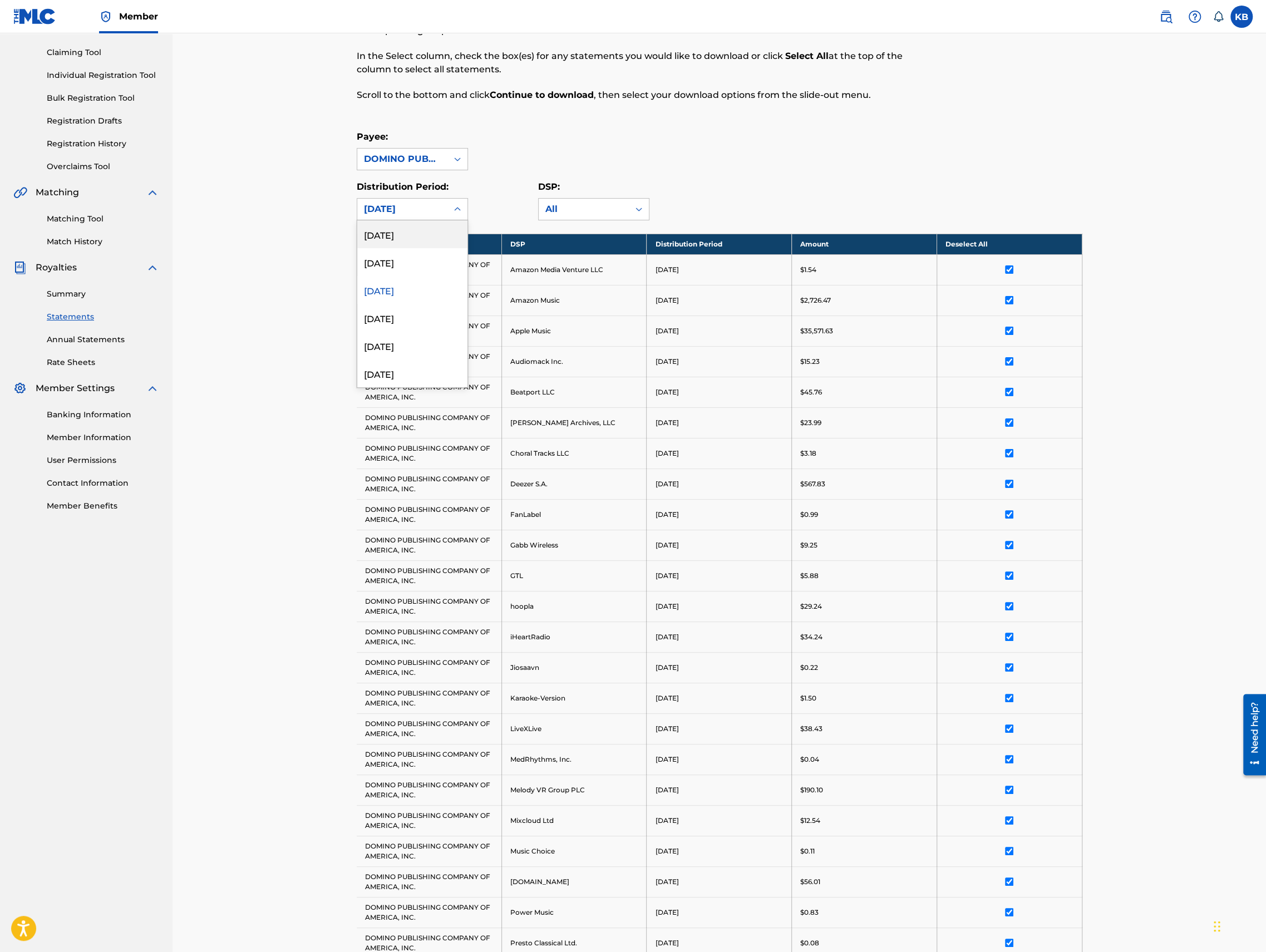
click at [428, 211] on div "June 2025" at bounding box center [403, 209] width 77 height 13
click at [403, 256] on div "July 2025" at bounding box center [412, 262] width 110 height 28
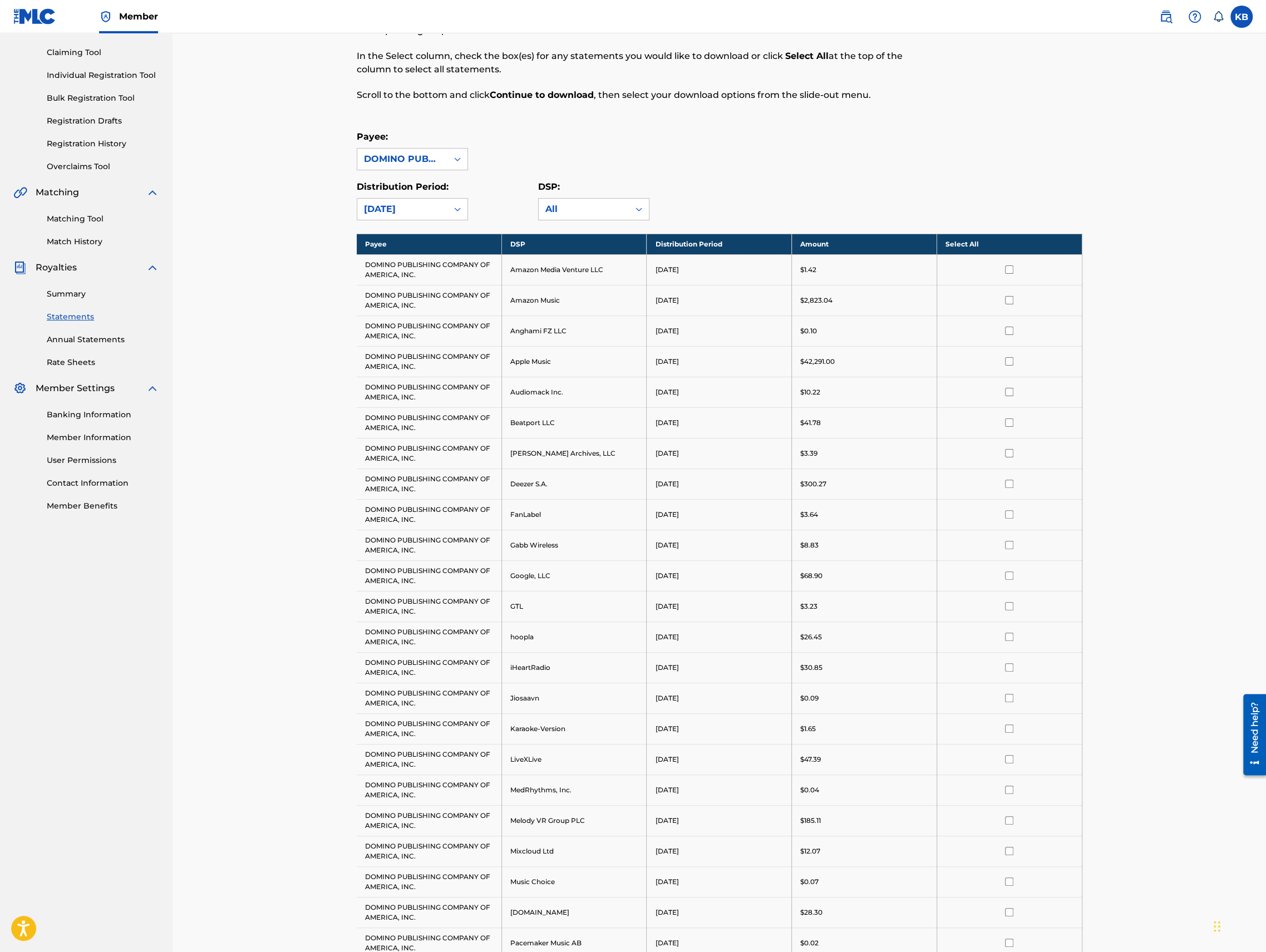
click at [993, 243] on th "Select All" at bounding box center [1008, 244] width 145 height 21
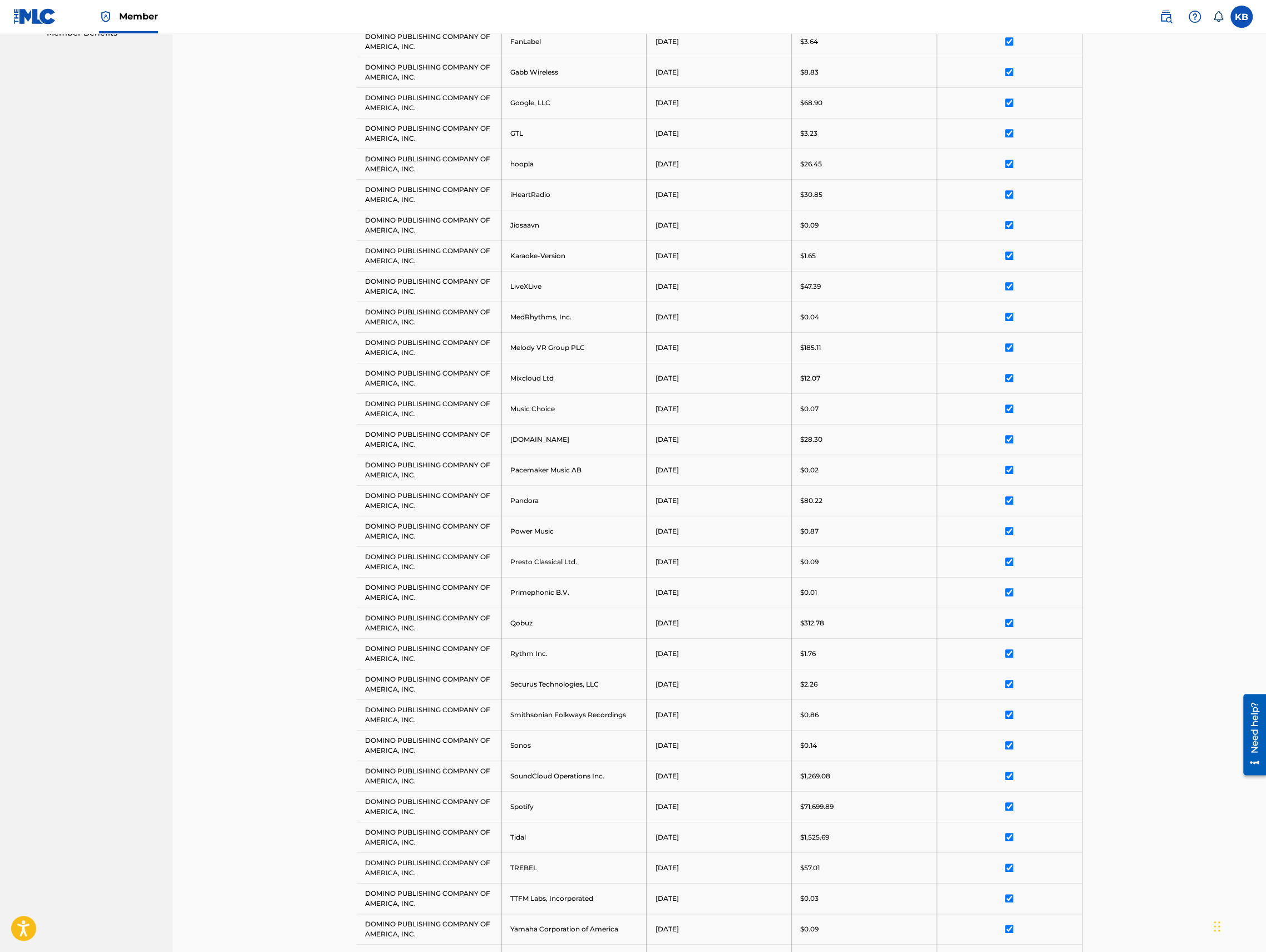
scroll to position [799, 0]
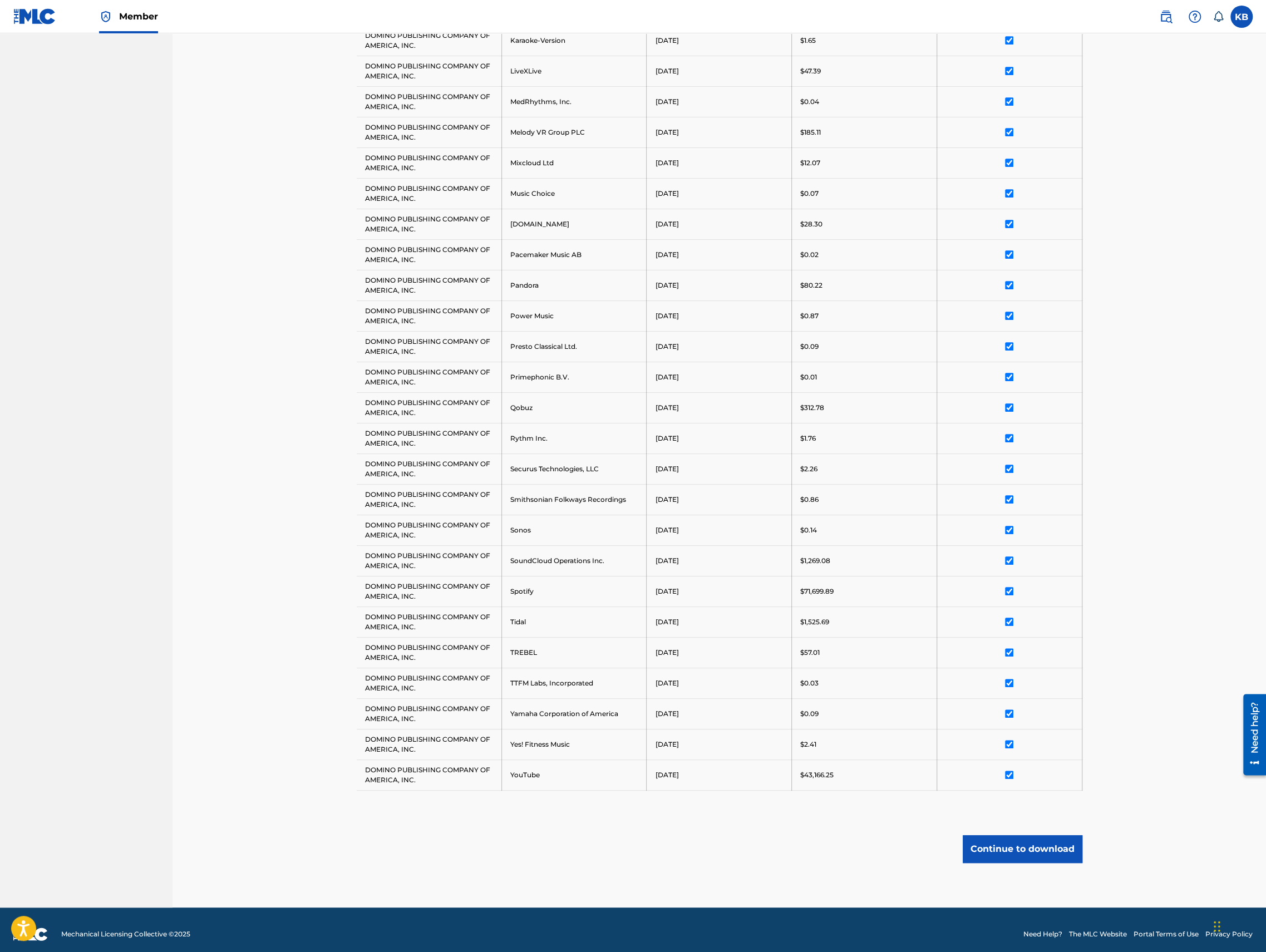
click at [996, 837] on button "Continue to download" at bounding box center [1023, 849] width 120 height 28
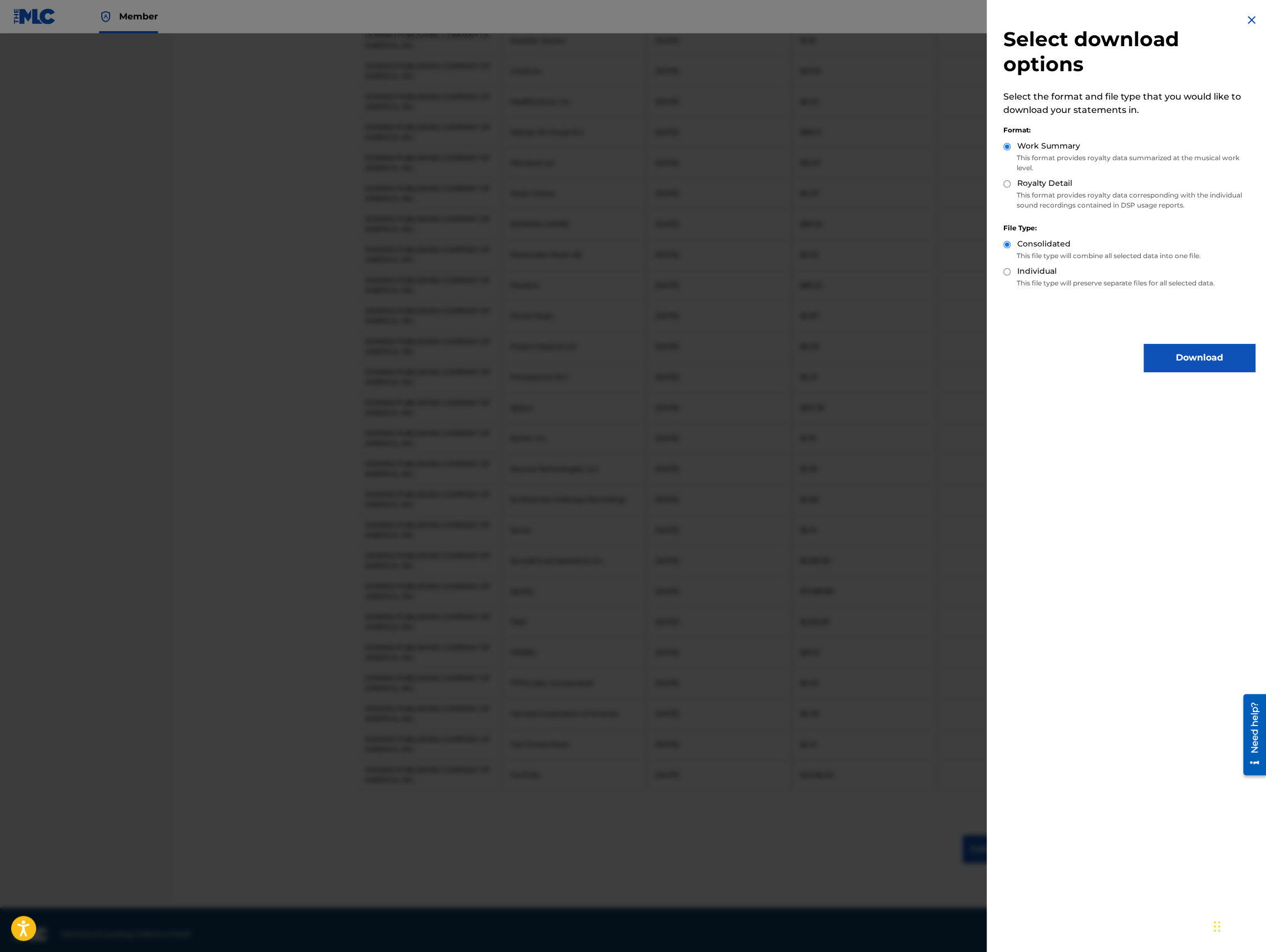
click at [1180, 358] on button "Download" at bounding box center [1199, 358] width 111 height 28
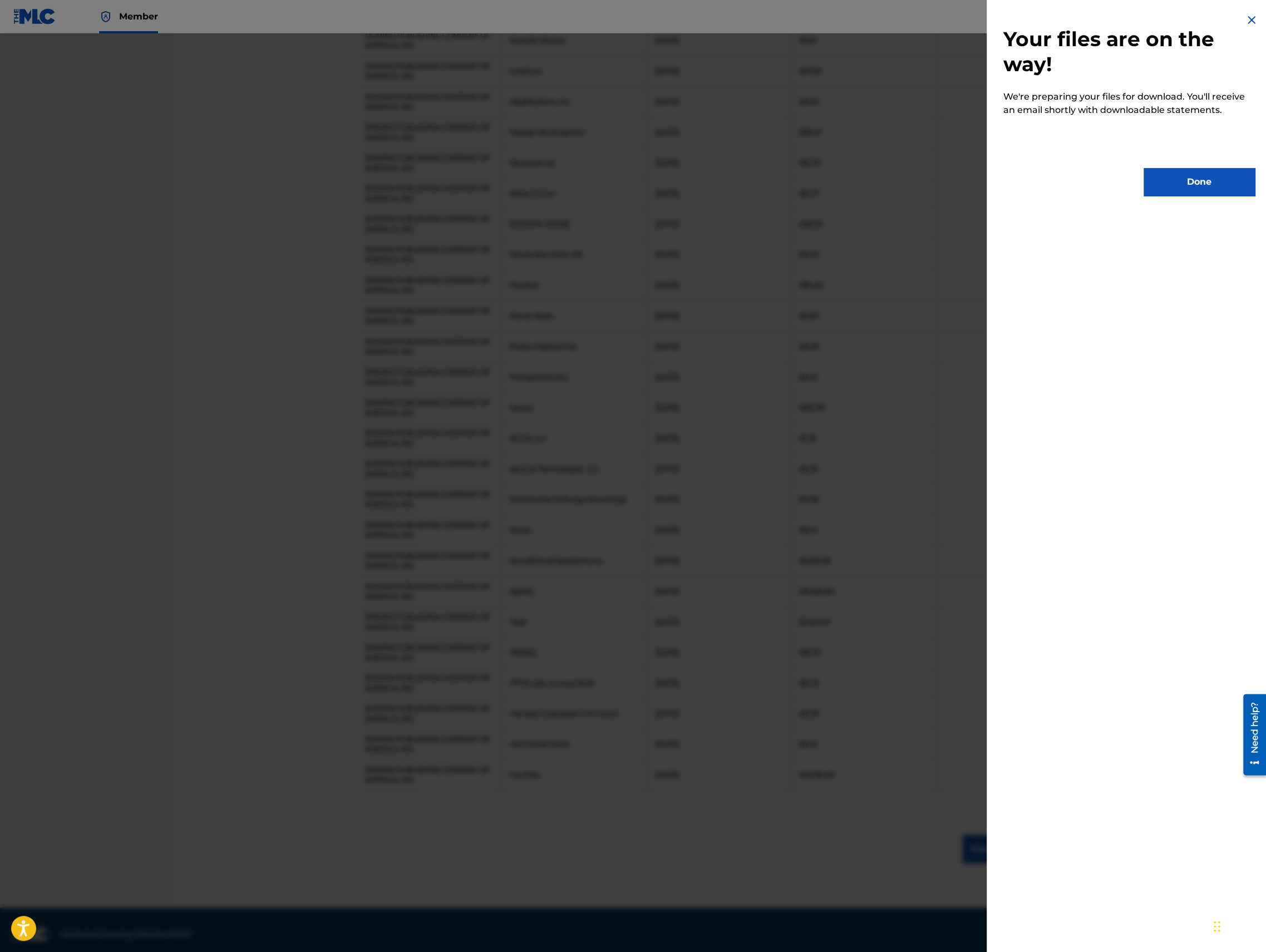
click at [1186, 193] on button "Done" at bounding box center [1199, 182] width 111 height 28
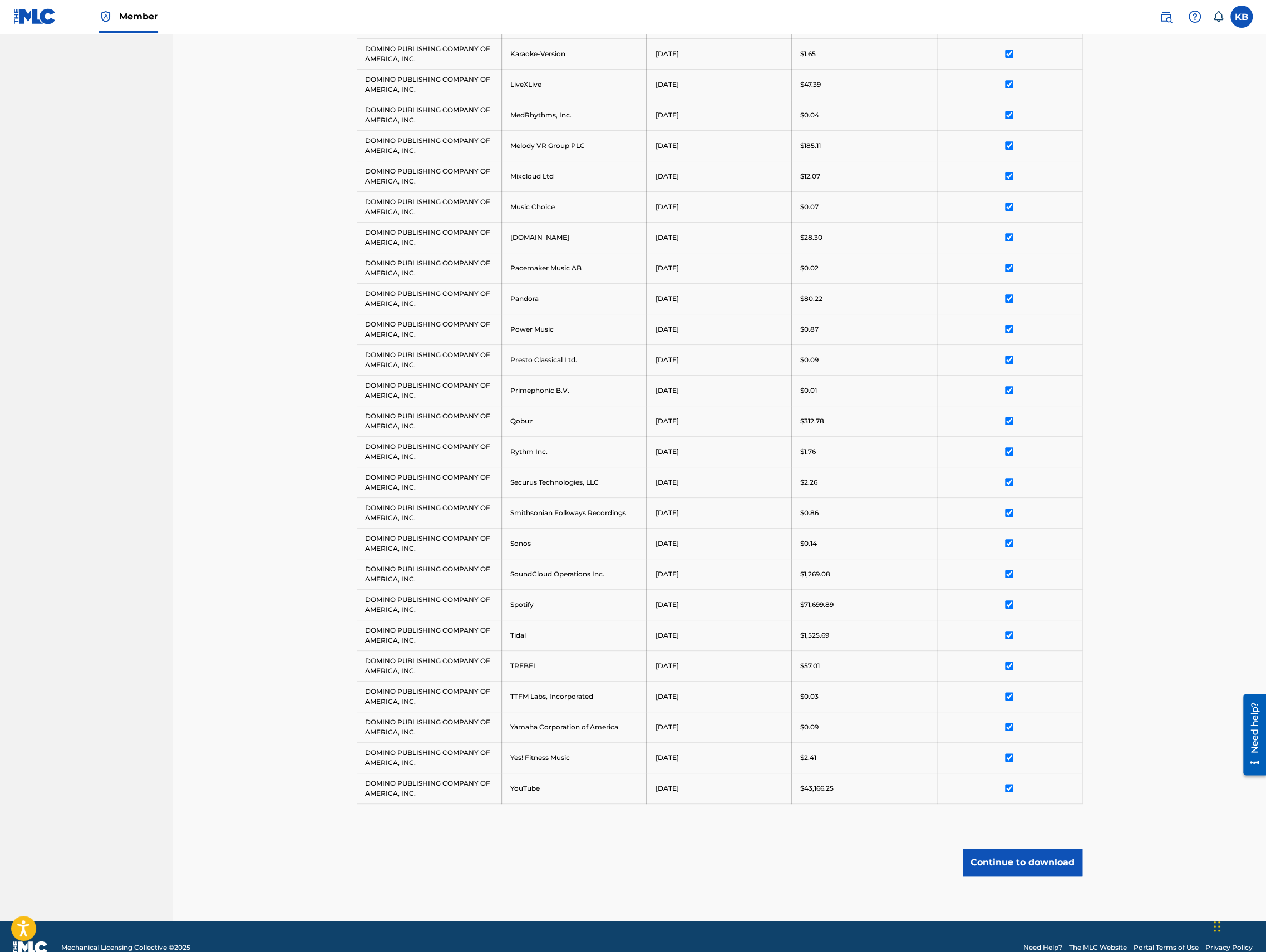
scroll to position [0, 0]
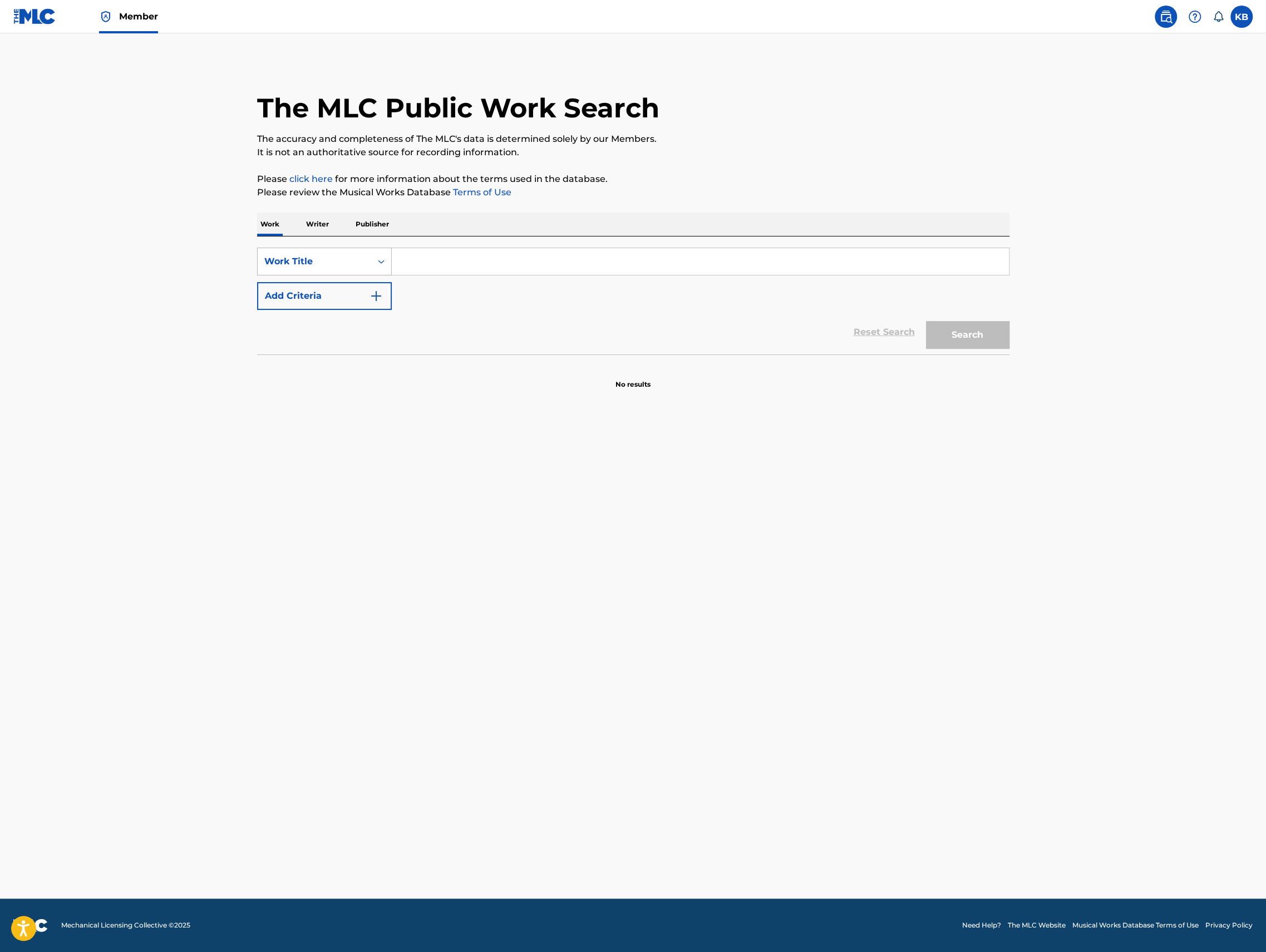
click at [346, 265] on div "Work Title" at bounding box center [314, 261] width 100 height 13
click at [333, 341] on div "MLC Song Code" at bounding box center [324, 345] width 134 height 28
click at [456, 259] on input "Search Form" at bounding box center [699, 261] width 617 height 27
paste input "Y2548C"
click at [926, 321] on button "Search" at bounding box center [967, 335] width 83 height 28
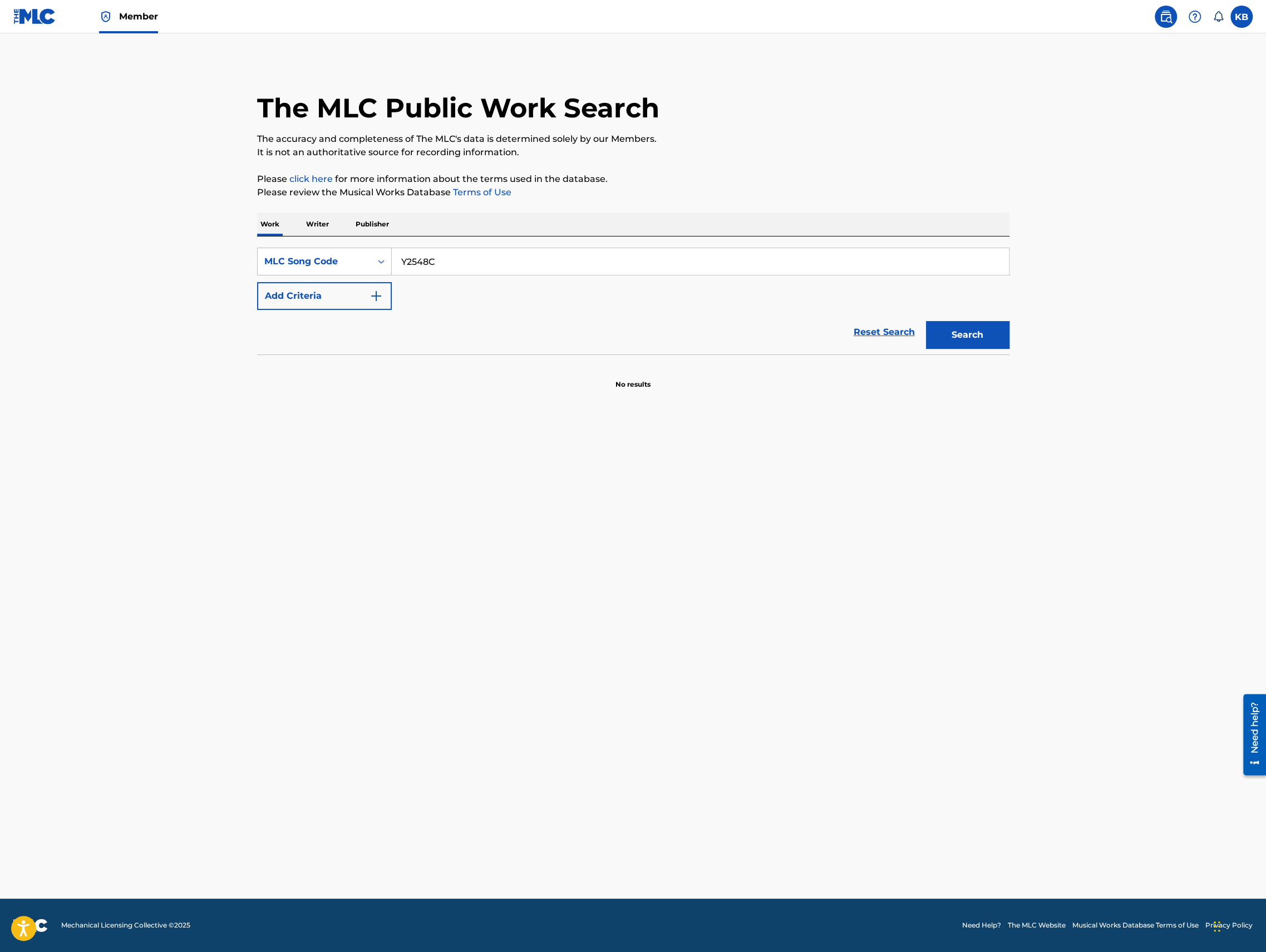
drag, startPoint x: 530, startPoint y: 266, endPoint x: 536, endPoint y: 173, distance: 93.2
click at [536, 193] on div "The MLC Public Work Search The accuracy and completeness of The MLC's data is d…" at bounding box center [633, 225] width 779 height 329
paste input "002X"
type input "Y2002X"
click at [926, 321] on button "Search" at bounding box center [967, 335] width 83 height 28
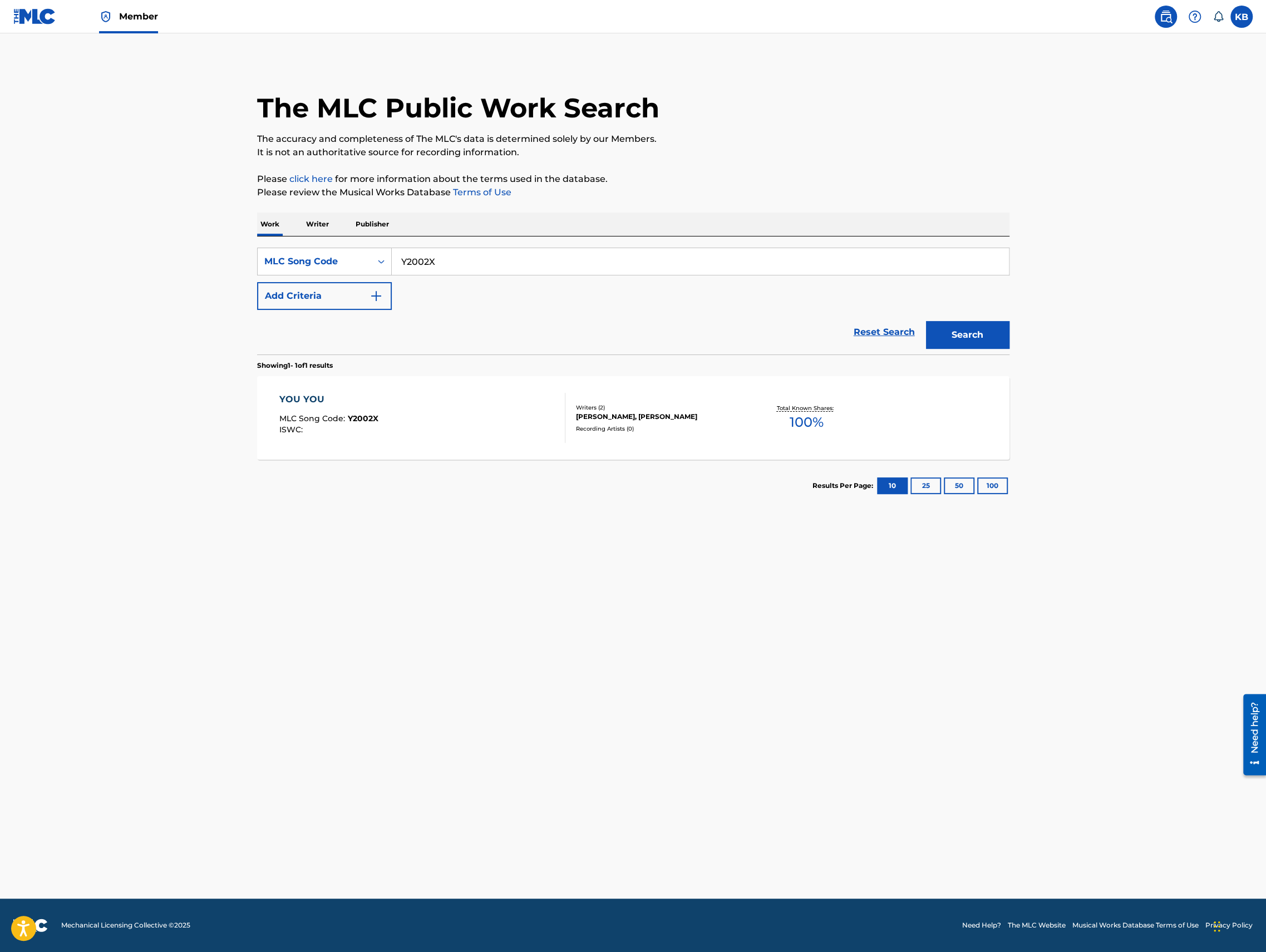
click at [471, 430] on div "YOU YOU MLC Song Code : Y2002X ISWC :" at bounding box center [421, 417] width 286 height 50
